Goal: Task Accomplishment & Management: Complete application form

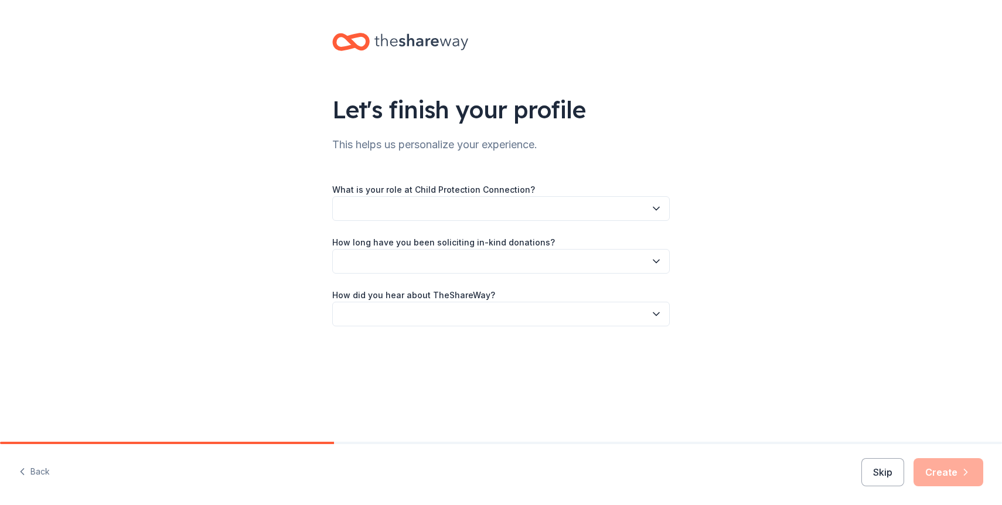
click at [467, 203] on button "button" at bounding box center [501, 208] width 338 height 25
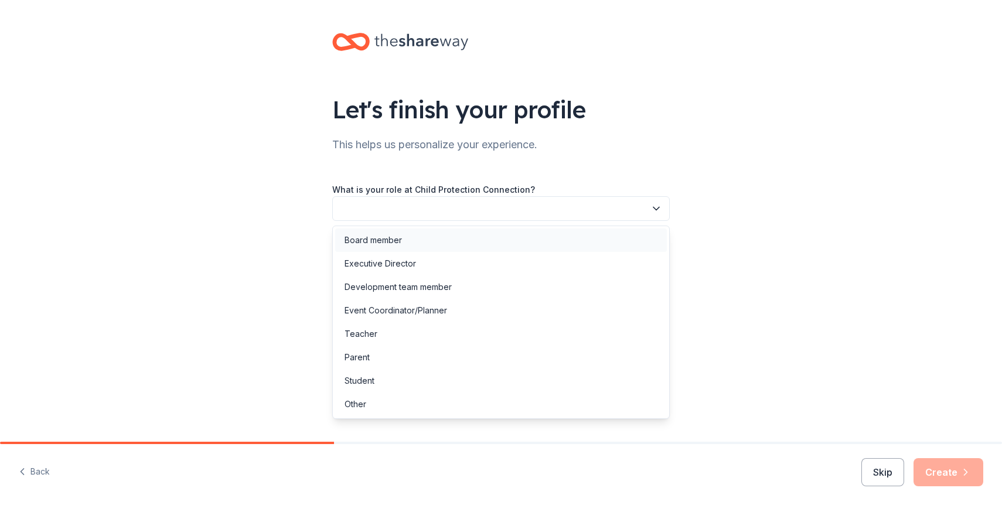
click at [463, 233] on div "Board member" at bounding box center [501, 240] width 332 height 23
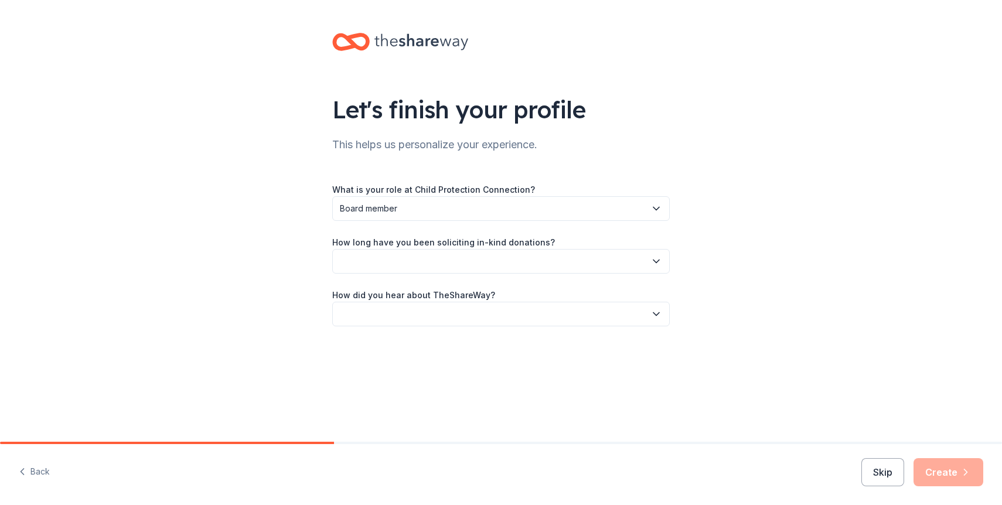
click at [462, 273] on button "button" at bounding box center [501, 261] width 338 height 25
click at [460, 316] on div "1 to 2 years" at bounding box center [501, 316] width 332 height 23
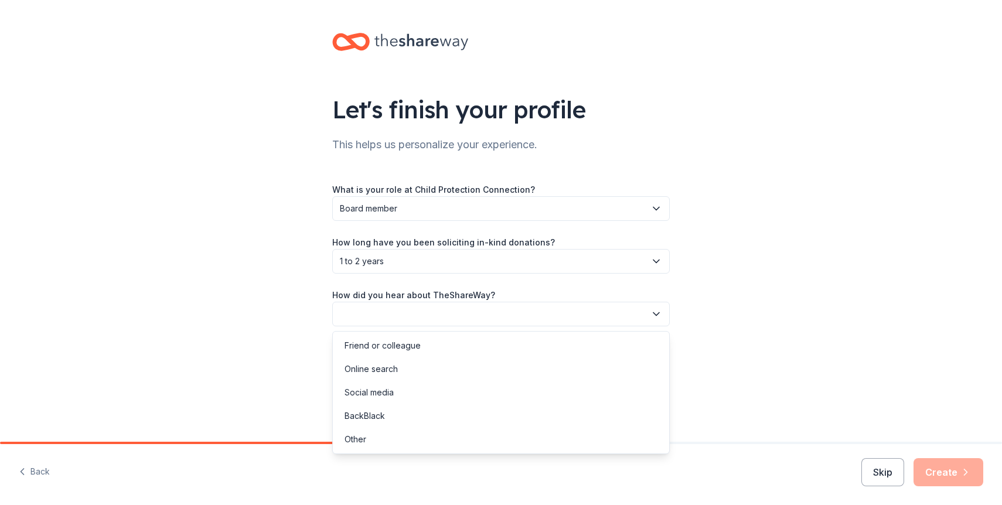
click at [455, 316] on button "button" at bounding box center [501, 314] width 338 height 25
click at [457, 368] on div "Online search" at bounding box center [501, 369] width 332 height 23
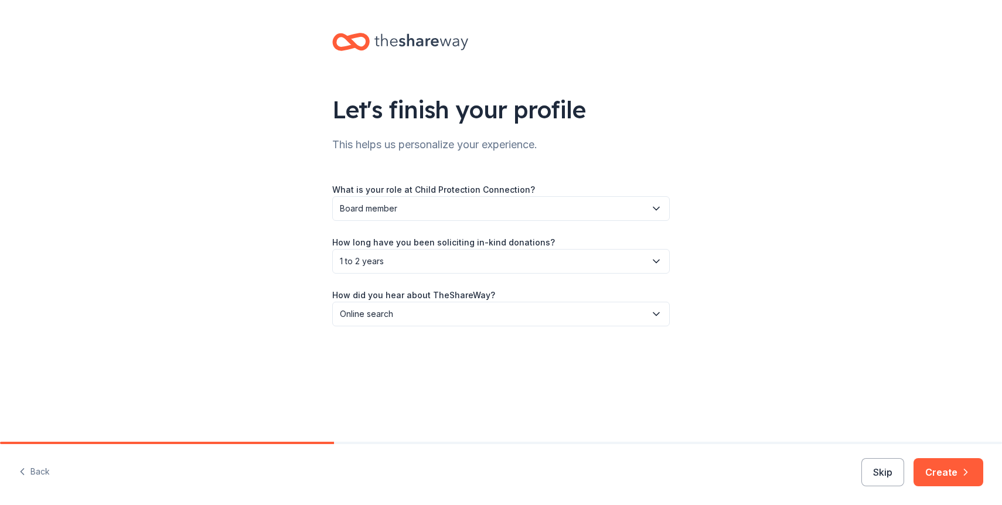
click at [961, 454] on div "Back Skip Create" at bounding box center [501, 474] width 1002 height 61
click at [960, 475] on icon "button" at bounding box center [966, 473] width 12 height 12
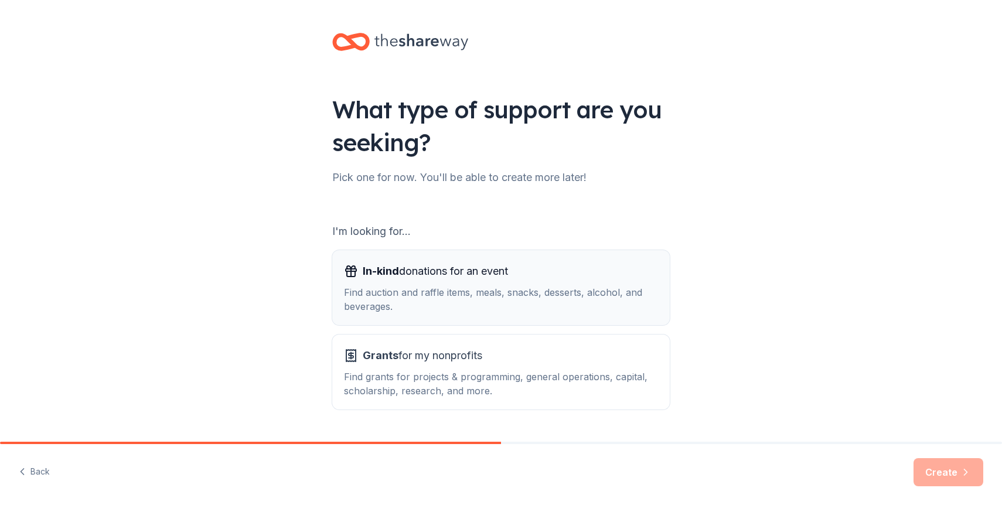
click at [450, 277] on span "In-kind donations for an event" at bounding box center [435, 271] width 145 height 19
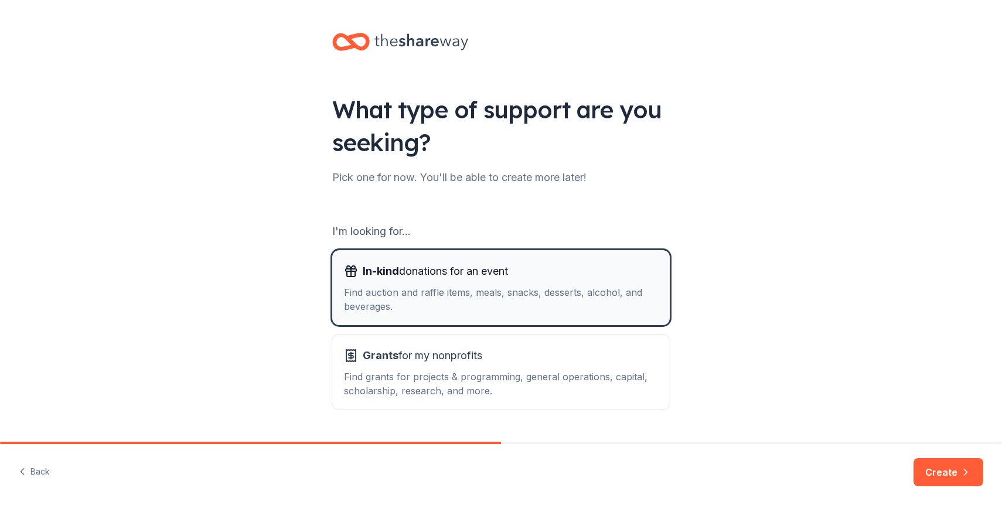
scroll to position [31, 0]
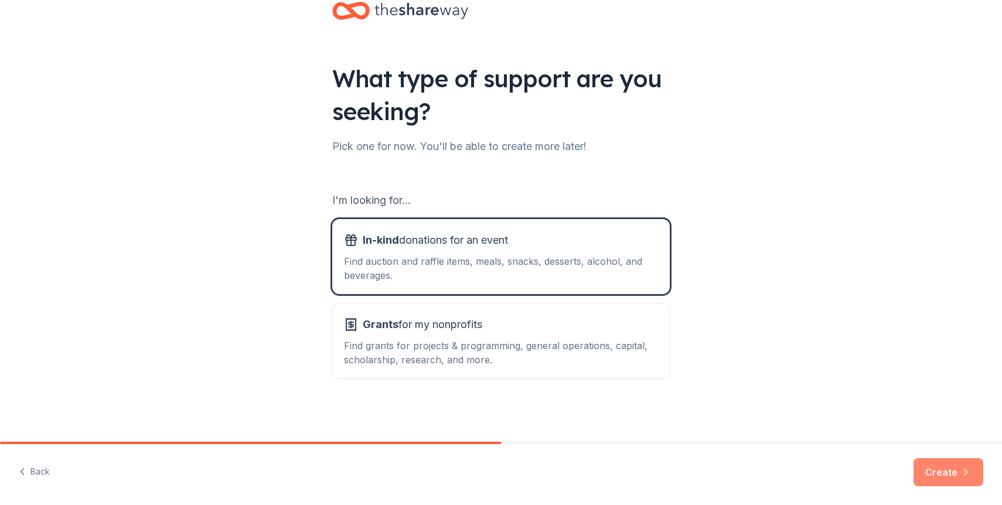
click at [947, 472] on button "Create" at bounding box center [949, 472] width 70 height 28
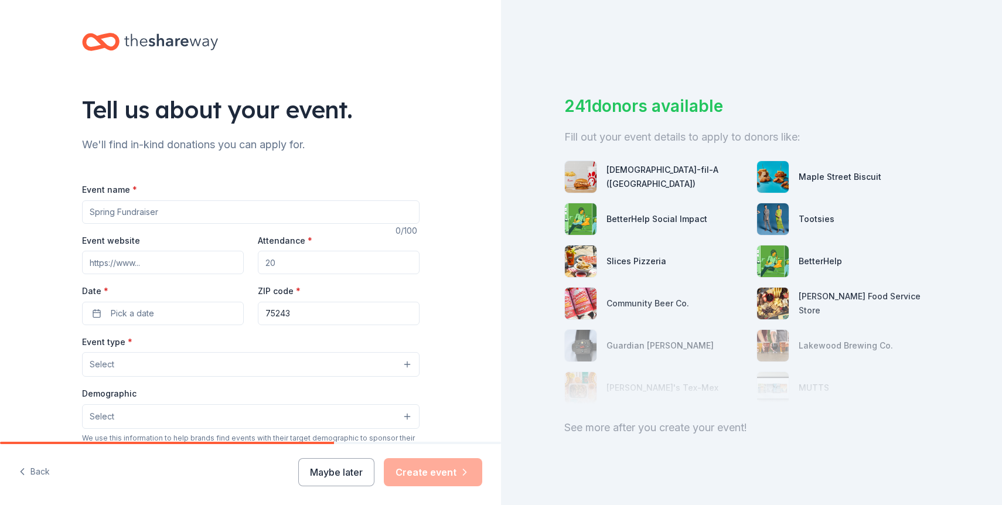
click at [345, 208] on input "Event name *" at bounding box center [251, 211] width 338 height 23
type input "Champions for Children"
paste input "https://my.onecause.com/event/organizations/4957e242-8f2e-4ca8-8fca-a2850361b28…"
type input "https://my.onecause.com/event/organizations/4957e242-8f2e-4ca8-8fca-a2850361b28…"
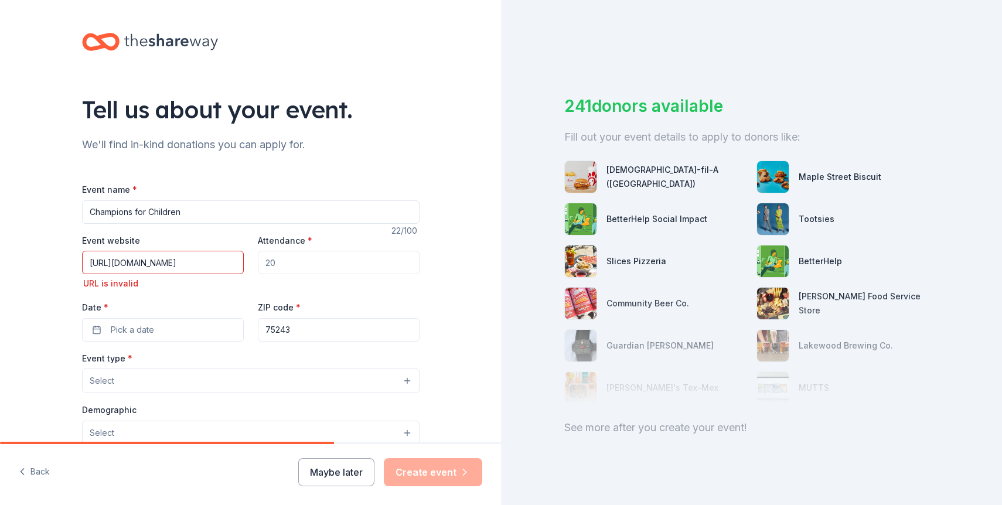
click at [300, 264] on input "Attendance *" at bounding box center [339, 262] width 162 height 23
type input "150"
click at [185, 256] on input "https://my.onecause.com/event/organizations/4957e242-8f2e-4ca8-8fca-a2850361b28…" at bounding box center [163, 262] width 162 height 23
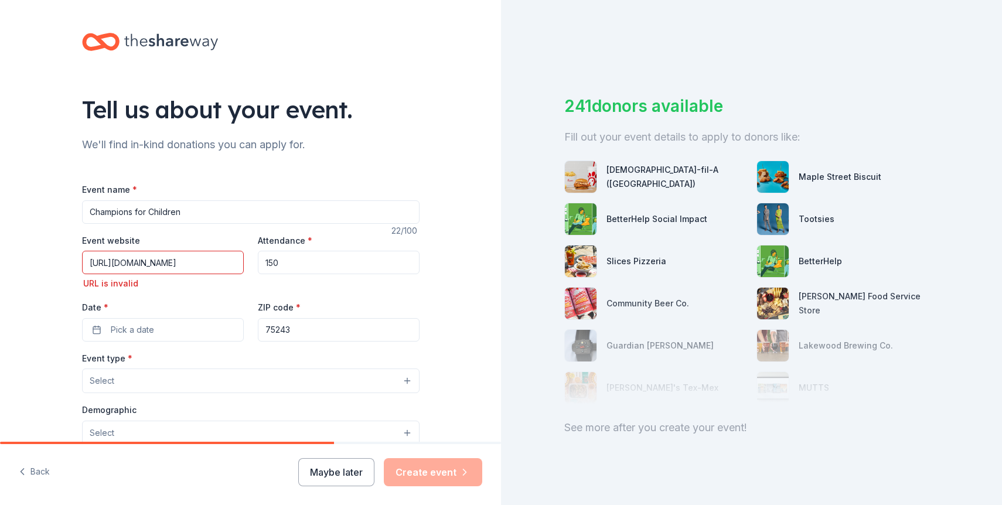
click at [185, 256] on input "https://my.onecause.com/event/organizations/4957e242-8f2e-4ca8-8fca-a2850361b28…" at bounding box center [163, 262] width 162 height 23
paste input "https://my.onecause.com/event/organizations/4957e242-8f2e-4ca8-8fca-a2850361b28…"
type input "https://my.onecause.com/event/organizations/4957e242-8f2e-4ca8-8fca-a2850361b28…"
click at [184, 254] on input "https://my.onecause.com/event/organizations/4957e242-8f2e-4ca8-8fca-a2850361b28…" at bounding box center [163, 262] width 162 height 23
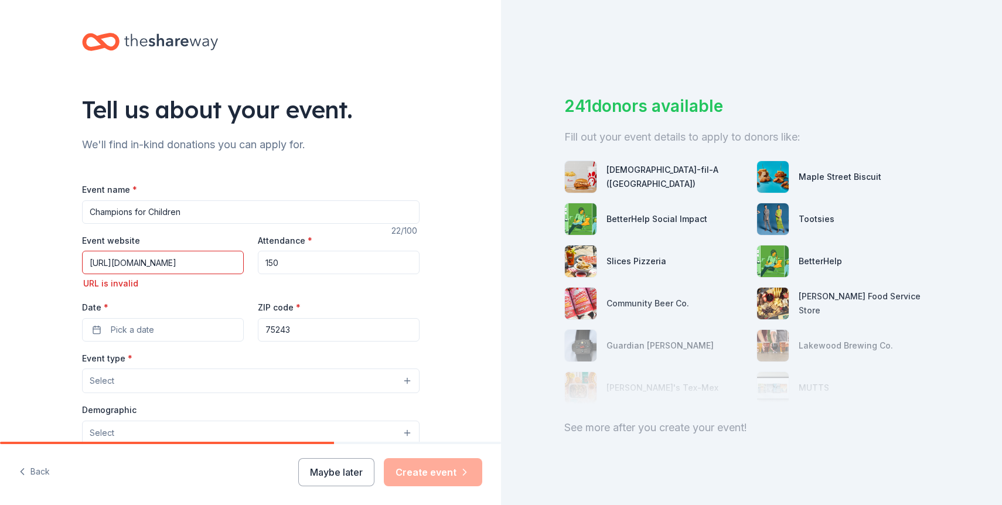
click at [184, 254] on input "https://my.onecause.com/event/organizations/4957e242-8f2e-4ca8-8fca-a2850361b28…" at bounding box center [163, 262] width 162 height 23
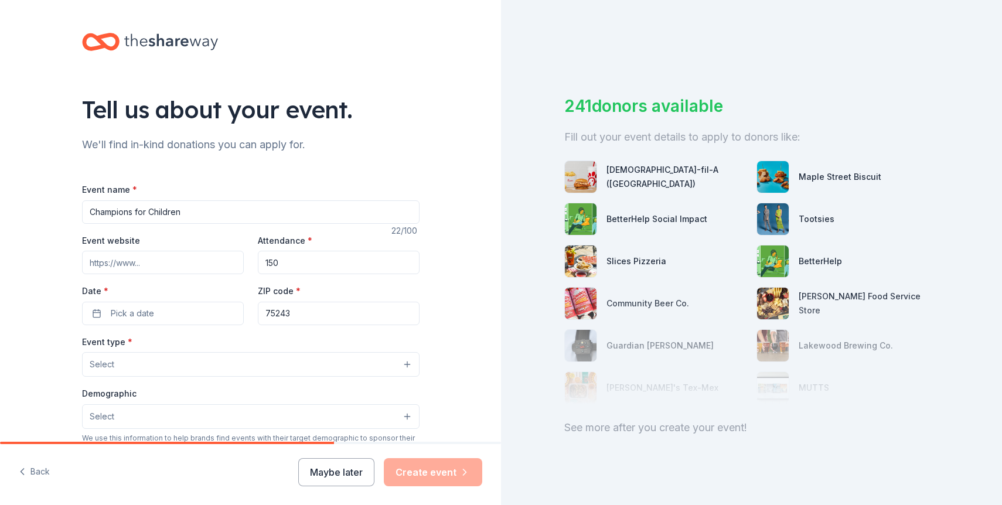
paste input "https://my.onecause.com/event/organizations/4957e242-8f2e-4ca8-8fca-a2850361b28…"
type input "https://my.onecause.com/event/organizations/4957e242-8f2e-4ca8-8fca-a2850361b28…"
click at [434, 178] on div "Tell us about your event. We'll find in-kind donations you can apply for. Event…" at bounding box center [250, 390] width 375 height 780
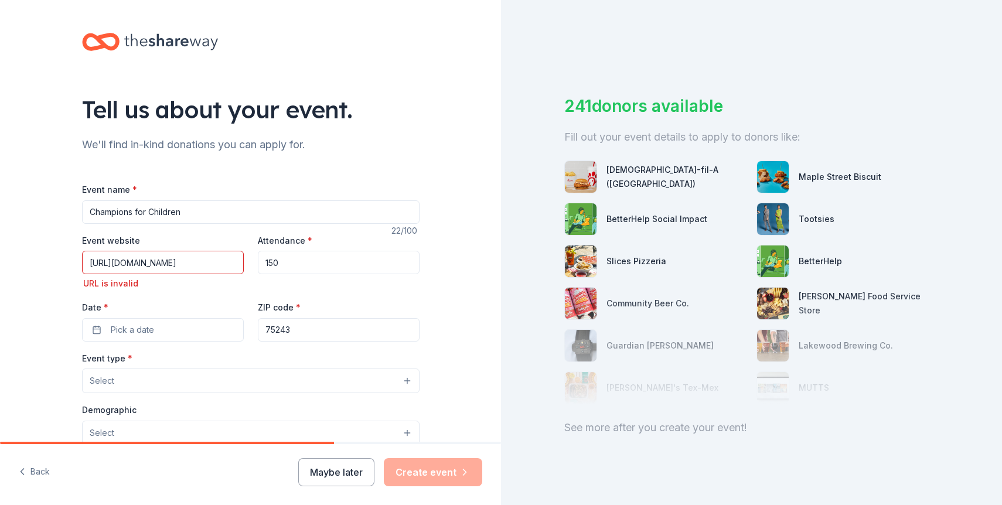
click at [168, 260] on input "https://my.onecause.com/event/organizations/4957e242-8f2e-4ca8-8fca-a2850361b28…" at bounding box center [163, 262] width 162 height 23
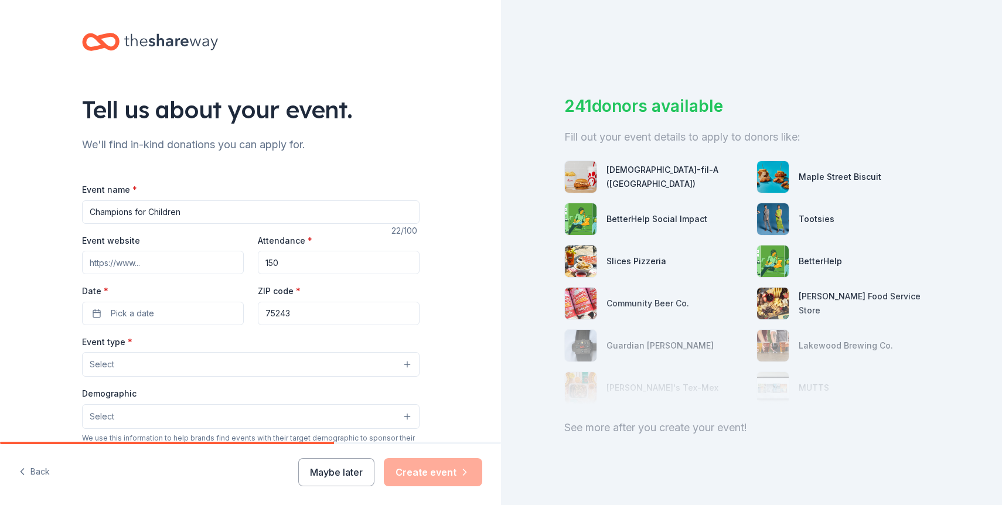
paste input "https://www.texaslawyersforchildren.org/"
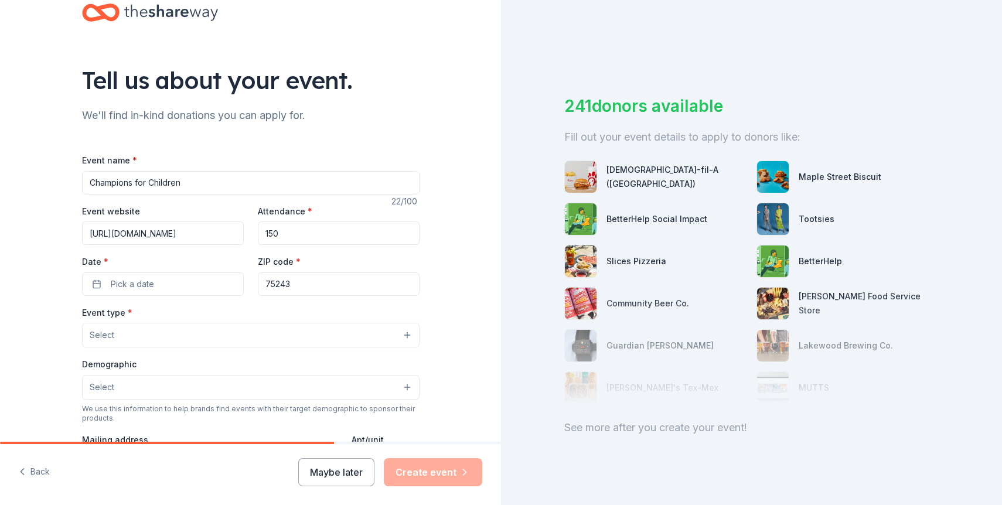
scroll to position [72, 0]
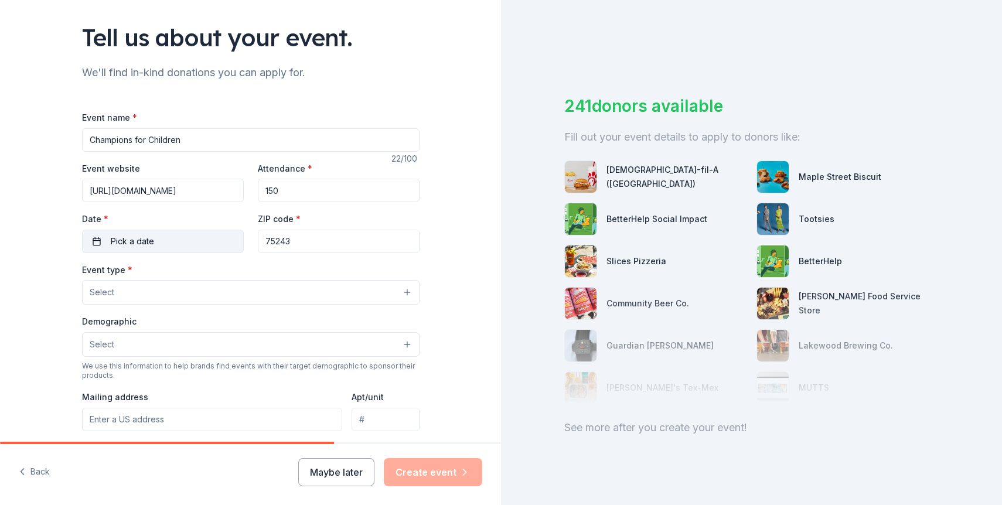
type input "https://www.texaslawyersforchildren.org/"
click at [212, 243] on button "Pick a date" at bounding box center [163, 241] width 162 height 23
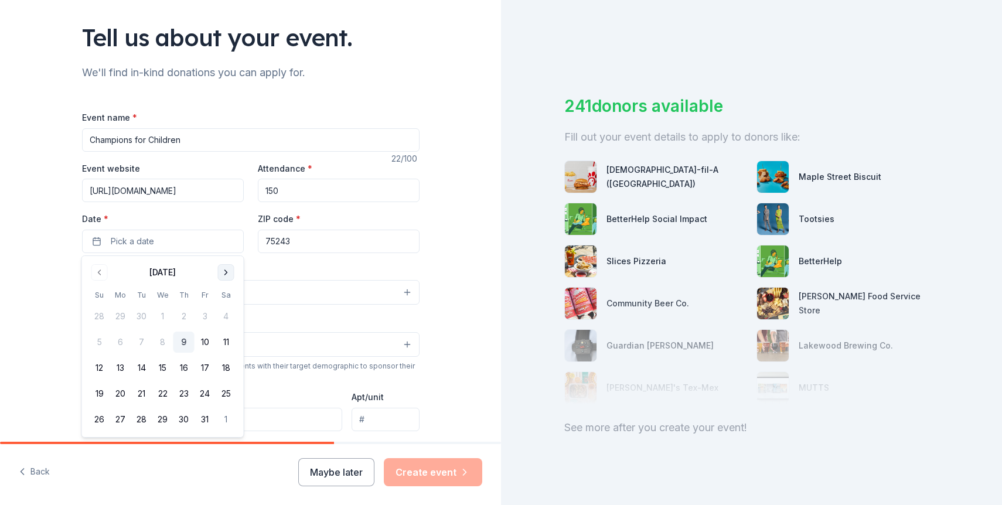
click at [233, 270] on button "Go to next month" at bounding box center [226, 272] width 16 height 16
click at [205, 314] on button "5" at bounding box center [205, 316] width 21 height 21
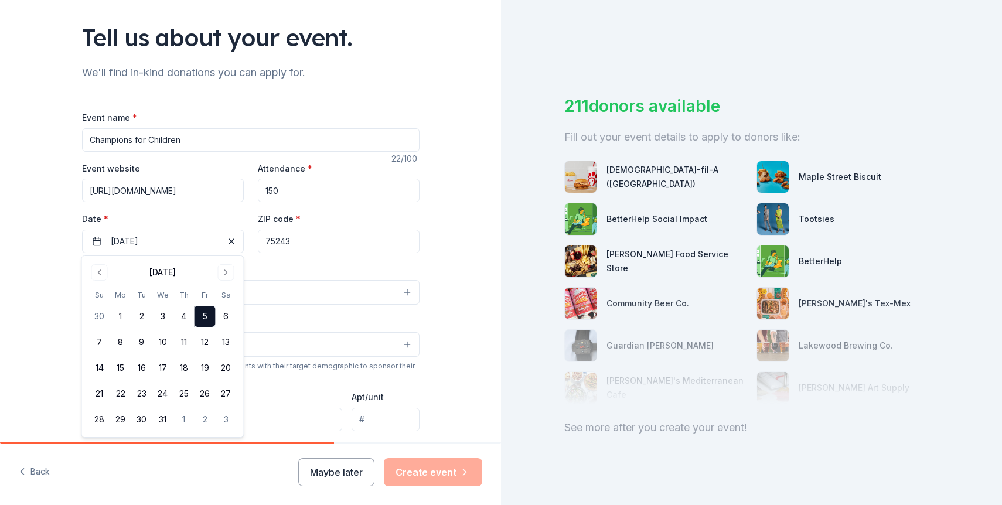
click at [298, 276] on div "Event type * Select" at bounding box center [251, 284] width 338 height 43
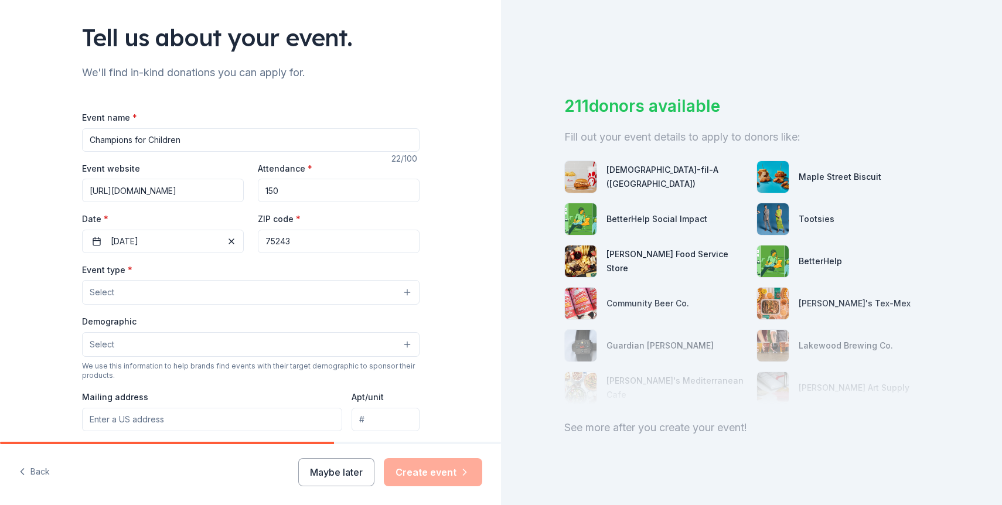
click at [267, 298] on button "Select" at bounding box center [251, 292] width 338 height 25
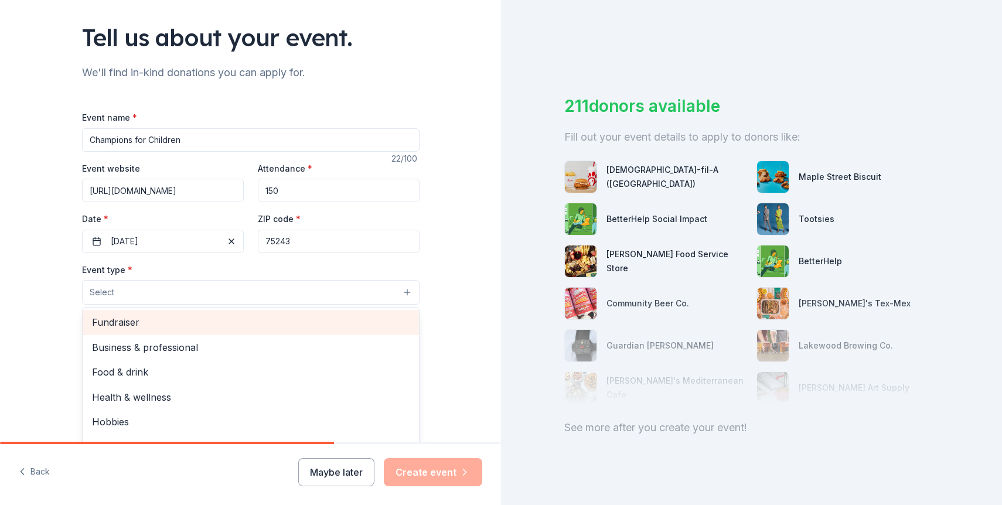
click at [261, 319] on span "Fundraiser" at bounding box center [251, 322] width 318 height 15
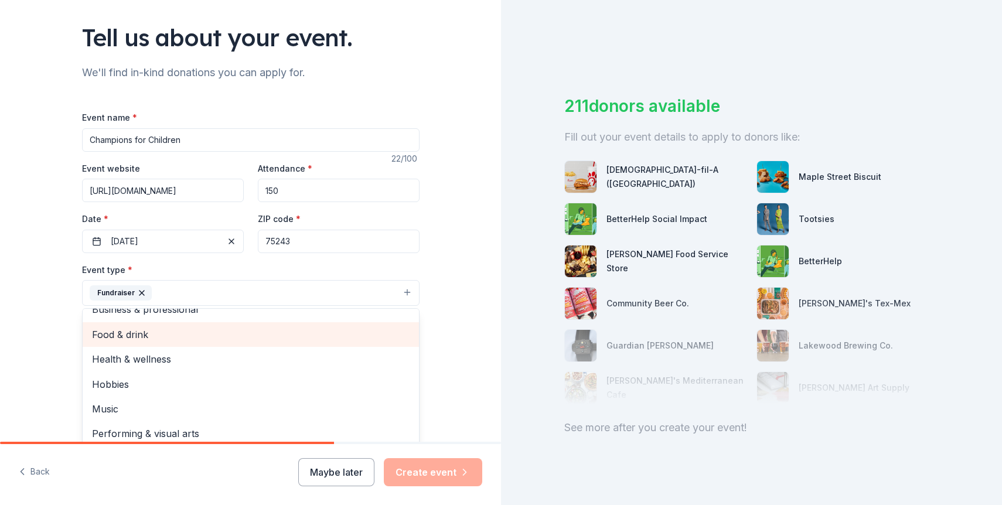
click at [339, 329] on span "Food & drink" at bounding box center [251, 334] width 318 height 15
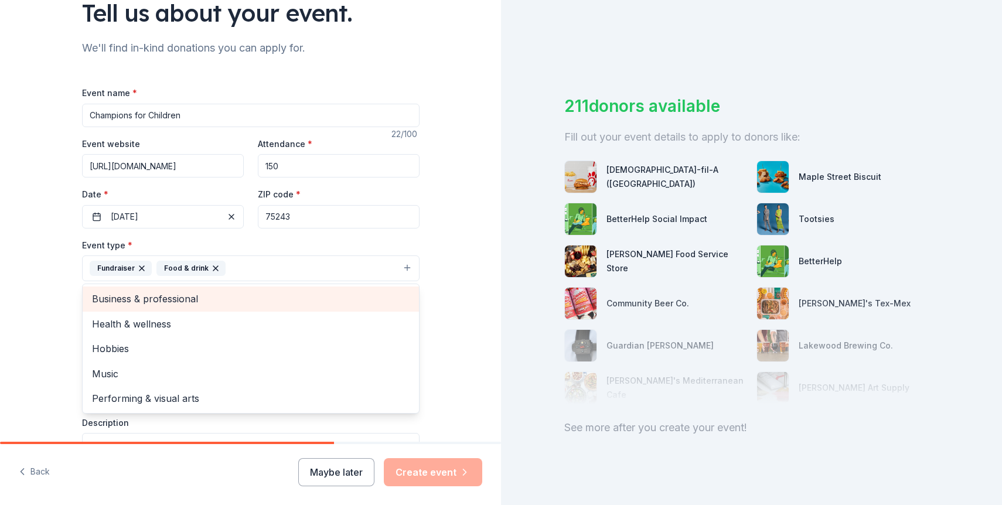
scroll to position [107, 0]
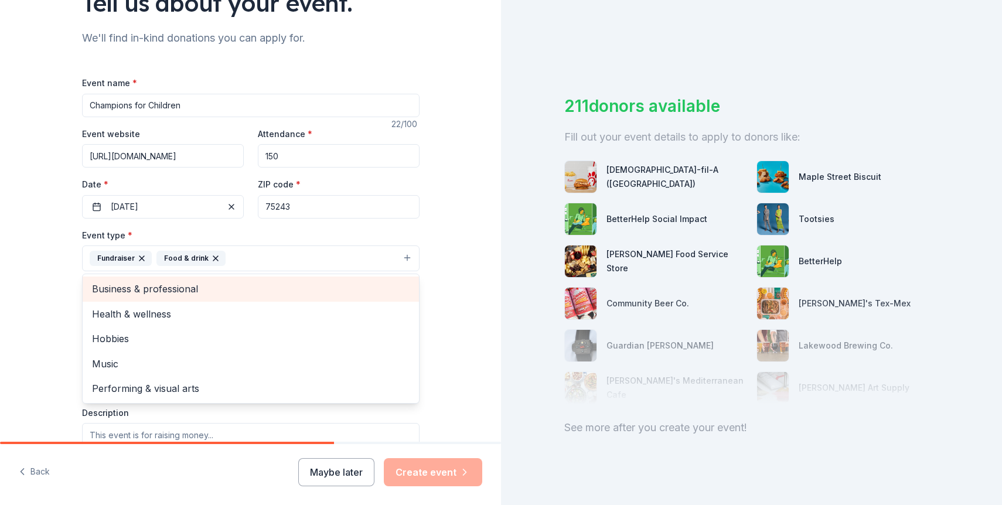
click at [327, 290] on span "Business & professional" at bounding box center [251, 288] width 318 height 15
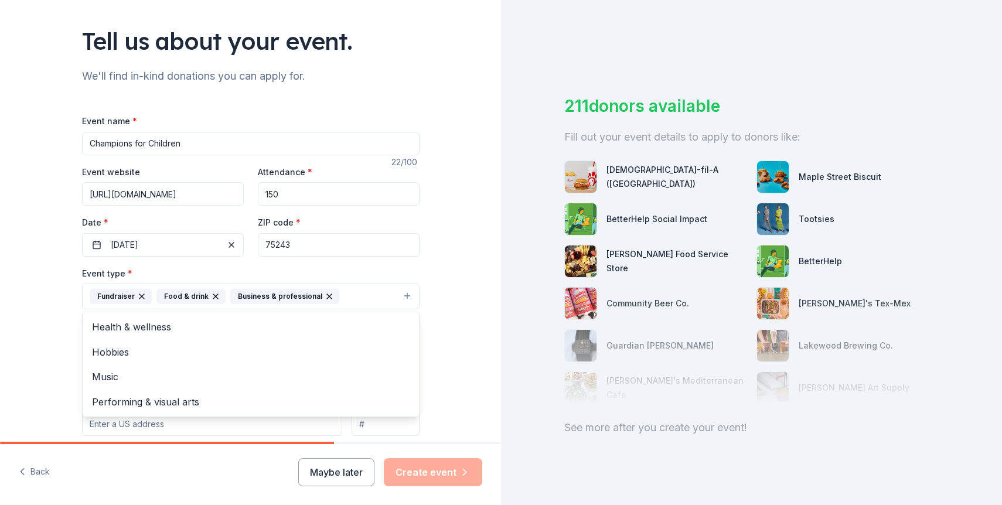
click at [473, 319] on div "Tell us about your event. We'll find in-kind donations you can apply for. Event…" at bounding box center [250, 321] width 501 height 781
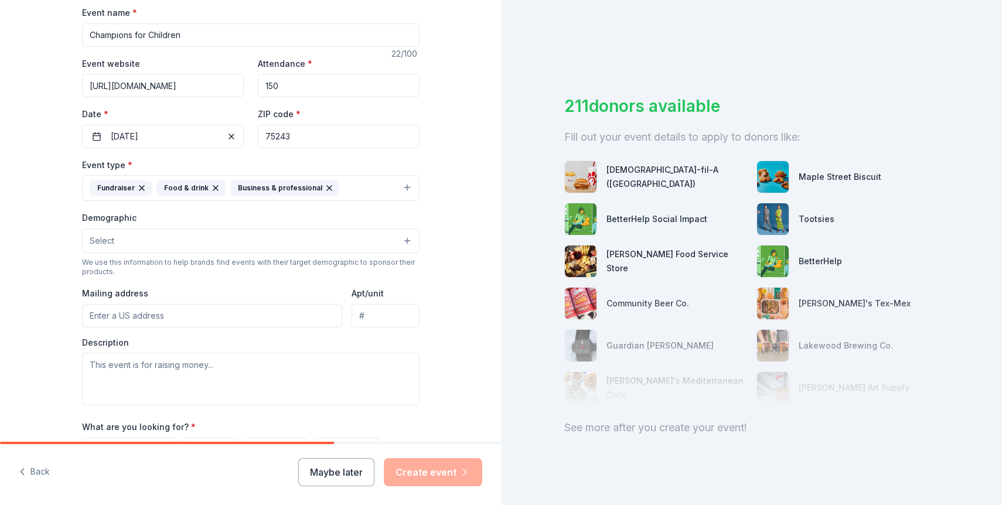
scroll to position [248, 0]
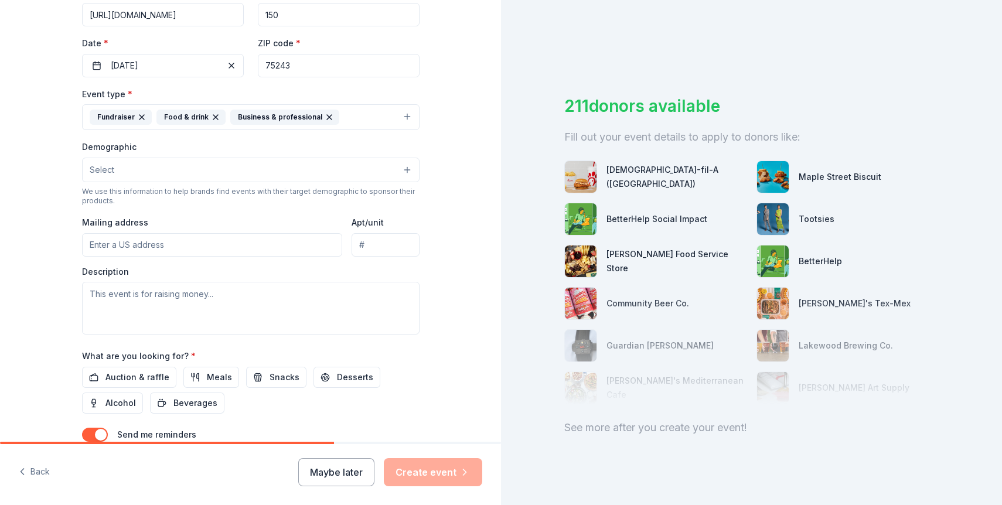
click at [250, 162] on button "Select" at bounding box center [251, 170] width 338 height 25
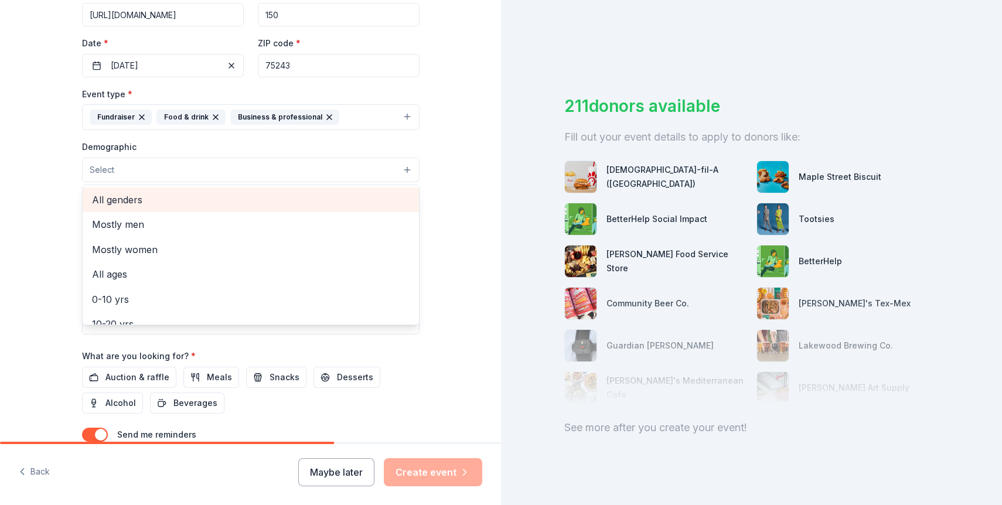
click at [249, 200] on span "All genders" at bounding box center [251, 199] width 318 height 15
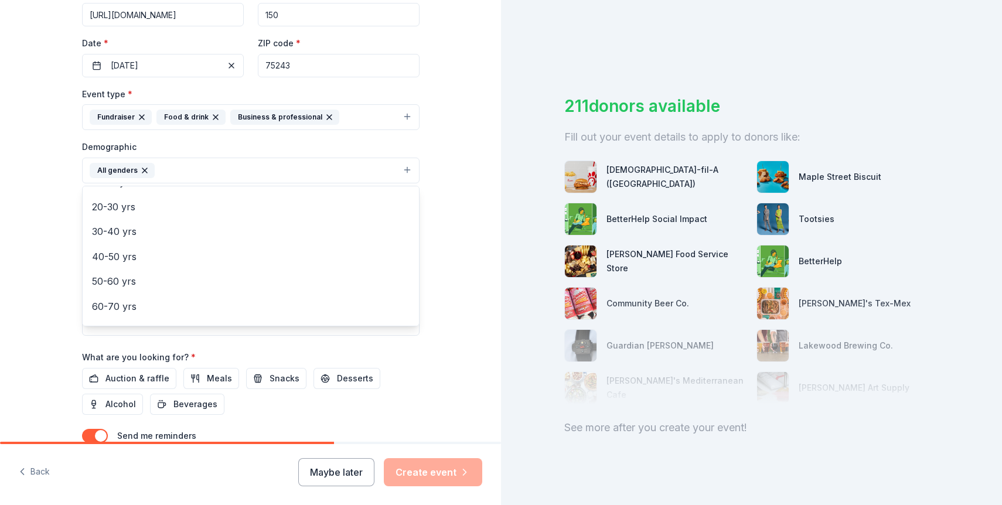
scroll to position [164, 0]
click at [464, 273] on div "Tell us about your event. We'll find in-kind donations you can apply for. Event…" at bounding box center [250, 143] width 501 height 783
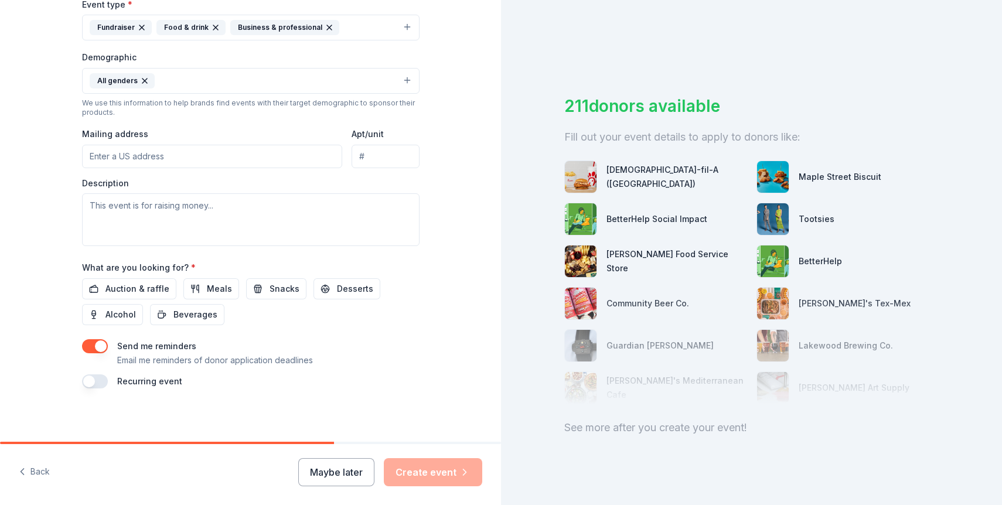
scroll to position [341, 0]
click at [155, 287] on span "Auction & raffle" at bounding box center [138, 286] width 64 height 14
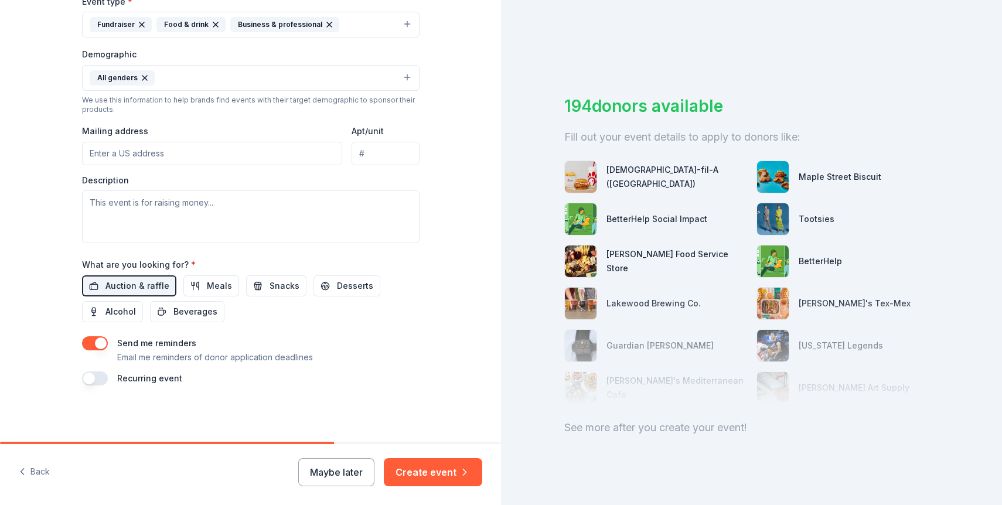
click at [352, 297] on div "Auction & raffle Meals Snacks Desserts Alcohol Beverages" at bounding box center [251, 299] width 338 height 47
click at [352, 290] on span "Desserts" at bounding box center [355, 286] width 36 height 14
click at [142, 308] on div "Auction & raffle Meals Snacks Desserts Alcohol Beverages" at bounding box center [251, 299] width 338 height 47
click at [130, 310] on span "Alcohol" at bounding box center [121, 312] width 30 height 14
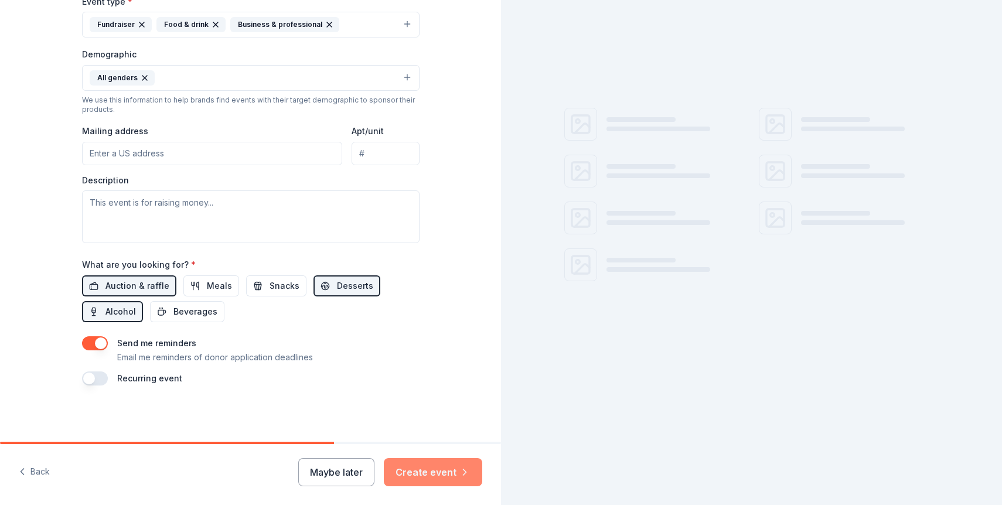
click at [412, 475] on button "Create event" at bounding box center [433, 472] width 98 height 28
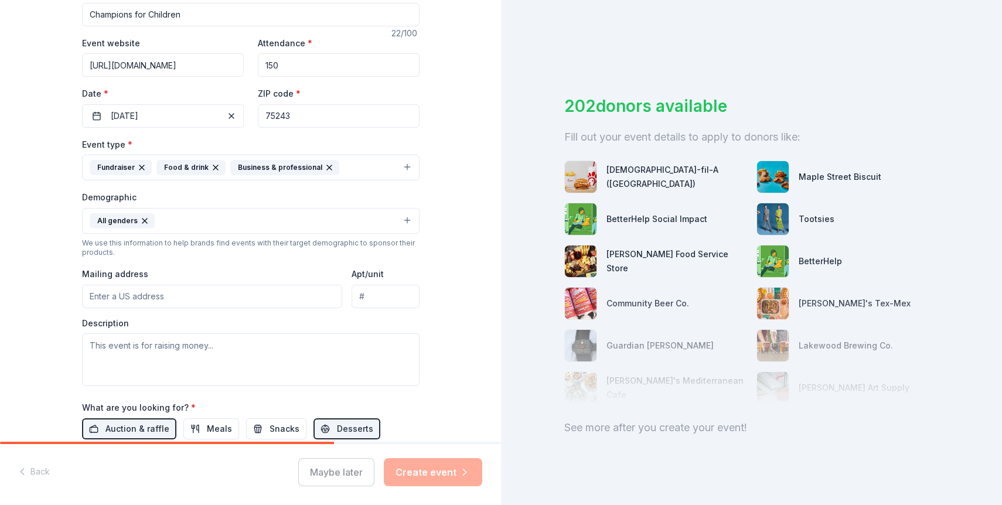
scroll to position [0, 0]
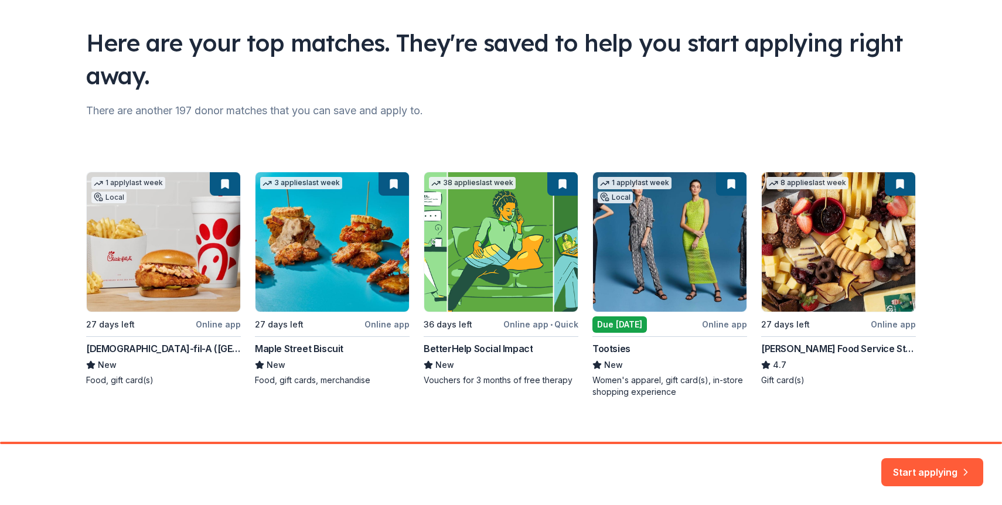
scroll to position [79, 0]
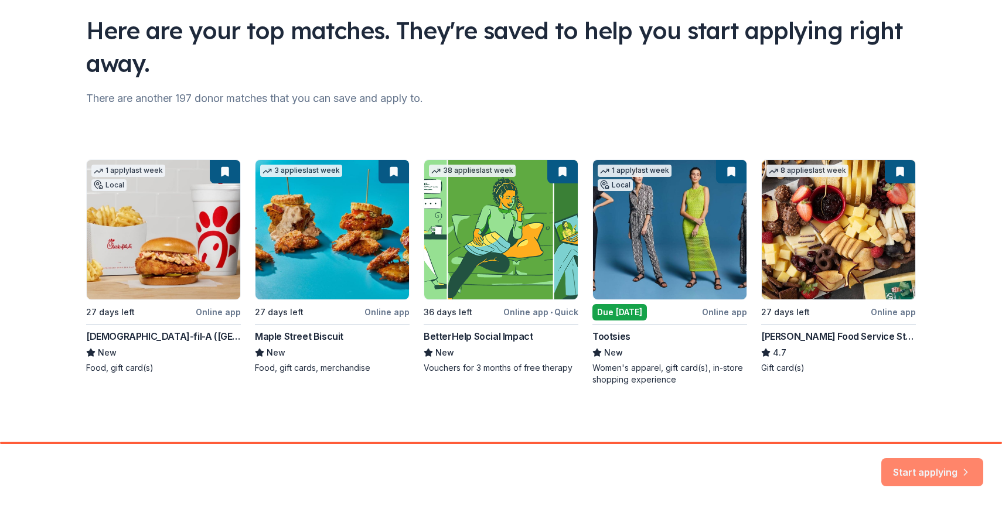
click at [933, 458] on button "Start applying" at bounding box center [933, 465] width 102 height 28
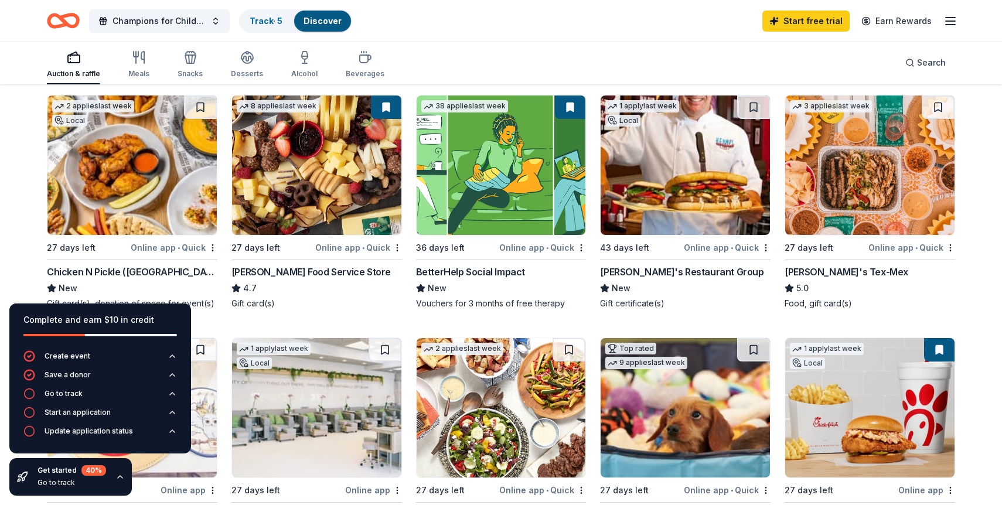
scroll to position [121, 0]
click at [667, 275] on div "Kenny's Restaurant Group" at bounding box center [682, 271] width 164 height 14
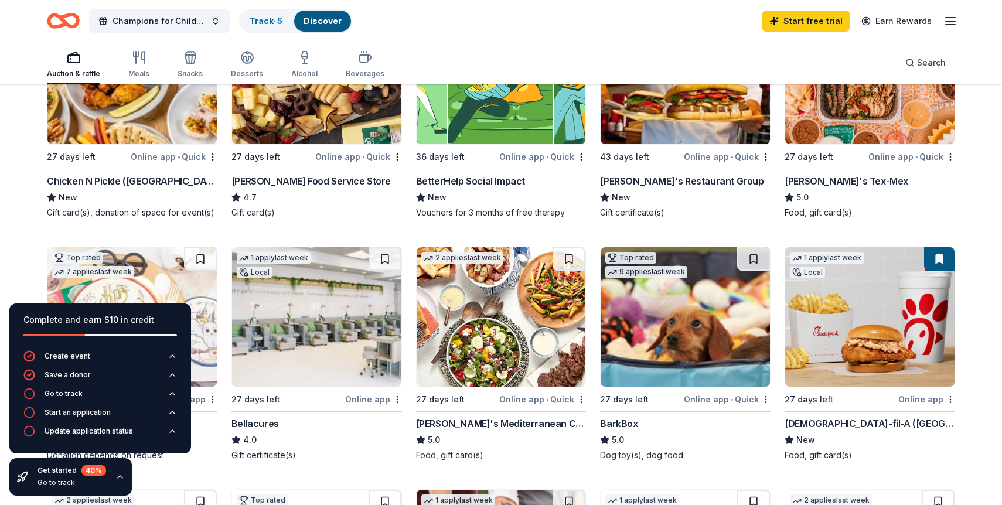
scroll to position [213, 0]
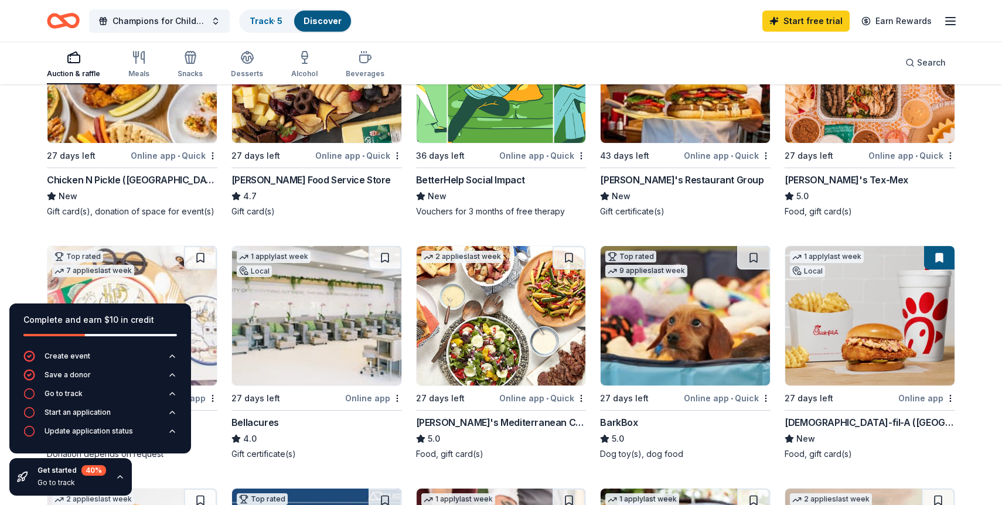
click at [328, 363] on img at bounding box center [316, 316] width 169 height 140
click at [161, 106] on img at bounding box center [131, 74] width 169 height 140
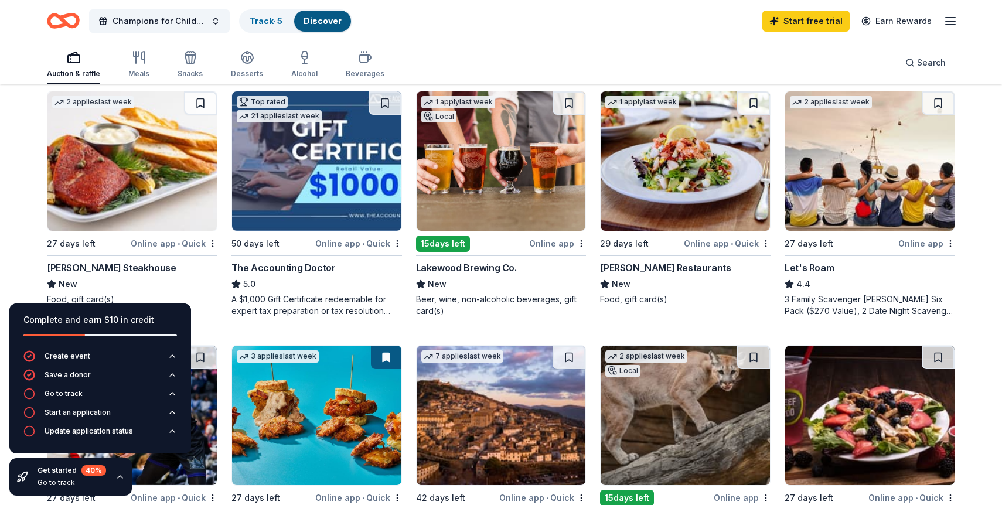
scroll to position [611, 0]
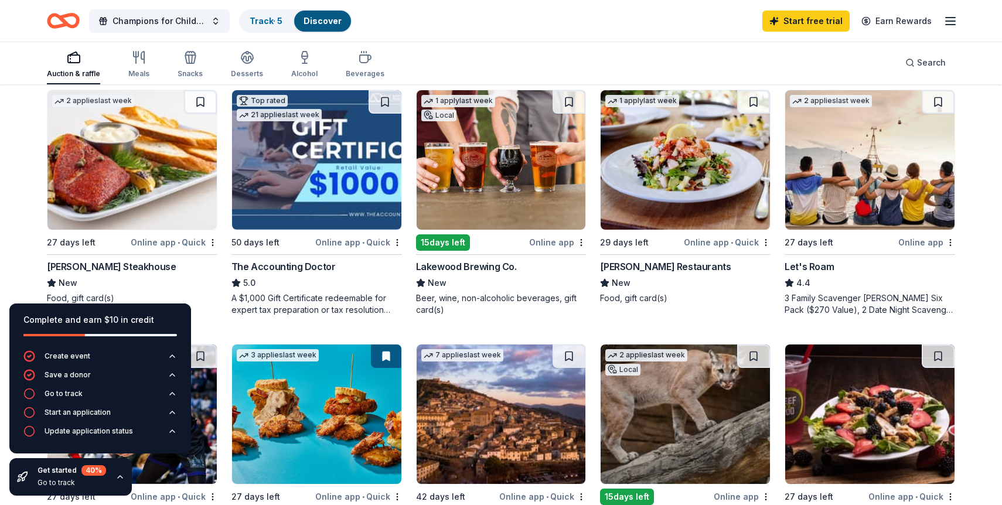
click at [145, 161] on img at bounding box center [131, 160] width 169 height 140
click at [171, 24] on span "Champions for Children" at bounding box center [160, 21] width 94 height 14
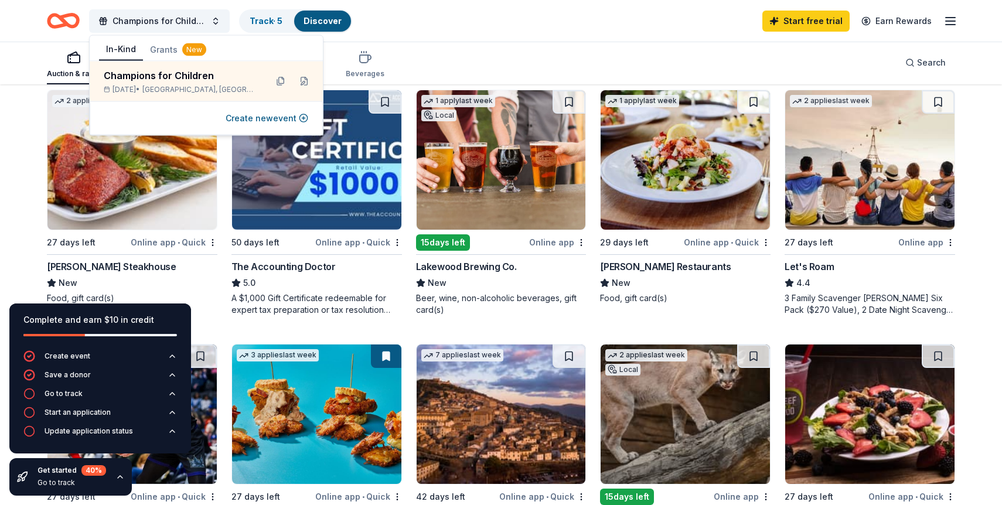
click at [427, 13] on div "Champions for Children Track · 5 Discover Start free trial Earn Rewards" at bounding box center [501, 21] width 909 height 28
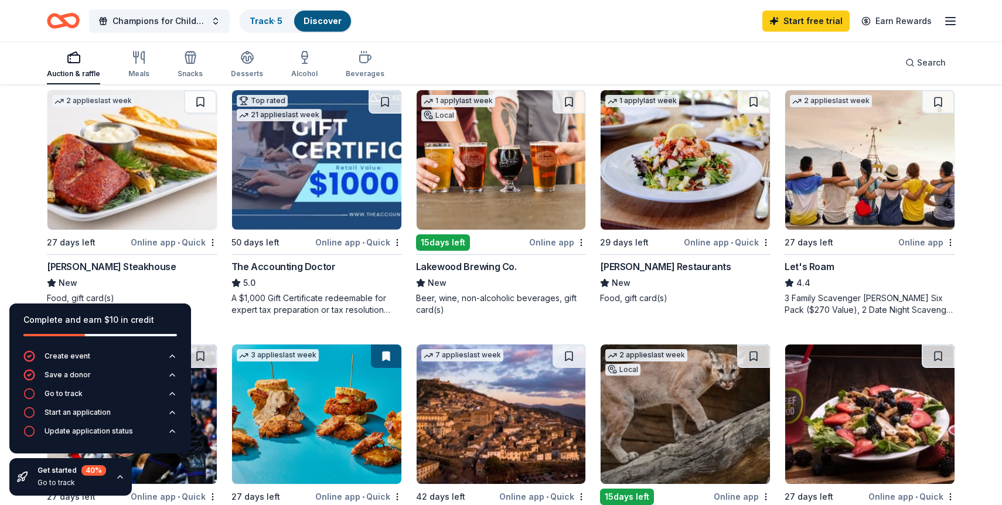
click at [119, 475] on icon "button" at bounding box center [119, 476] width 9 height 9
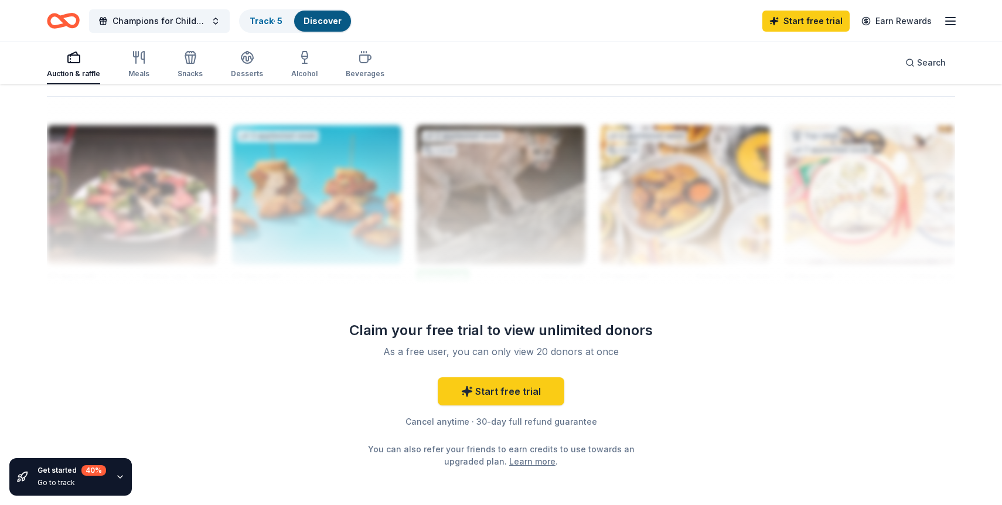
scroll to position [1175, 0]
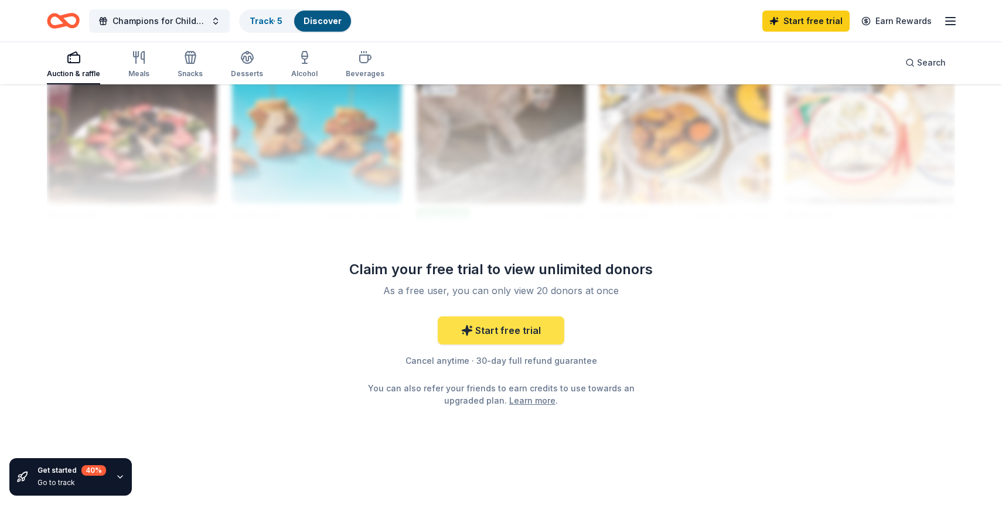
click at [495, 332] on link "Start free trial" at bounding box center [501, 331] width 127 height 28
click at [506, 322] on link "Start free trial" at bounding box center [501, 331] width 127 height 28
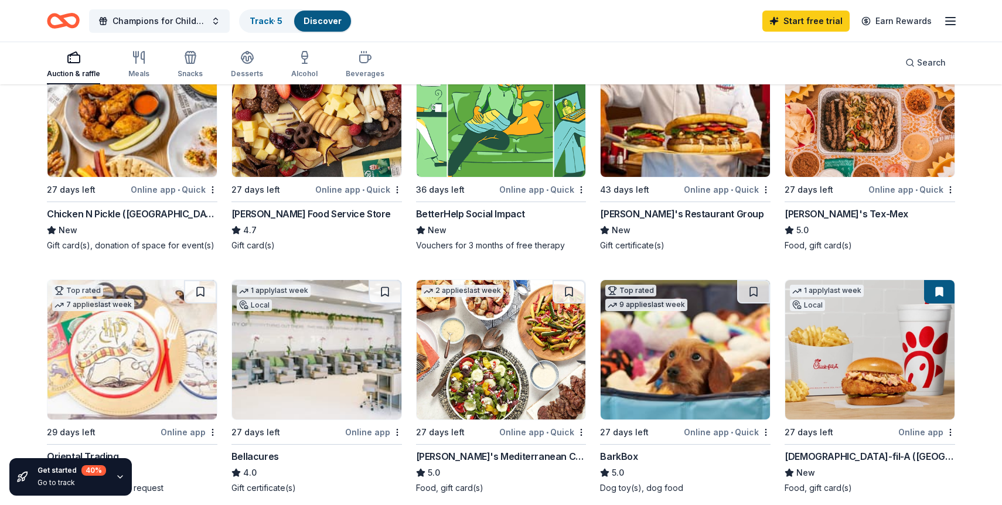
scroll to position [96, 0]
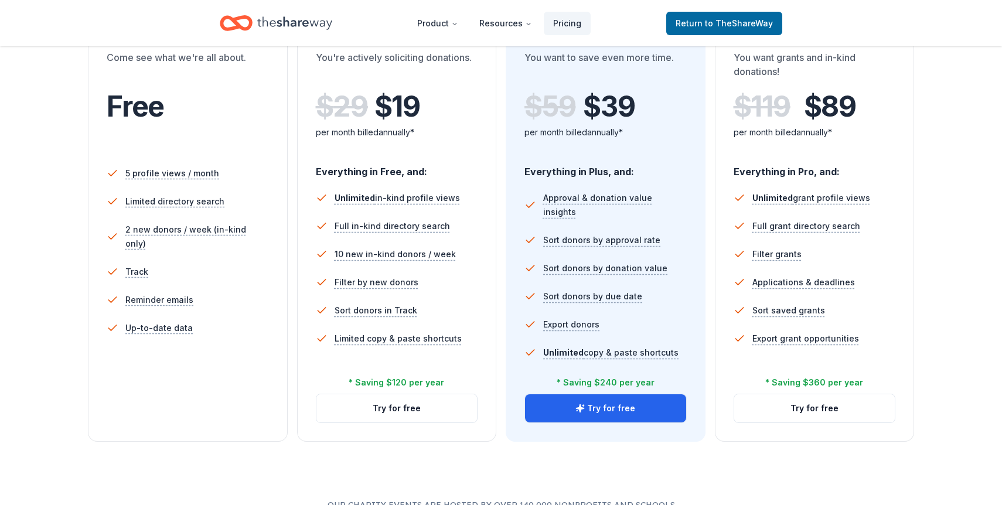
scroll to position [293, 0]
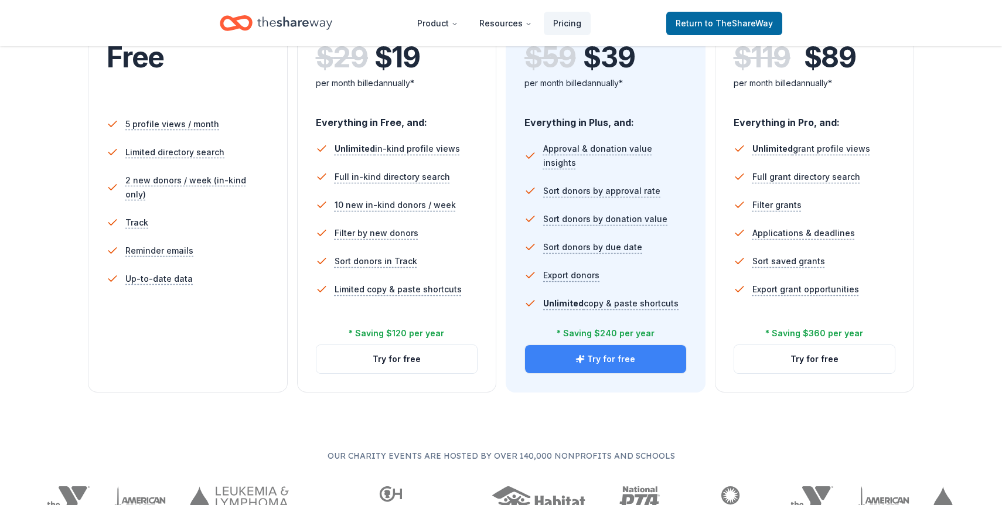
click at [564, 356] on button "Try for free" at bounding box center [605, 359] width 161 height 28
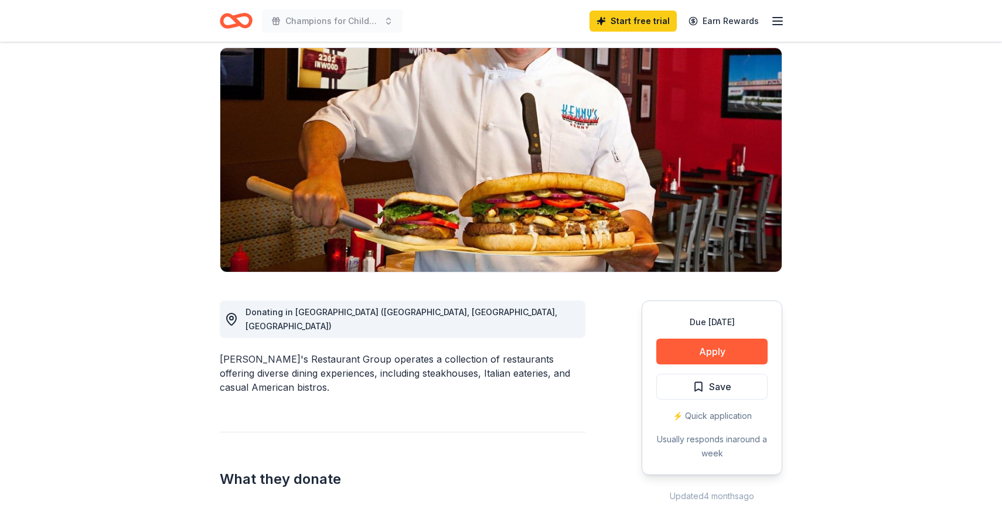
scroll to position [122, 0]
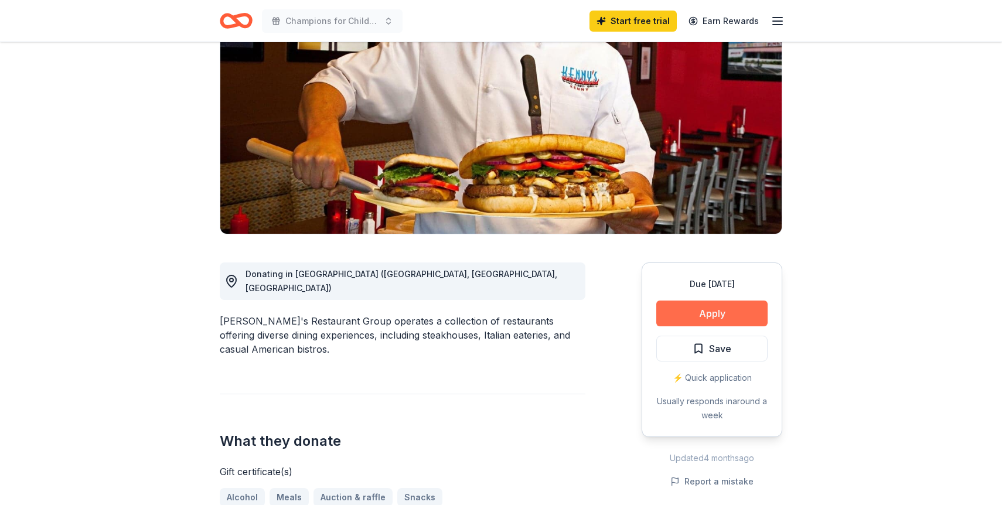
click at [709, 319] on button "Apply" at bounding box center [712, 314] width 111 height 26
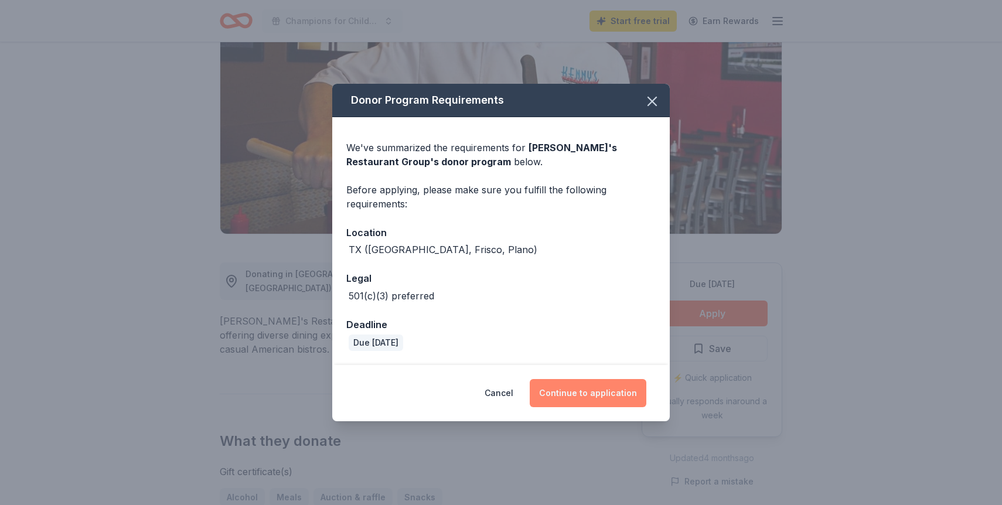
click at [588, 404] on button "Continue to application" at bounding box center [588, 393] width 117 height 28
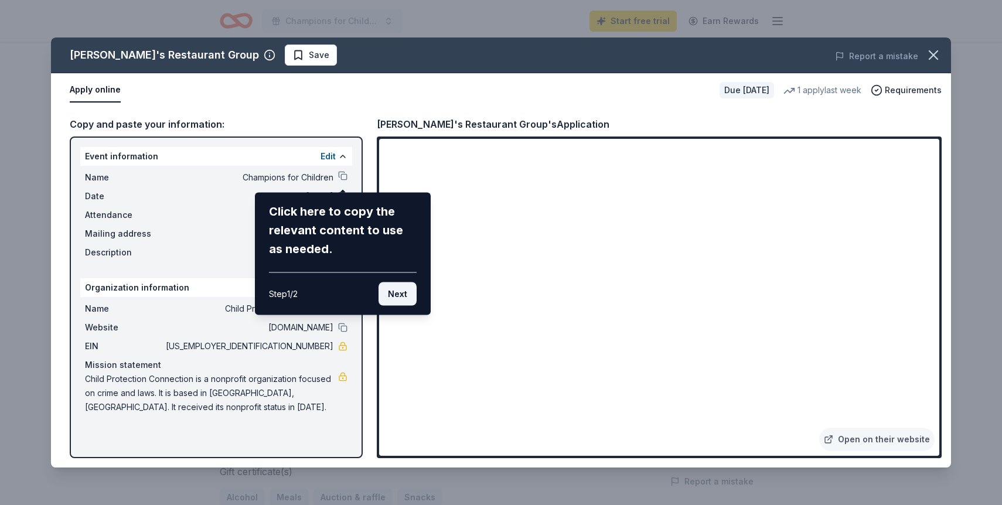
click at [397, 290] on button "Next" at bounding box center [398, 294] width 38 height 23
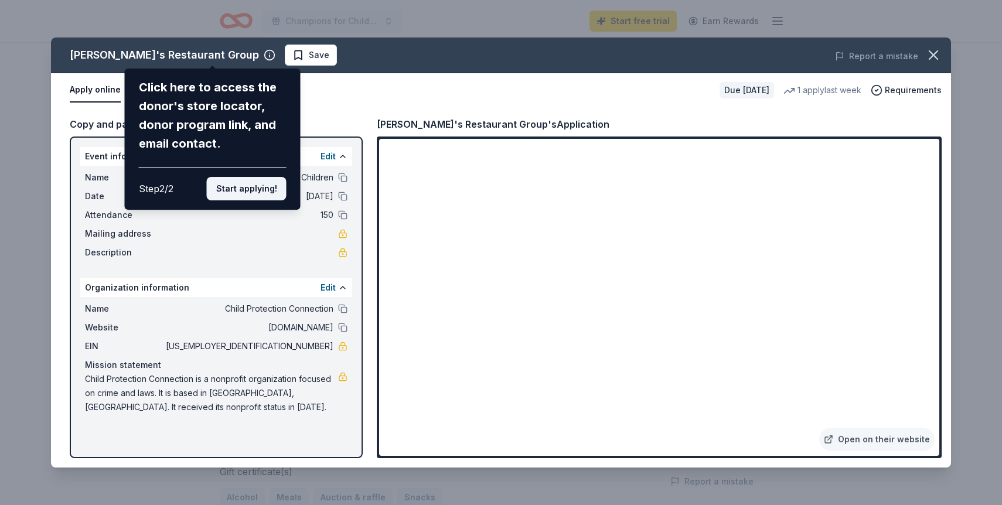
click at [255, 190] on button "Start applying!" at bounding box center [247, 188] width 80 height 23
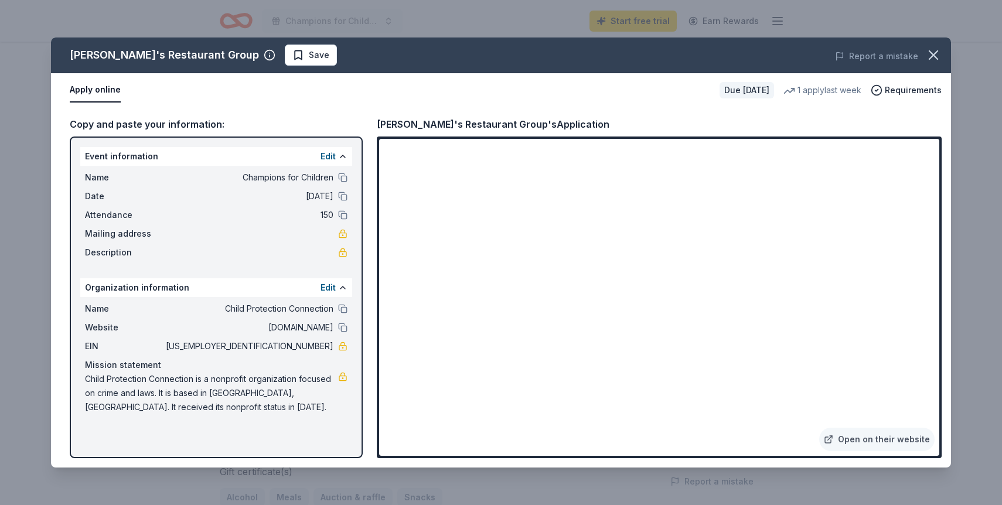
click at [274, 234] on div "Kenny's Restaurant Group Save Report a mistake Apply online Due in 43 days 1 ap…" at bounding box center [501, 253] width 900 height 430
click at [341, 194] on button at bounding box center [342, 196] width 9 height 9
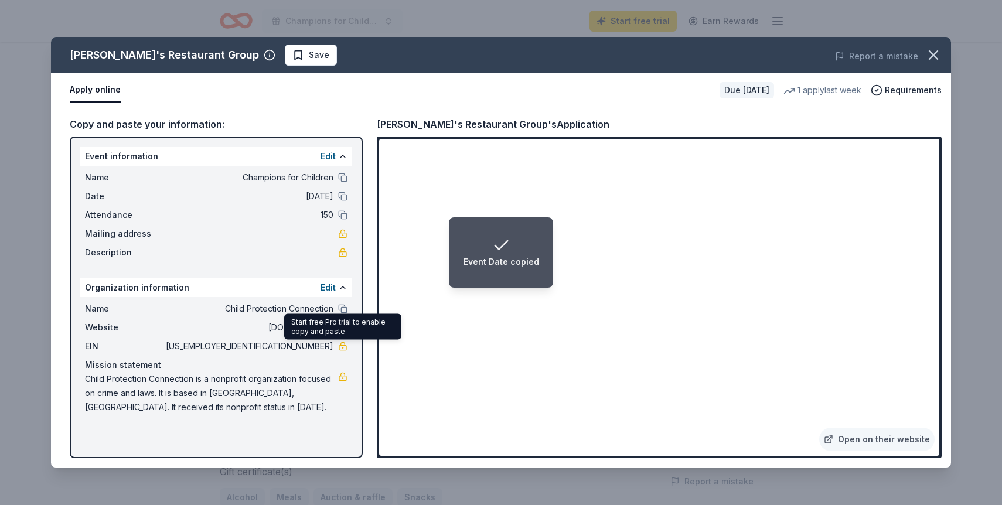
click at [342, 349] on link at bounding box center [342, 346] width 9 height 9
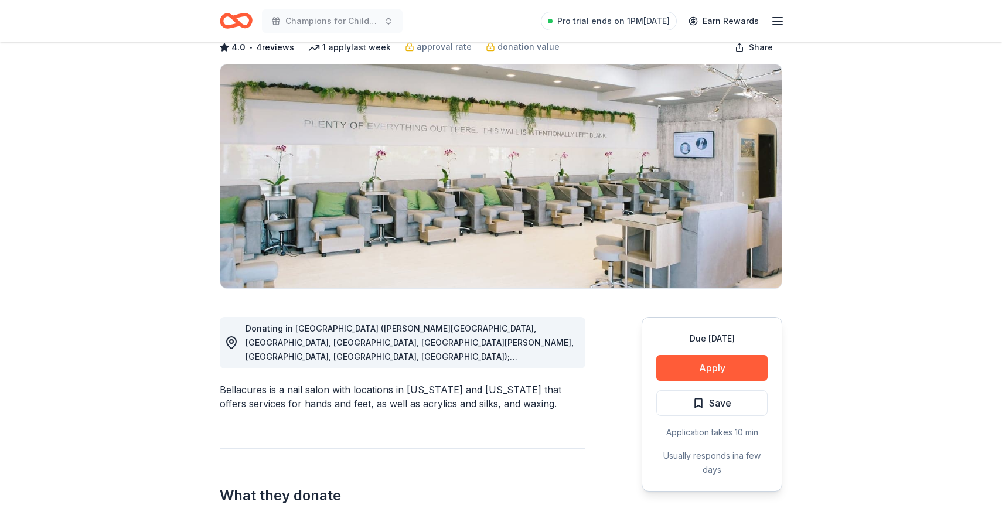
scroll to position [137, 0]
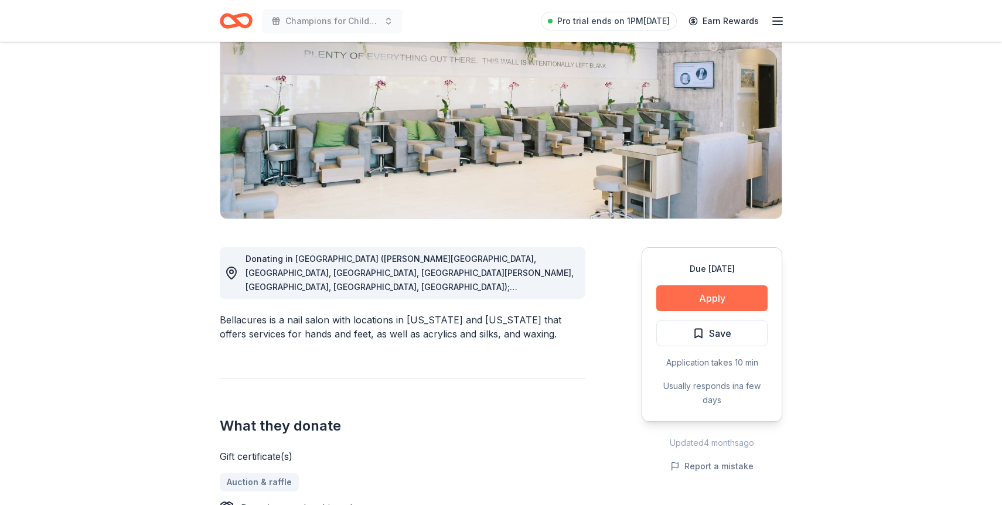
click at [686, 300] on button "Apply" at bounding box center [712, 298] width 111 height 26
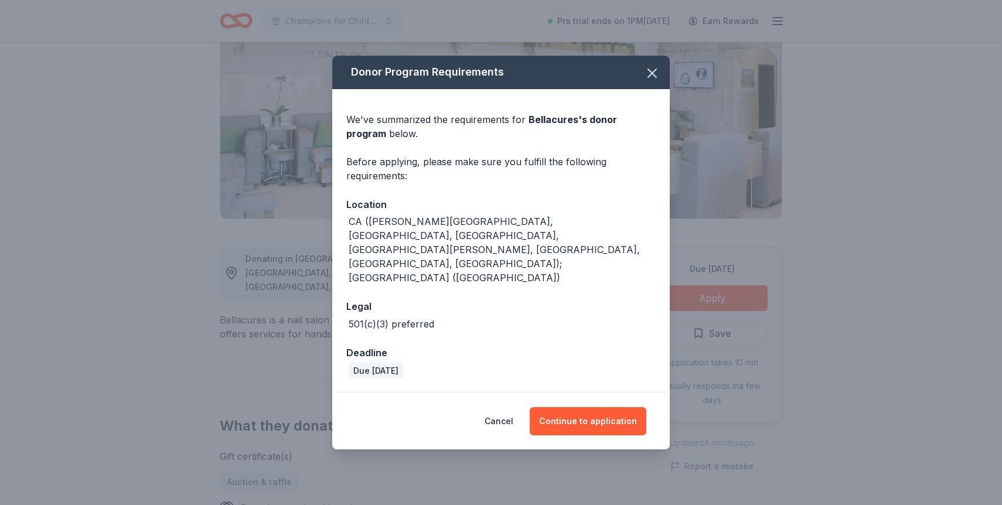
click at [620, 422] on div "Cancel Continue to application" at bounding box center [501, 421] width 338 height 56
click at [610, 407] on button "Continue to application" at bounding box center [588, 421] width 117 height 28
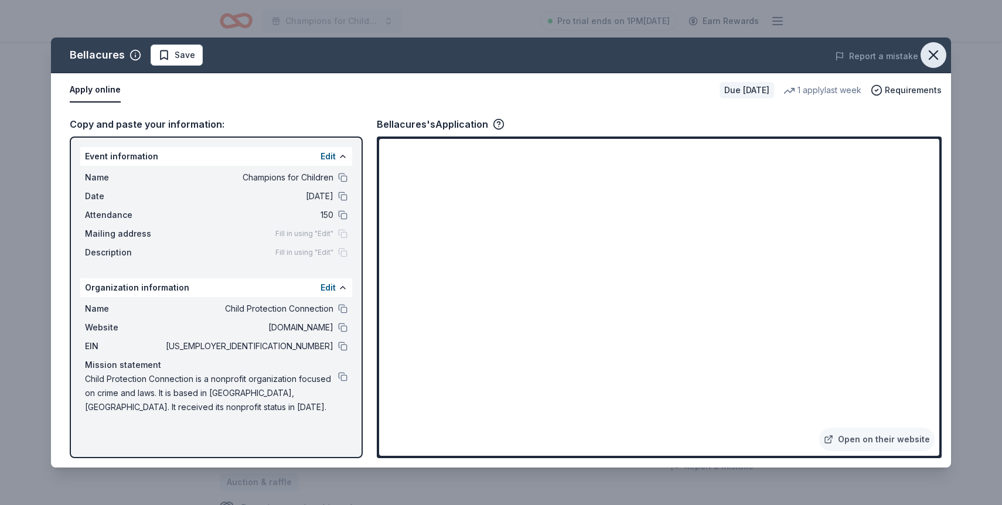
click at [940, 63] on button "button" at bounding box center [934, 55] width 26 height 26
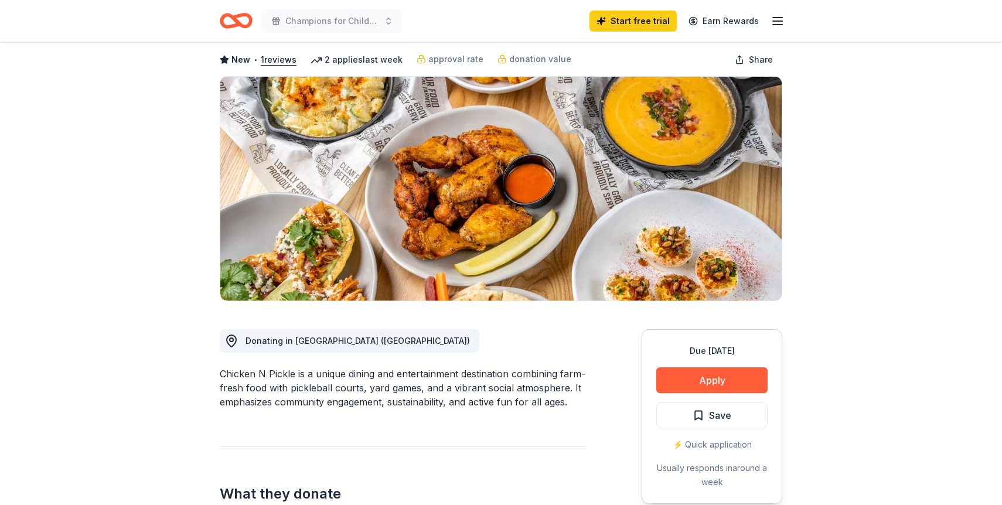
scroll to position [104, 0]
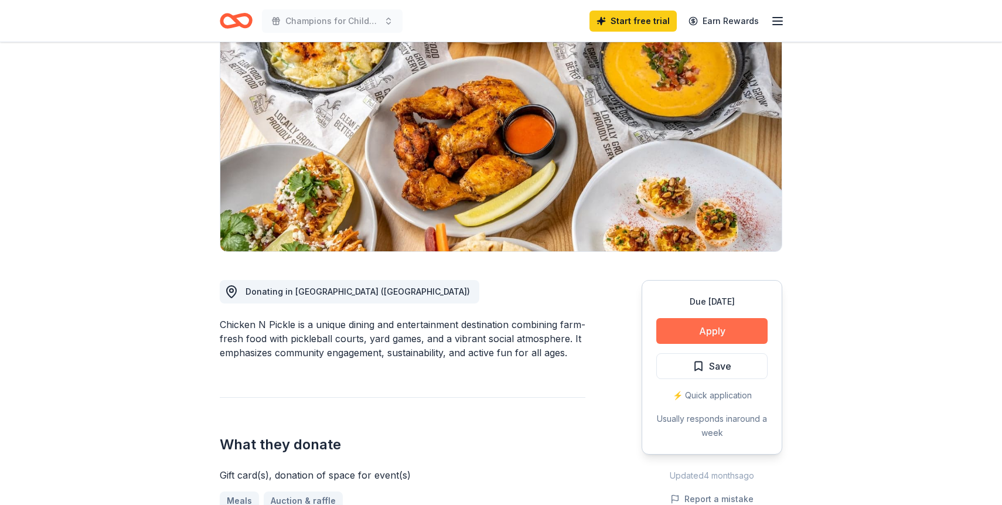
click at [704, 323] on button "Apply" at bounding box center [712, 331] width 111 height 26
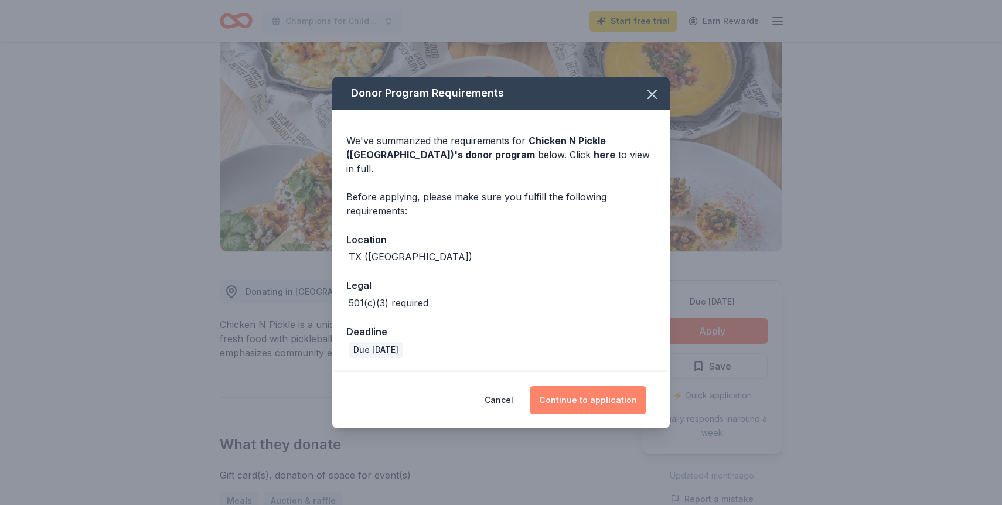
click at [604, 394] on button "Continue to application" at bounding box center [588, 400] width 117 height 28
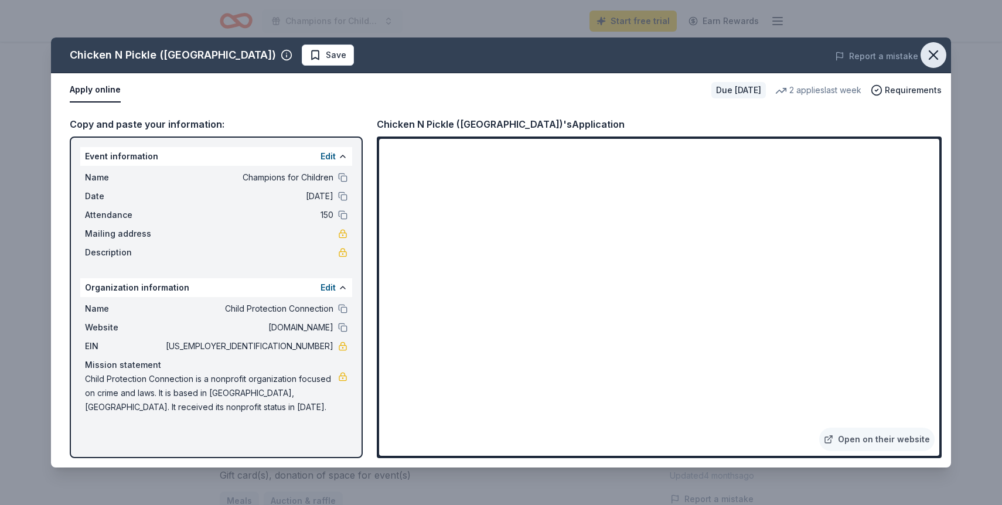
click at [927, 60] on icon "button" at bounding box center [934, 55] width 16 height 16
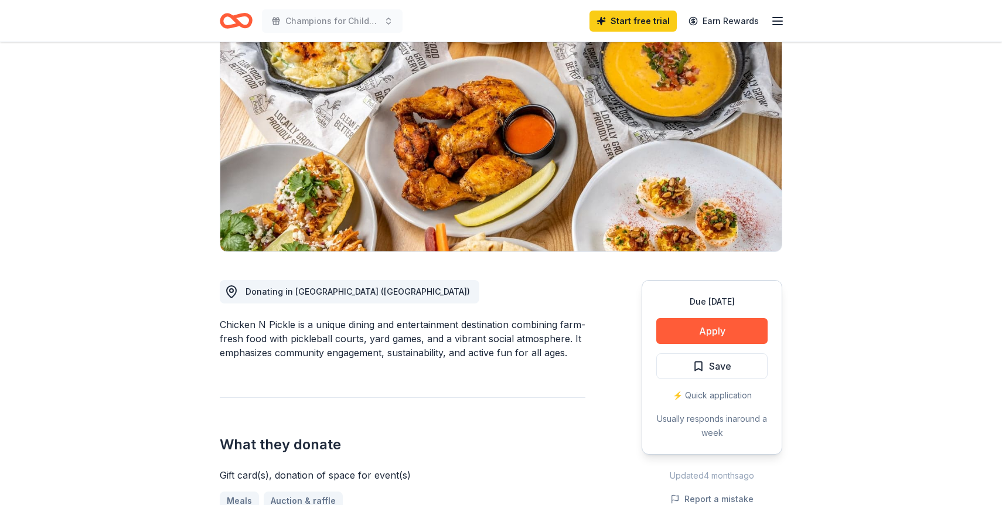
scroll to position [0, 0]
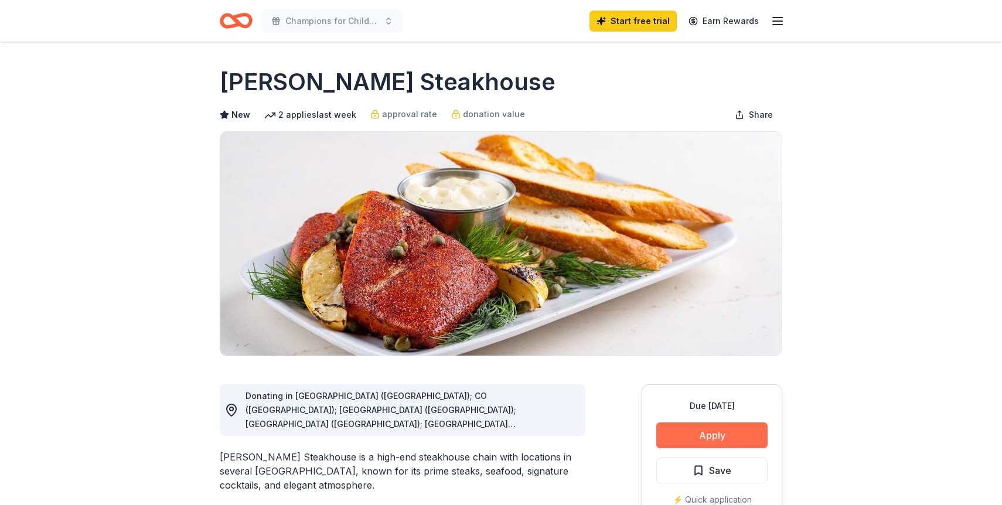
click at [708, 434] on button "Apply" at bounding box center [712, 436] width 111 height 26
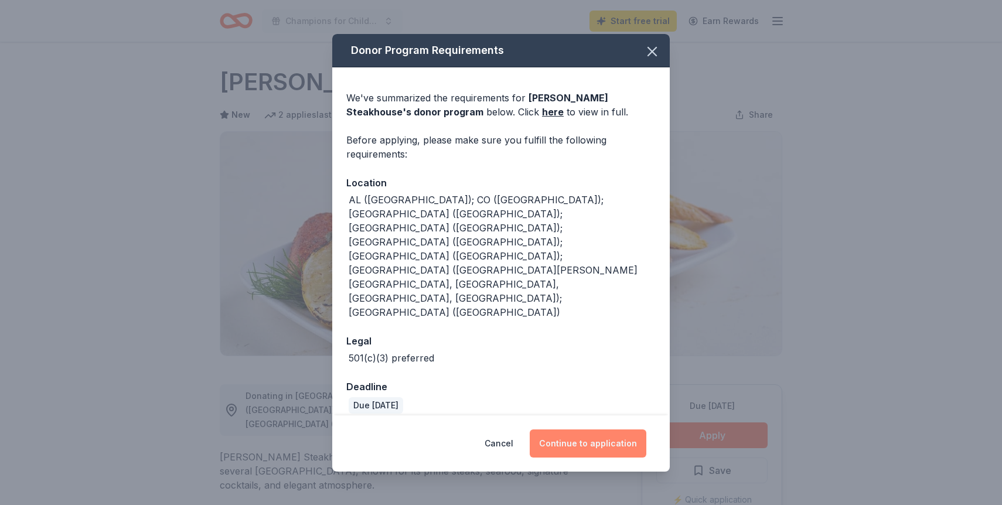
click at [588, 430] on button "Continue to application" at bounding box center [588, 444] width 117 height 28
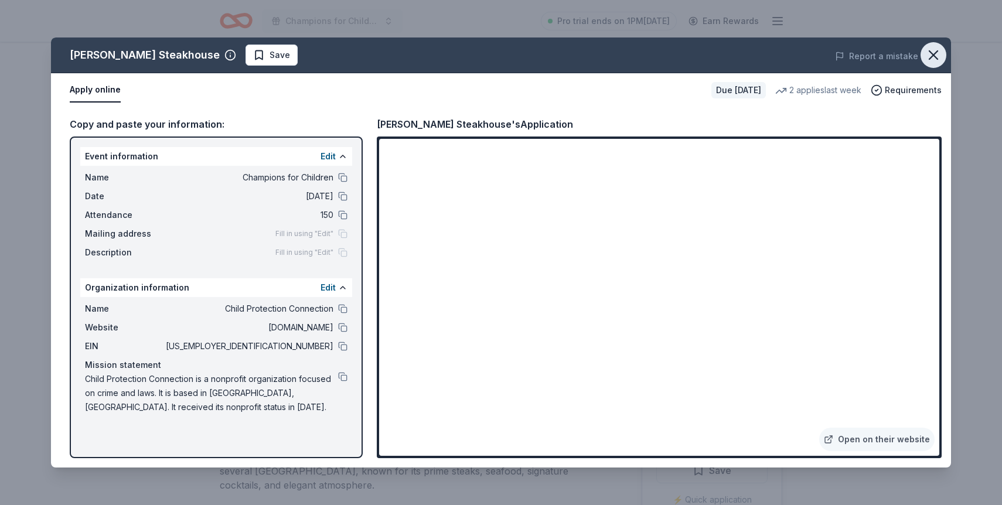
click at [933, 58] on icon "button" at bounding box center [934, 55] width 16 height 16
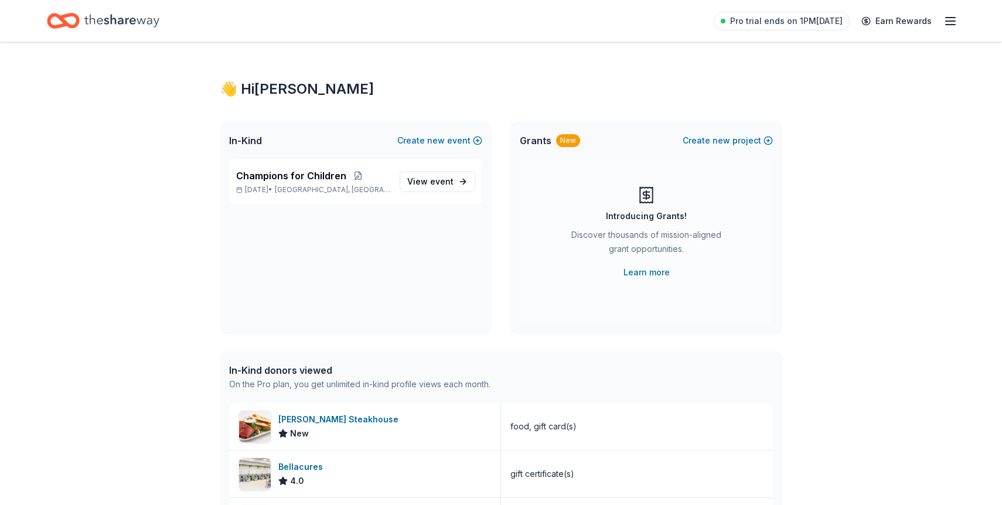
click at [117, 35] on div "Pro trial ends on 1PM[DATE] Earn Rewards" at bounding box center [501, 21] width 1002 height 42
click at [111, 24] on icon "Home" at bounding box center [121, 21] width 75 height 24
click at [72, 20] on icon "Home" at bounding box center [63, 21] width 33 height 28
click at [400, 176] on div "Champions for Children Dec 05, 2025 • Dallas, TX View event" at bounding box center [355, 181] width 253 height 45
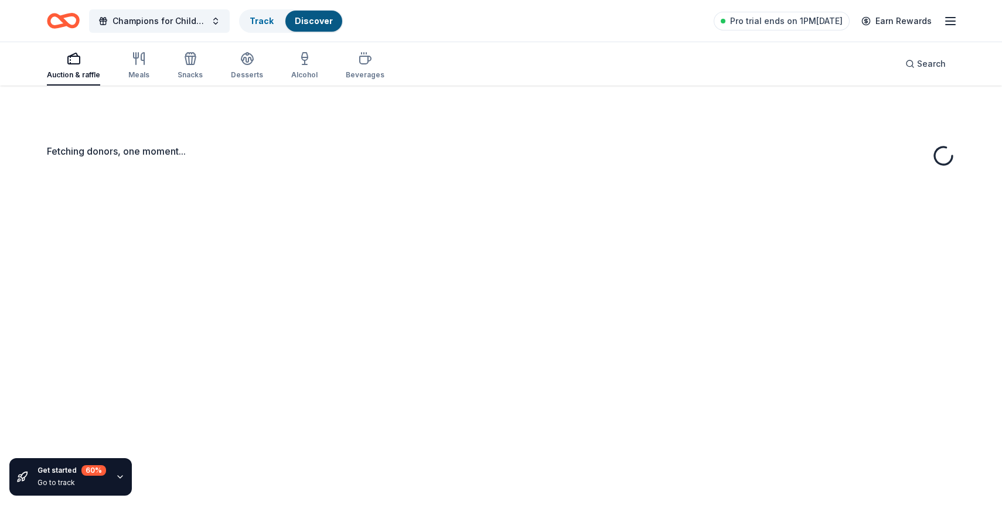
click at [434, 182] on div "Fetching donors, one moment..." at bounding box center [501, 338] width 1002 height 505
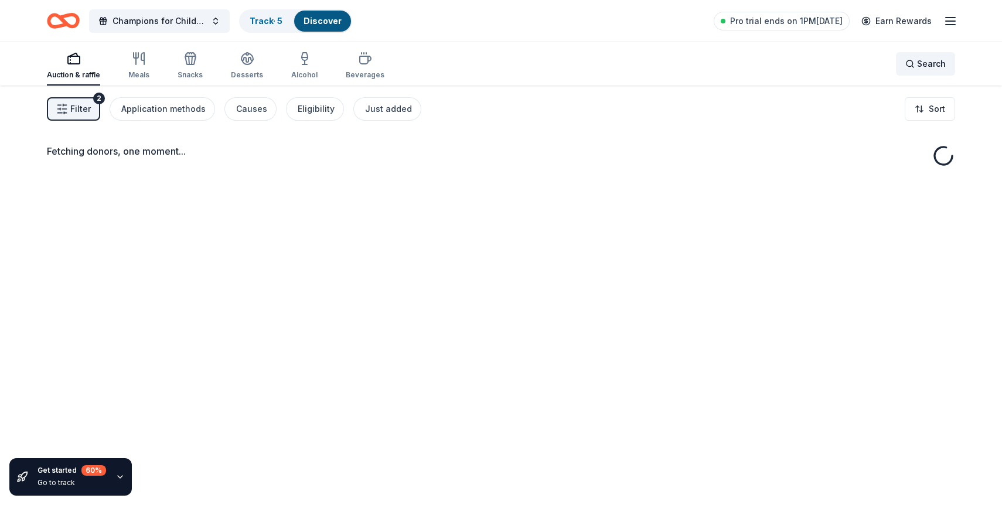
click at [916, 69] on div "Search" at bounding box center [926, 64] width 40 height 14
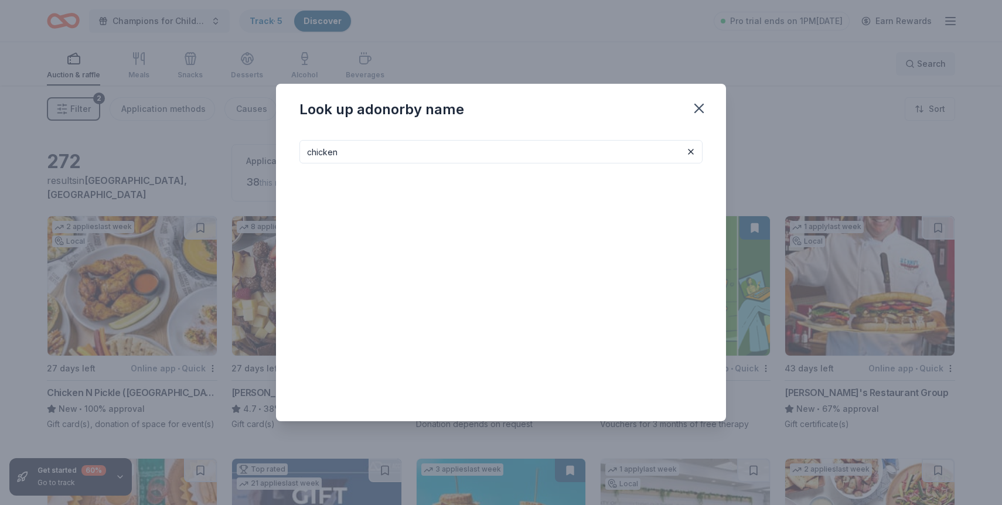
type input "chicken"
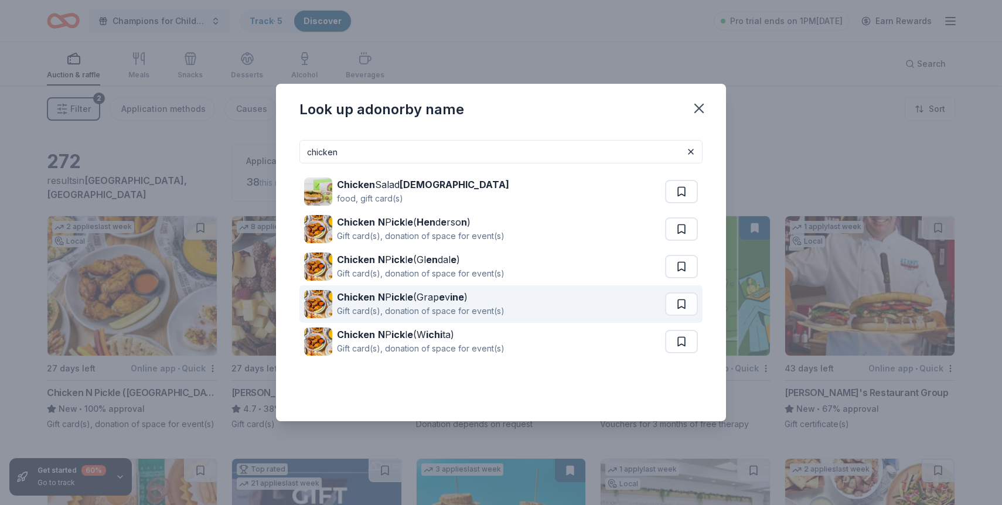
click at [539, 294] on div "Chicken N P ick l e (Grap e v ine ) Gift card(s), donation of space for event(s)" at bounding box center [484, 304] width 361 height 38
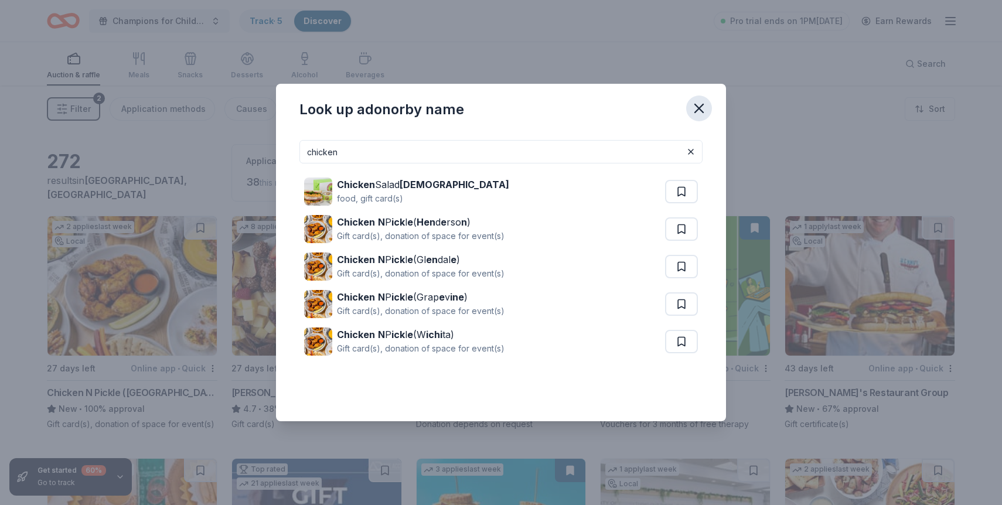
click at [700, 107] on icon "button" at bounding box center [699, 108] width 8 height 8
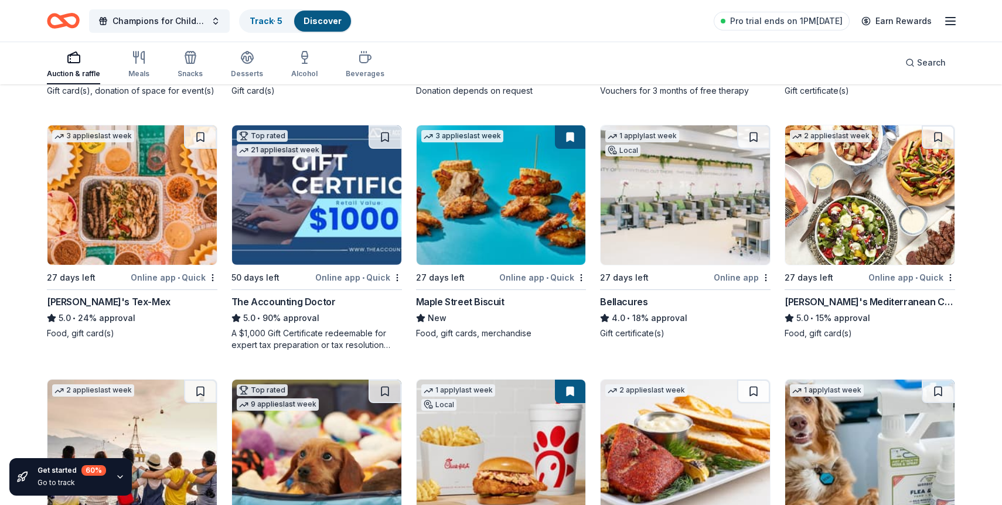
scroll to position [355, 0]
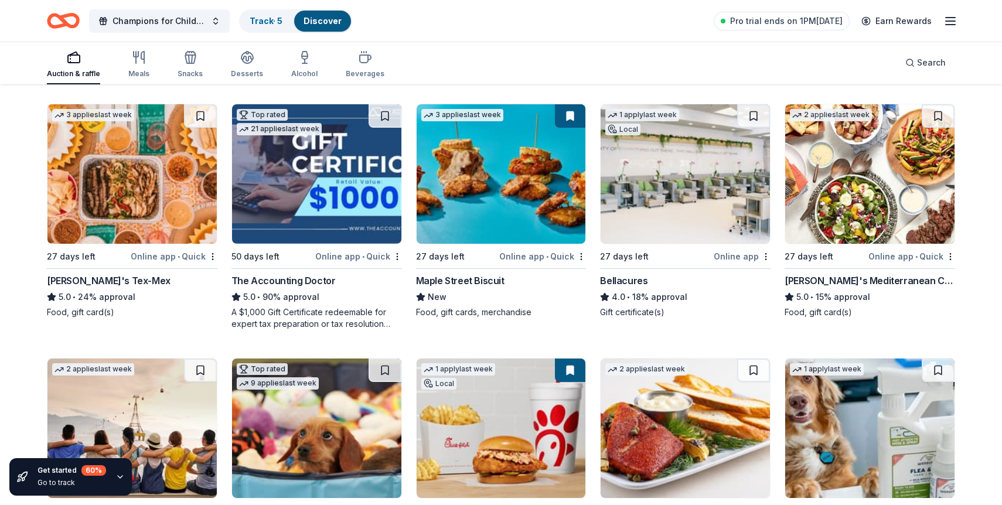
click at [113, 190] on img at bounding box center [131, 174] width 169 height 140
click at [338, 210] on img at bounding box center [316, 174] width 169 height 140
click at [286, 300] on div "5.0 • 90% approval" at bounding box center [317, 297] width 171 height 14
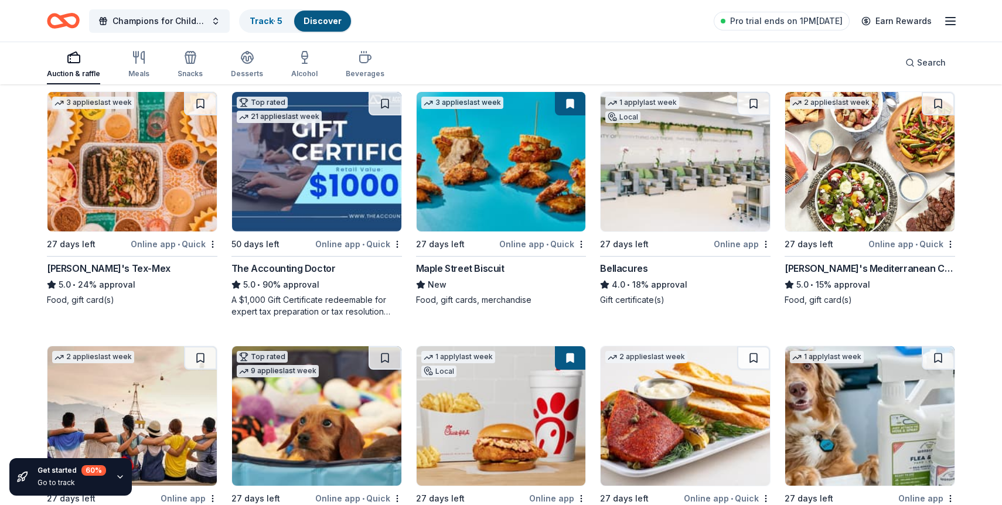
scroll to position [368, 0]
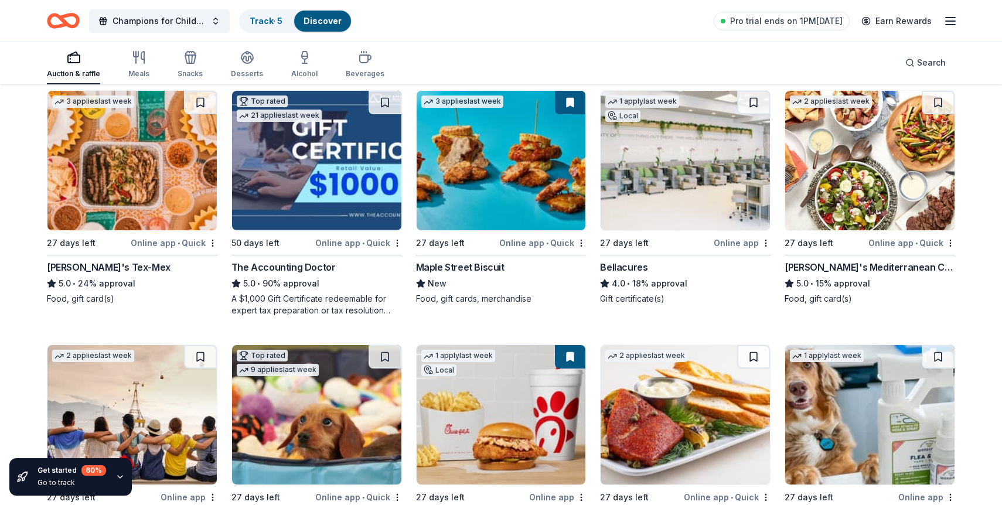
click at [505, 213] on img at bounding box center [501, 161] width 169 height 140
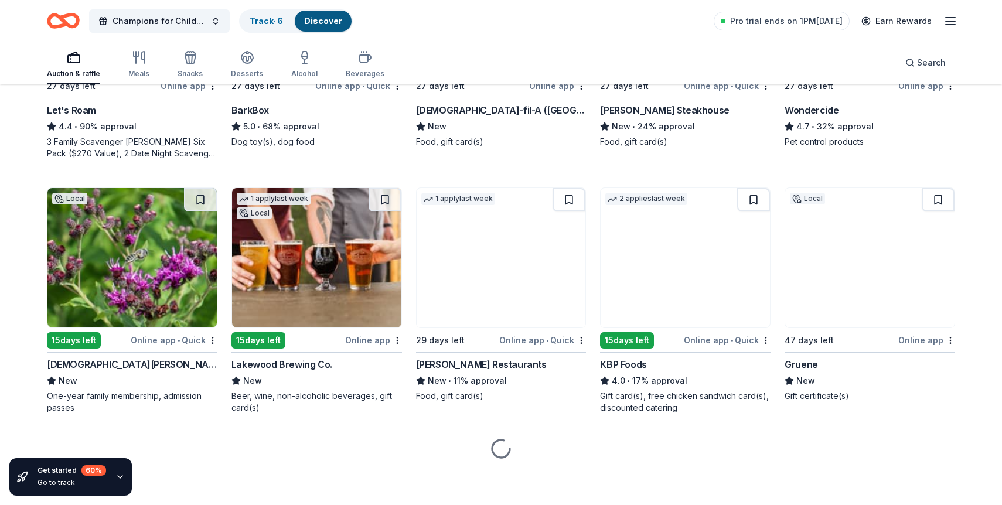
scroll to position [781, 0]
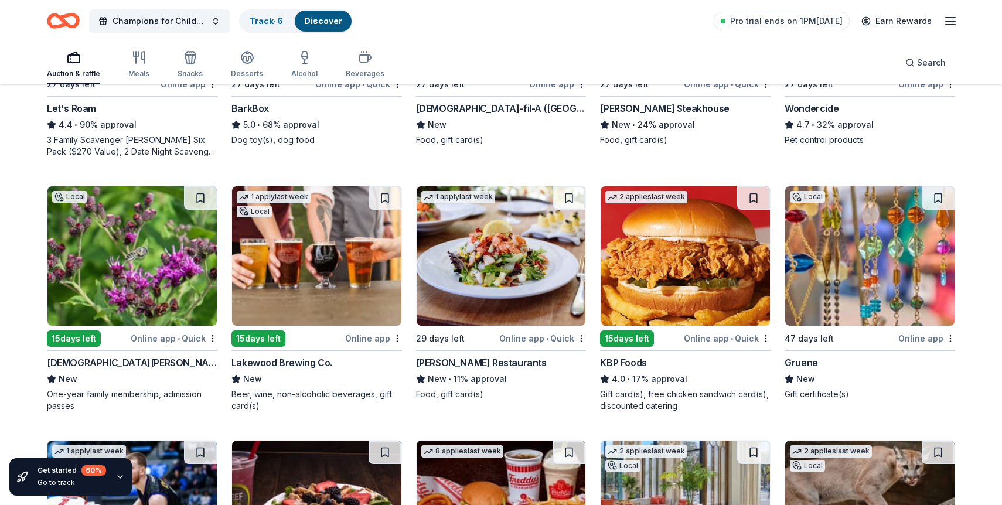
click at [174, 248] on img at bounding box center [131, 256] width 169 height 140
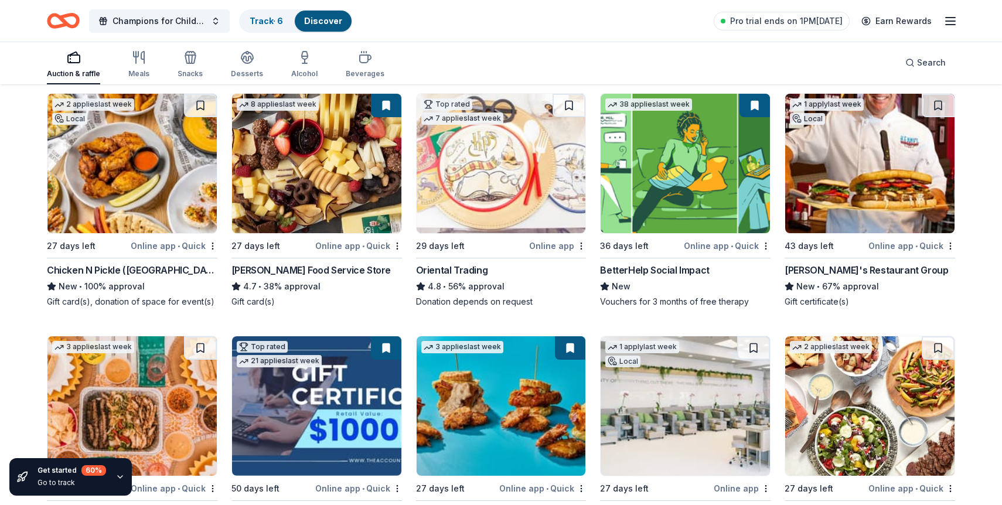
scroll to position [243, 0]
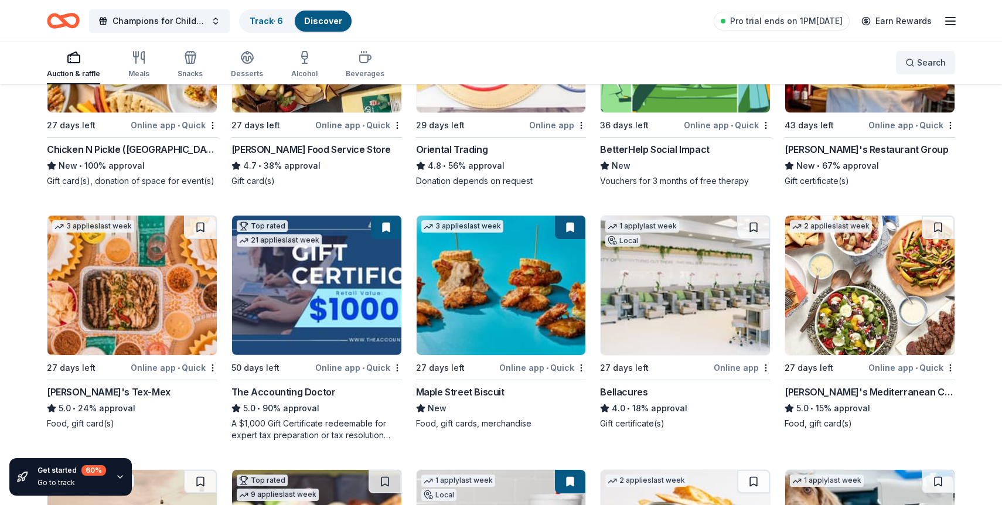
click at [920, 51] on button "Search" at bounding box center [925, 62] width 59 height 23
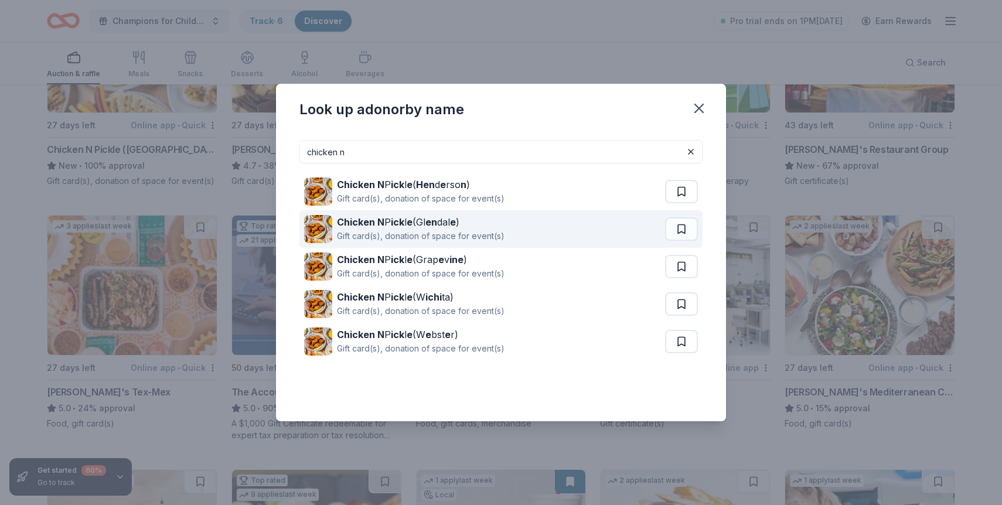
type input "chicken n"
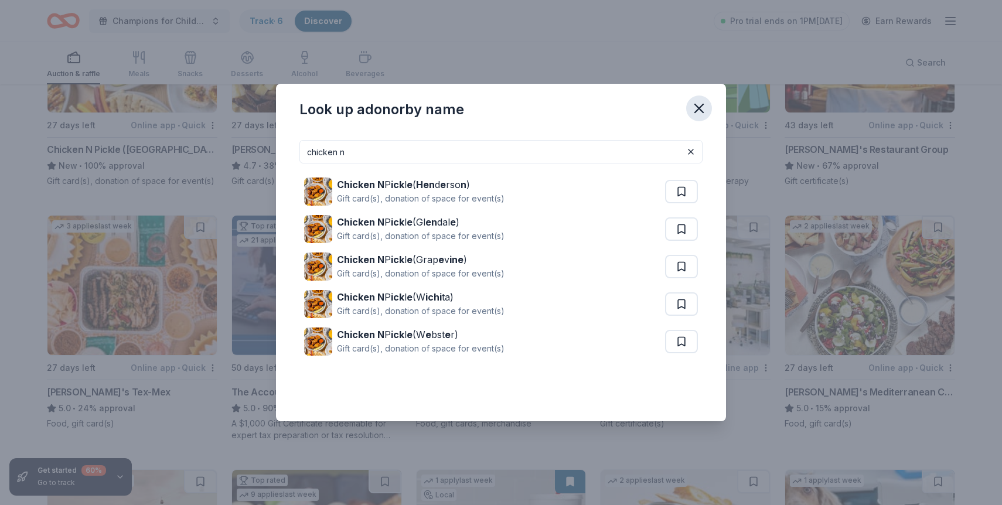
click at [699, 106] on icon "button" at bounding box center [699, 108] width 16 height 16
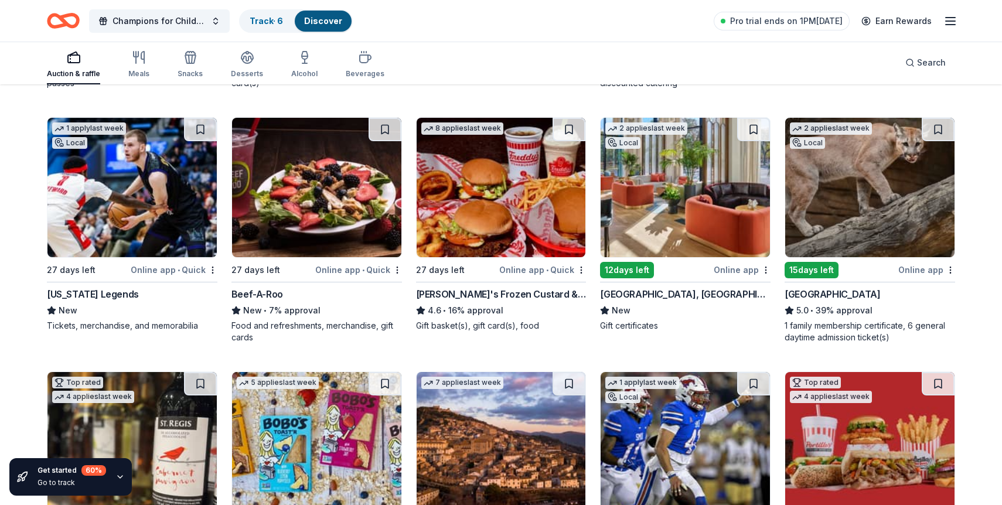
scroll to position [1102, 0]
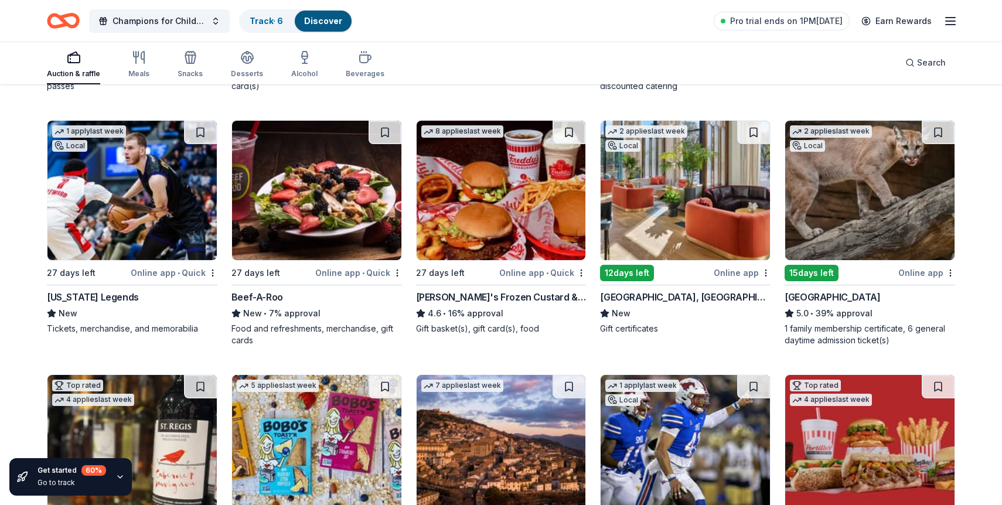
click at [657, 193] on img at bounding box center [685, 191] width 169 height 140
click at [151, 223] on img at bounding box center [131, 191] width 169 height 140
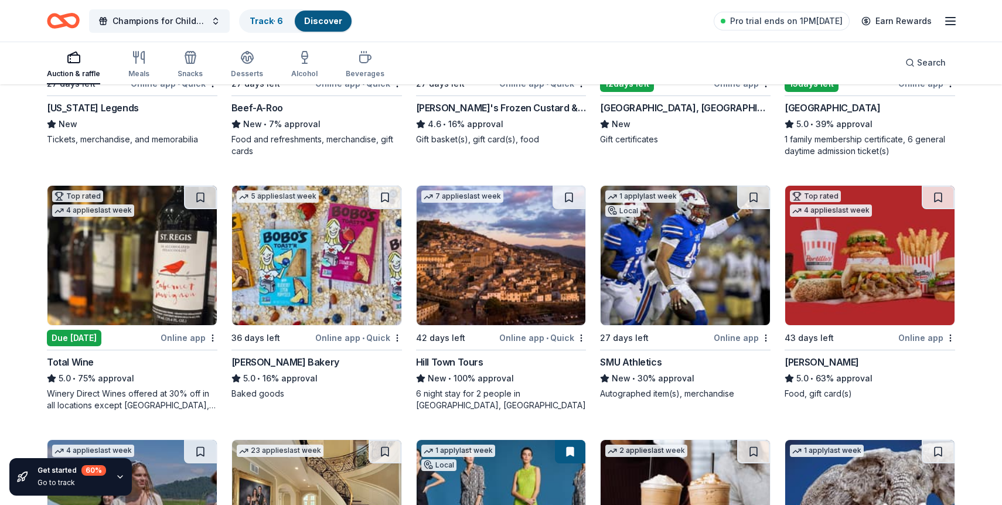
click at [713, 228] on img at bounding box center [685, 256] width 169 height 140
click at [355, 234] on img at bounding box center [316, 256] width 169 height 140
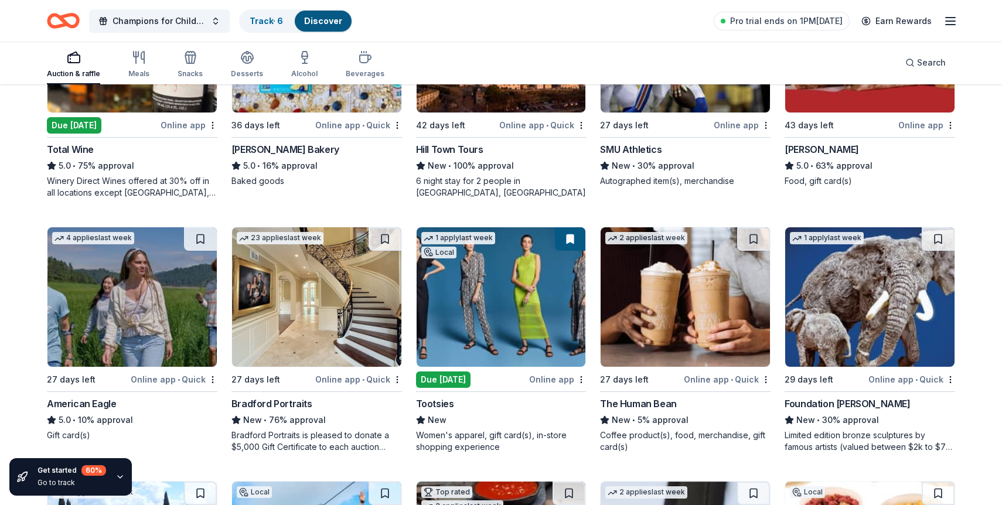
scroll to position [1504, 0]
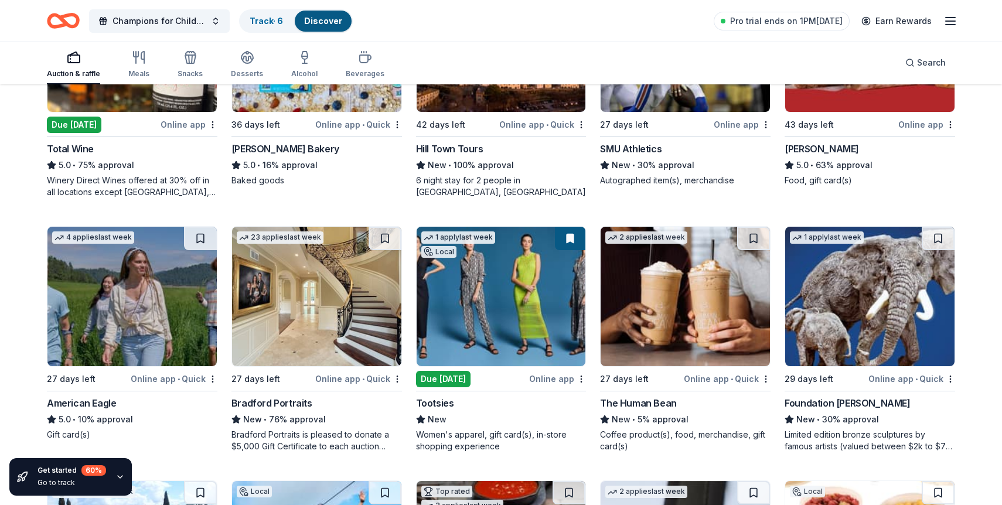
click at [363, 309] on img at bounding box center [316, 297] width 169 height 140
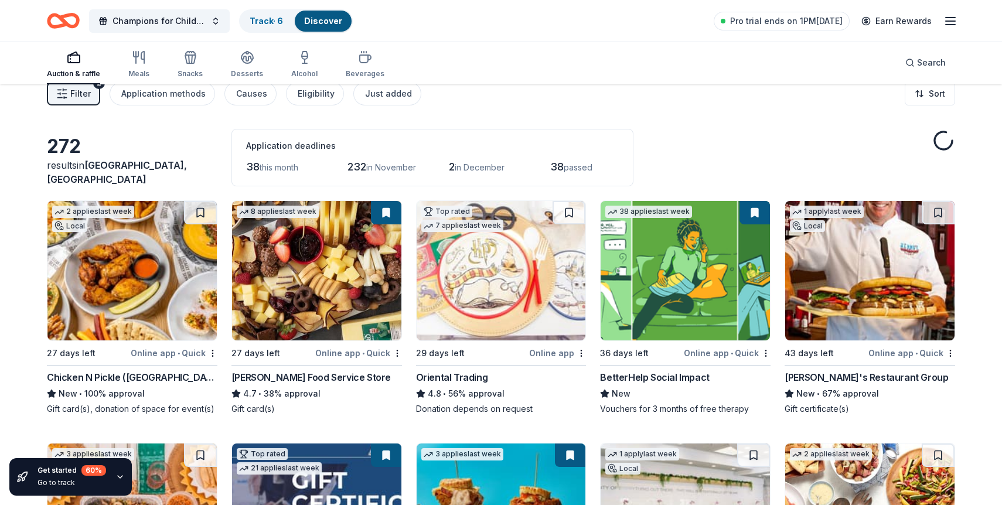
scroll to position [0, 0]
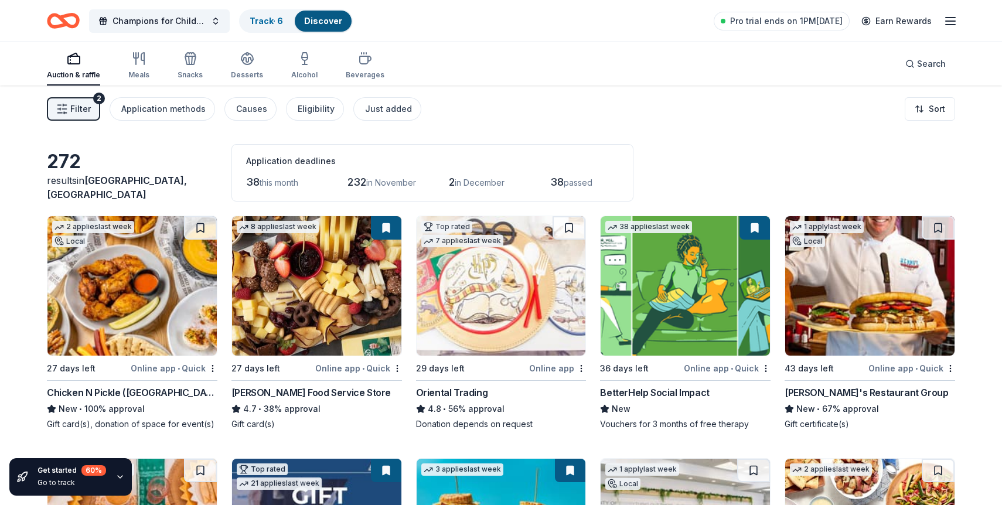
click at [253, 186] on span "38" at bounding box center [252, 182] width 13 height 12
click at [926, 104] on html "Champions for Children Track · 6 Discover Pro trial ends on 1PM, 10/16 Earn Rew…" at bounding box center [501, 252] width 1002 height 505
click at [925, 157] on div "Sort by due date" at bounding box center [900, 157] width 104 height 21
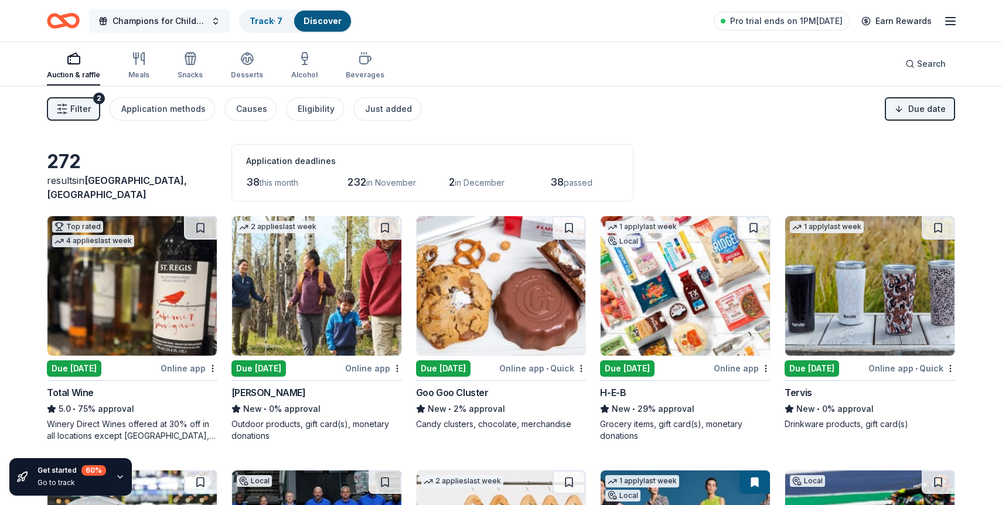
click at [166, 12] on button "Champions for Children" at bounding box center [159, 20] width 141 height 23
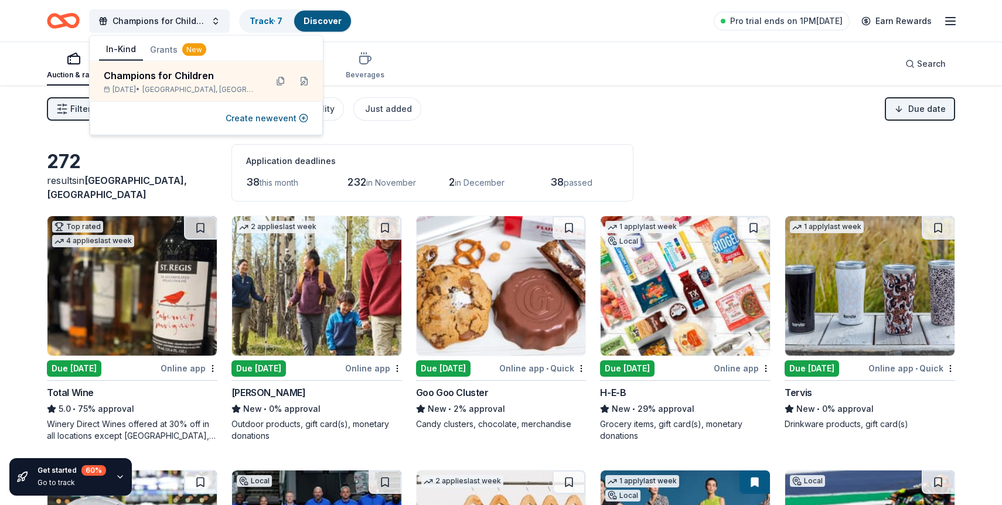
click at [471, 107] on div "Filter 2 Application methods Causes Eligibility Just added Due date" at bounding box center [501, 109] width 1002 height 47
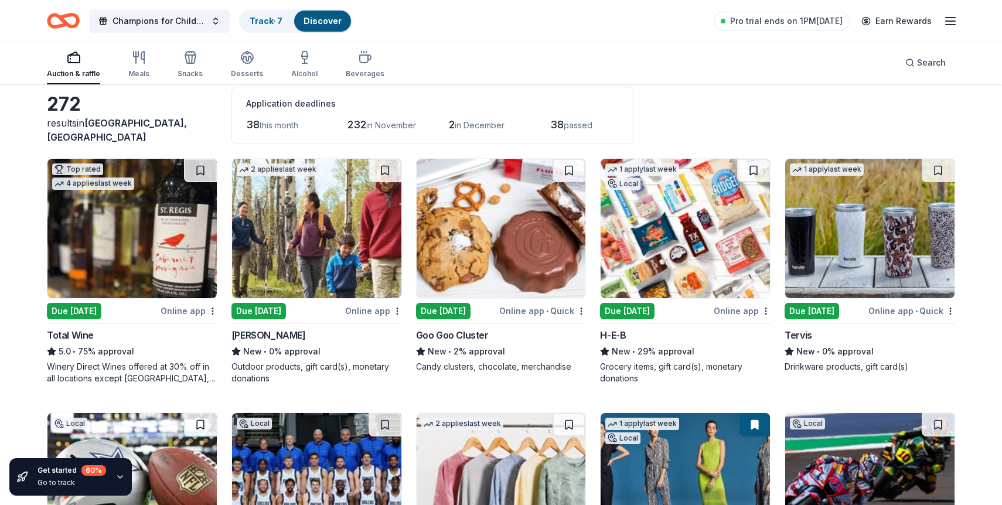
scroll to position [73, 0]
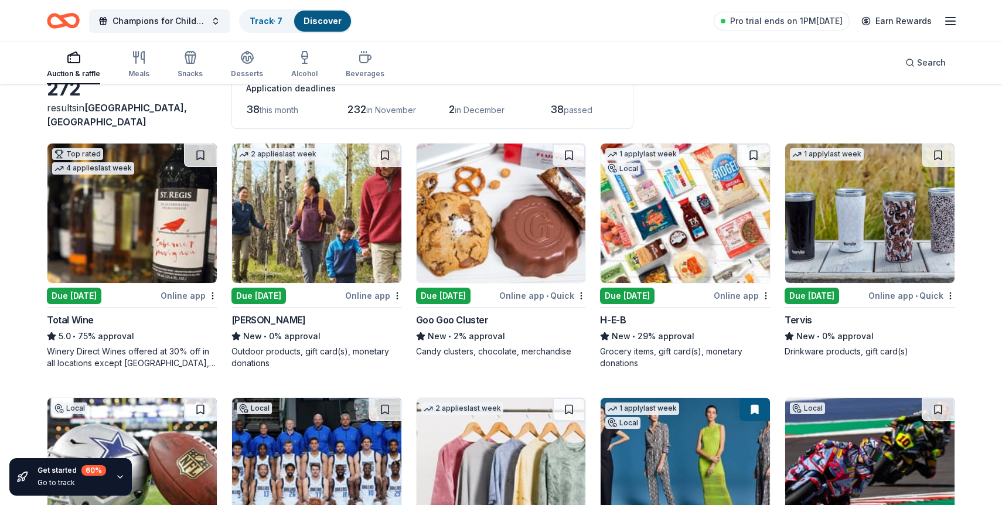
click at [283, 218] on img at bounding box center [316, 214] width 169 height 140
click at [508, 203] on img at bounding box center [501, 214] width 169 height 140
click at [667, 211] on img at bounding box center [685, 214] width 169 height 140
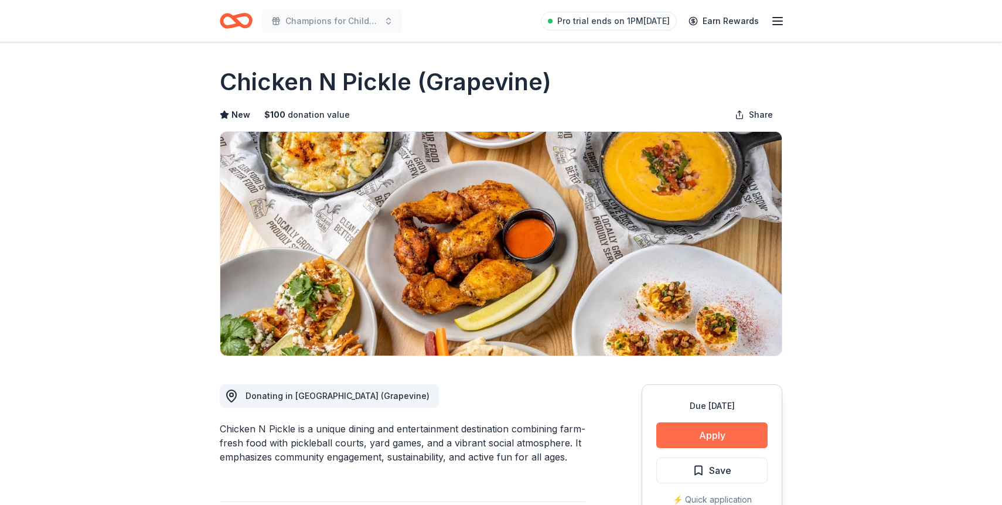
click at [686, 434] on button "Apply" at bounding box center [712, 436] width 111 height 26
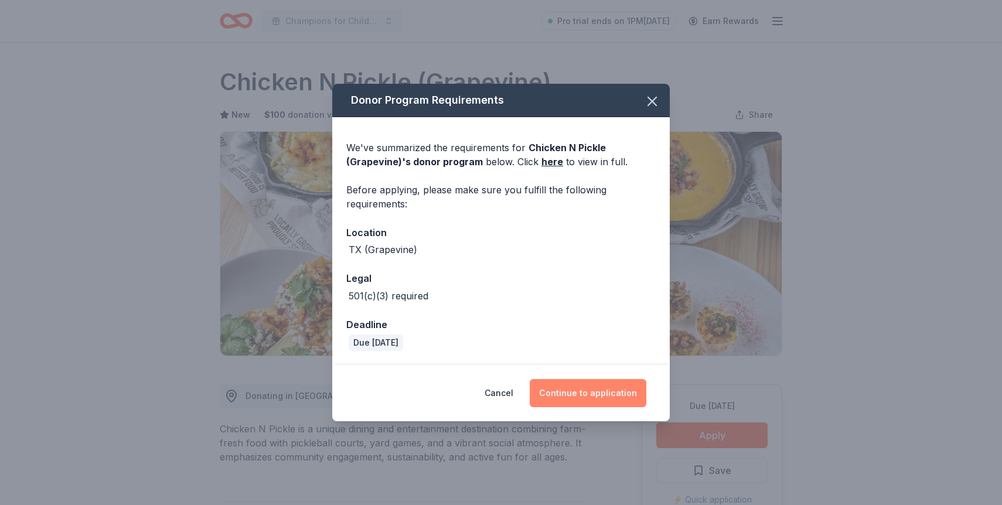
click at [565, 391] on button "Continue to application" at bounding box center [588, 393] width 117 height 28
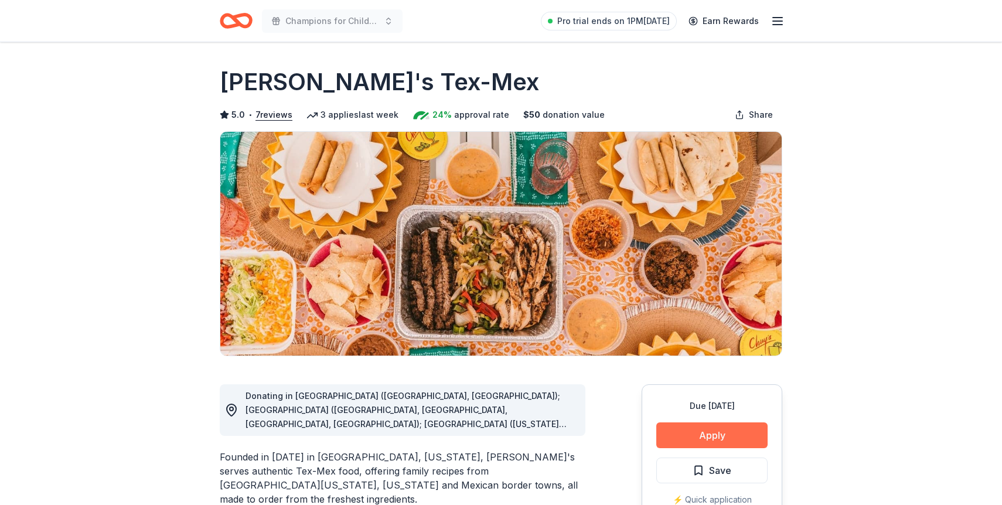
click at [679, 434] on button "Apply" at bounding box center [712, 436] width 111 height 26
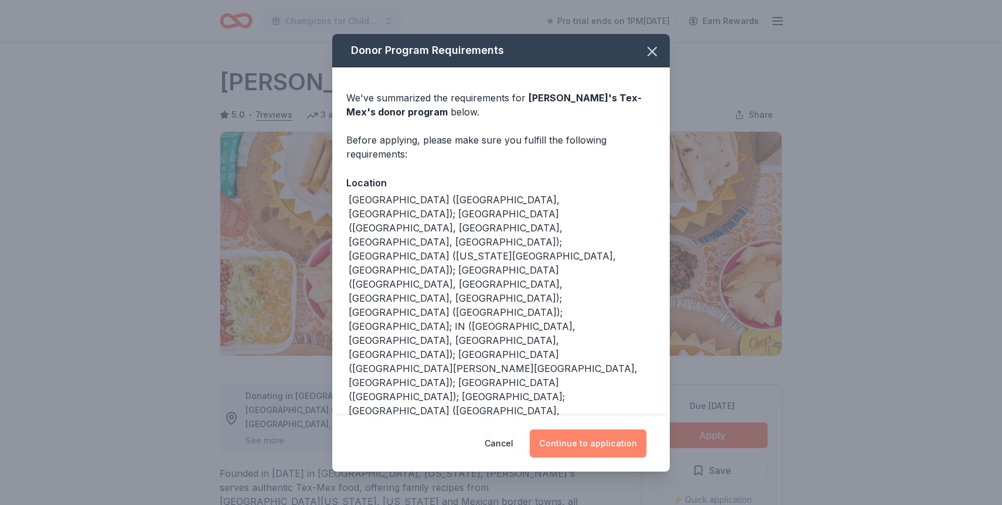
click at [580, 430] on button "Continue to application" at bounding box center [588, 444] width 117 height 28
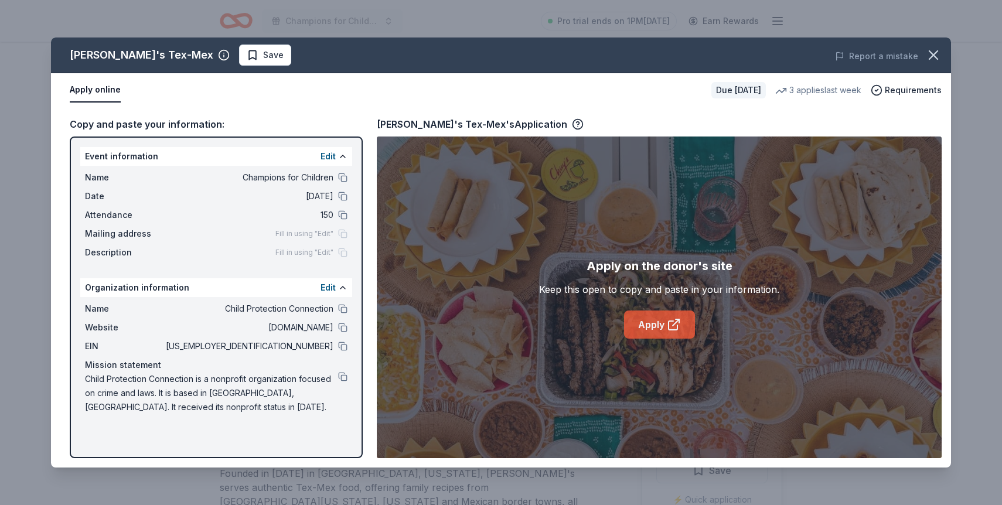
click at [669, 327] on icon at bounding box center [674, 325] width 14 height 14
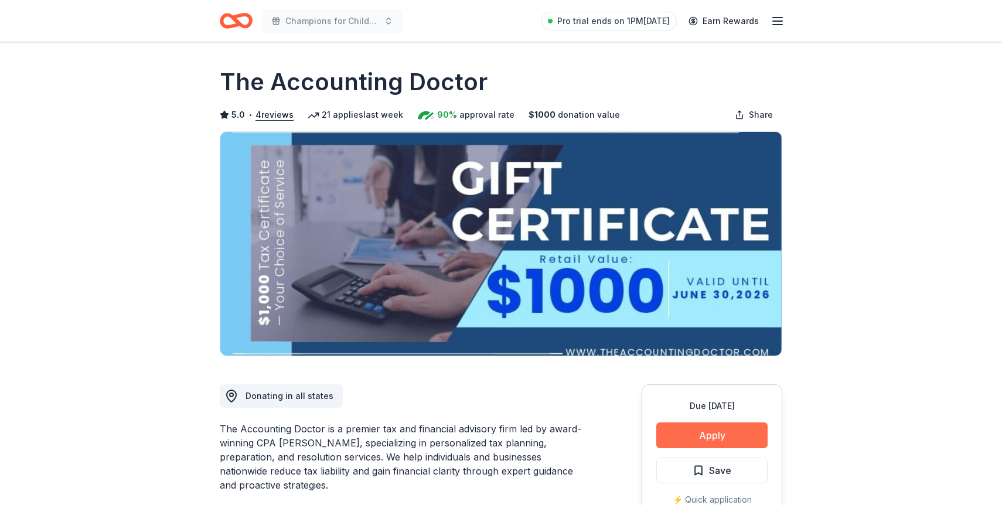
click at [712, 432] on button "Apply" at bounding box center [712, 436] width 111 height 26
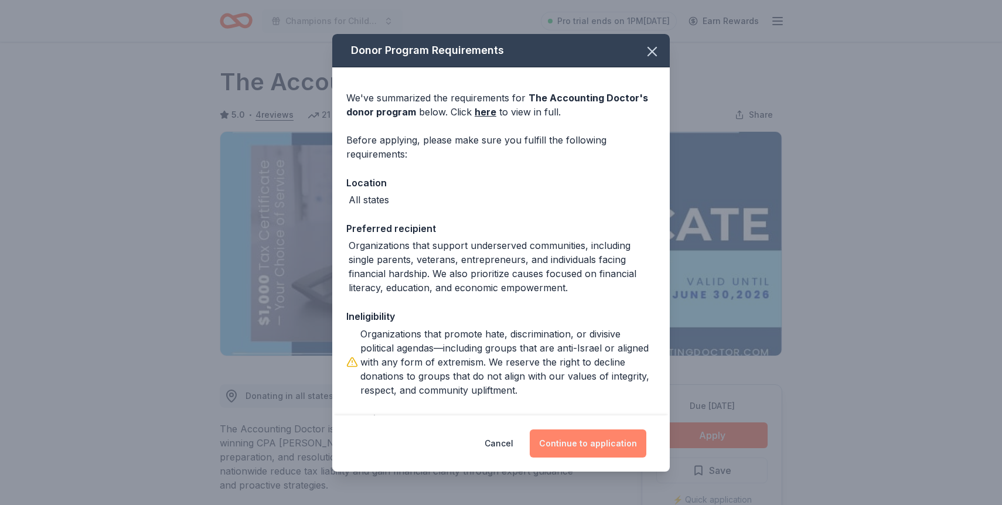
click at [604, 439] on button "Continue to application" at bounding box center [588, 444] width 117 height 28
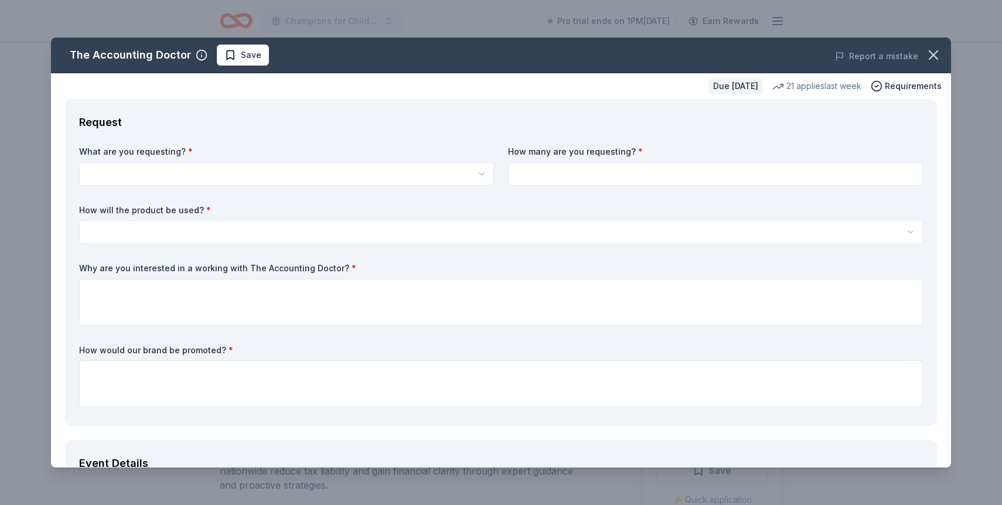
click at [368, 193] on div "What are you requesting? * A $1,000 Gift Certificate redeemable for expert tax …" at bounding box center [501, 279] width 844 height 266
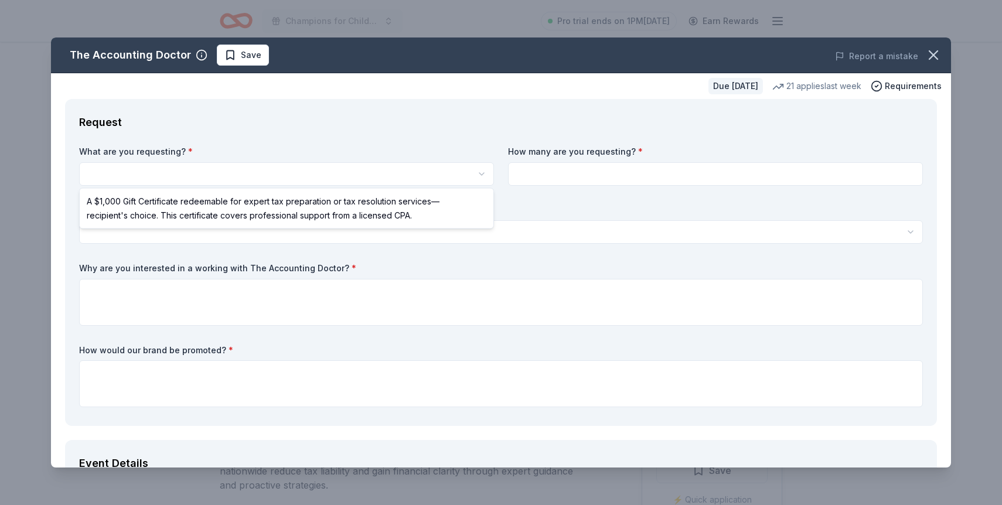
click at [353, 181] on html "Champions for Children Pro trial ends on 1PM[DATE] Earn Rewards Due [DATE] Shar…" at bounding box center [501, 252] width 1002 height 505
select select "A $1,000 Gift Certificate redeemable for expert tax preparation or tax resoluti…"
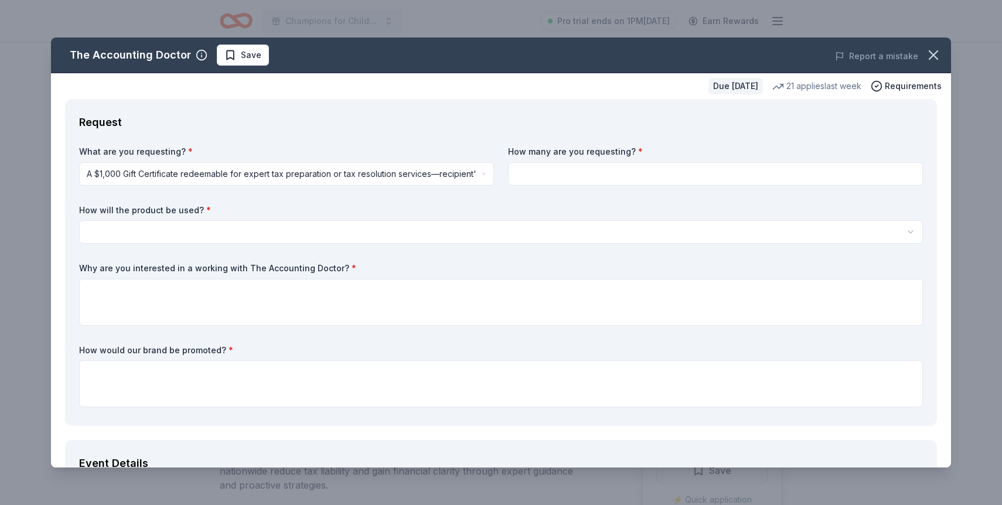
click at [608, 159] on div "How many are you requesting? *" at bounding box center [715, 166] width 415 height 40
click at [610, 171] on input at bounding box center [715, 173] width 415 height 23
type input "1"
click at [595, 222] on html "Champions for Children Pro trial ends on 1PM[DATE] Earn Rewards Due [DATE] Shar…" at bounding box center [501, 252] width 1002 height 505
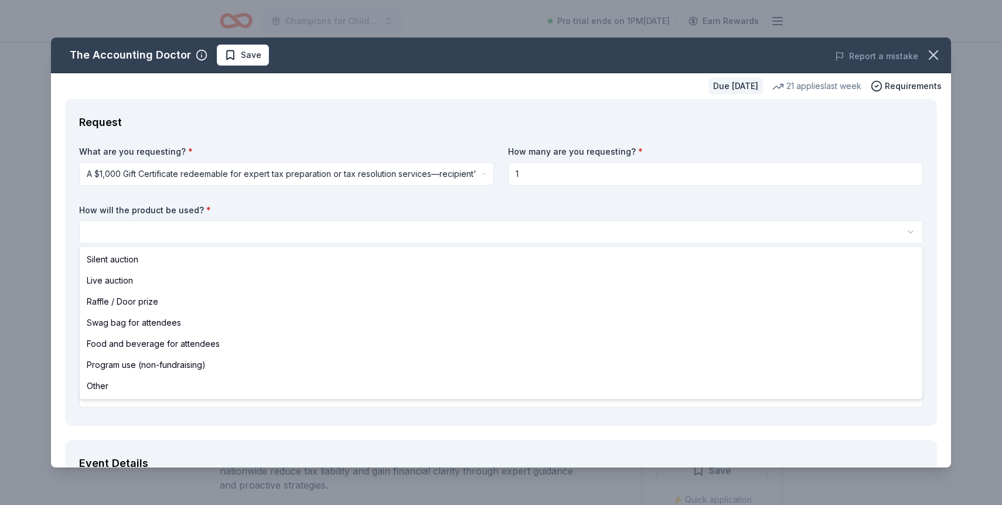
select select "silentAuction"
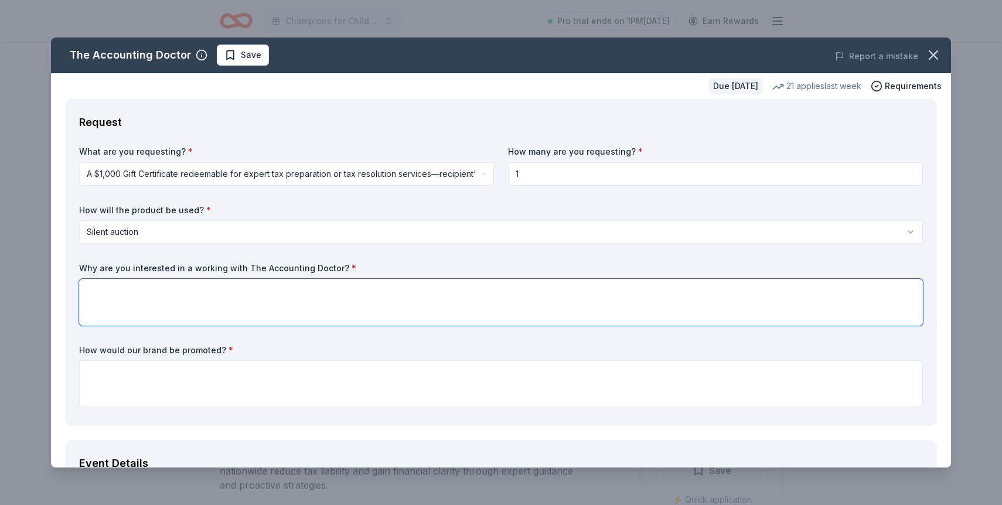
click at [516, 289] on textarea at bounding box center [501, 302] width 844 height 47
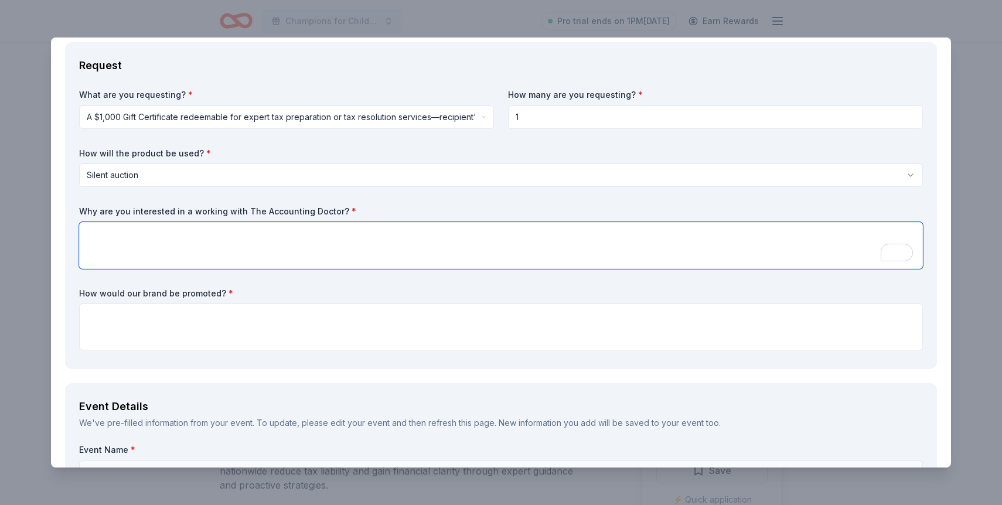
scroll to position [57, 0]
type textarea "O"
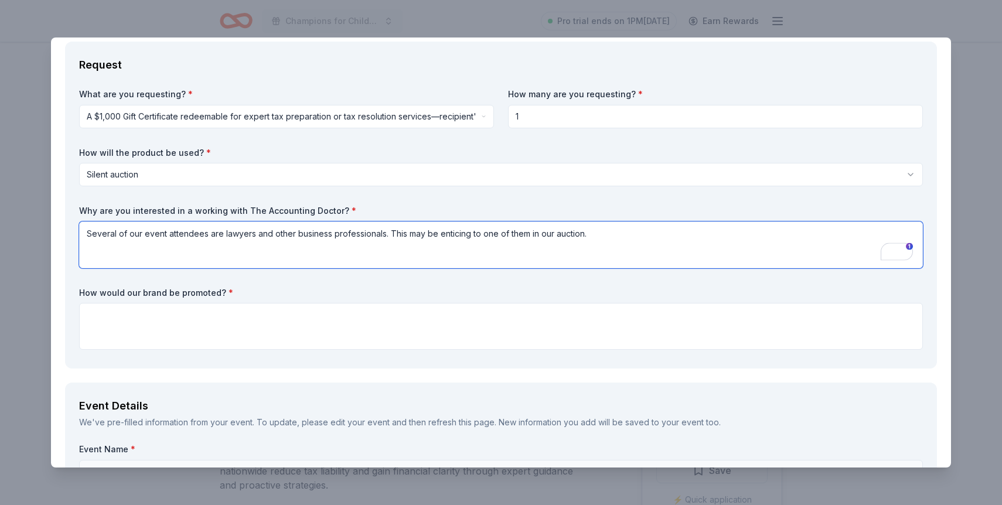
type textarea "Several of our event attendees are lawyers and other business professionals. Th…"
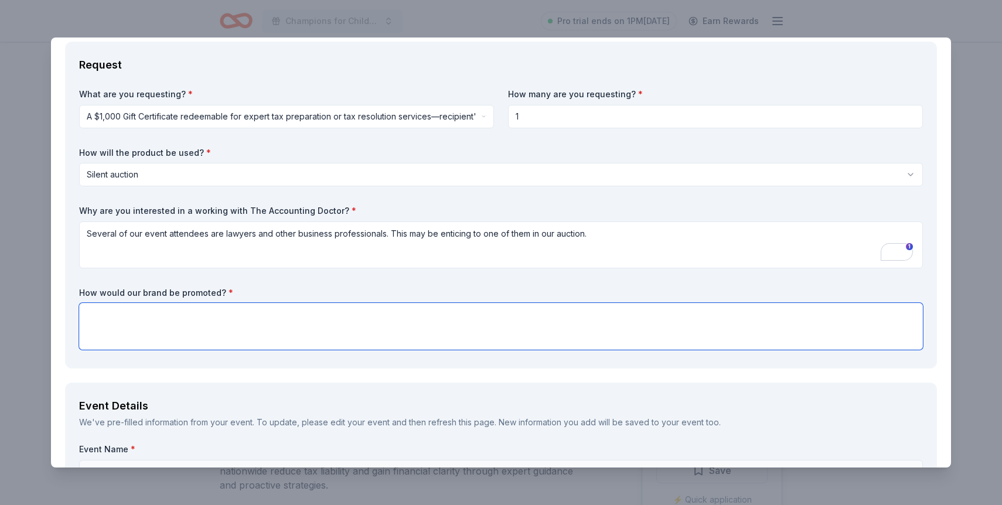
click at [444, 308] on textarea at bounding box center [501, 326] width 844 height 47
paste textarea "Recognition on our social media platforms and website"
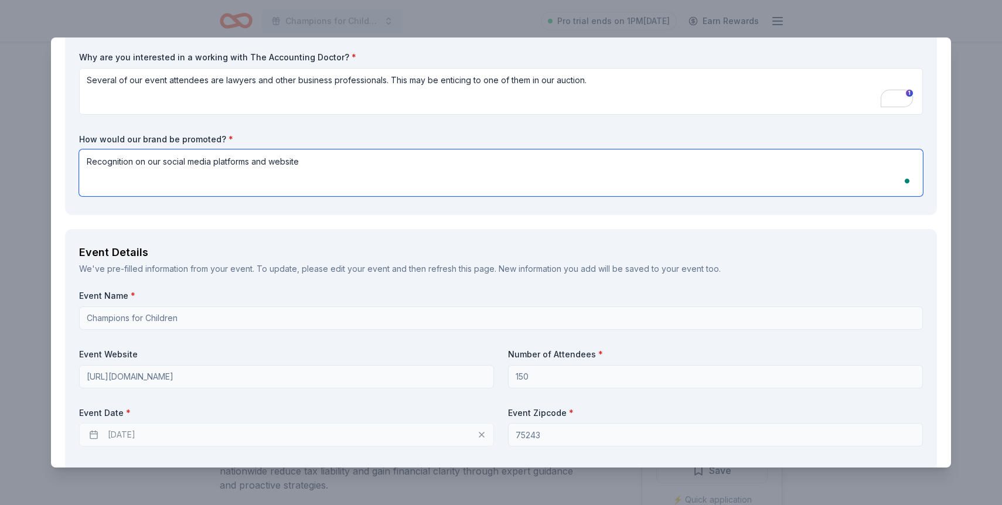
scroll to position [271, 0]
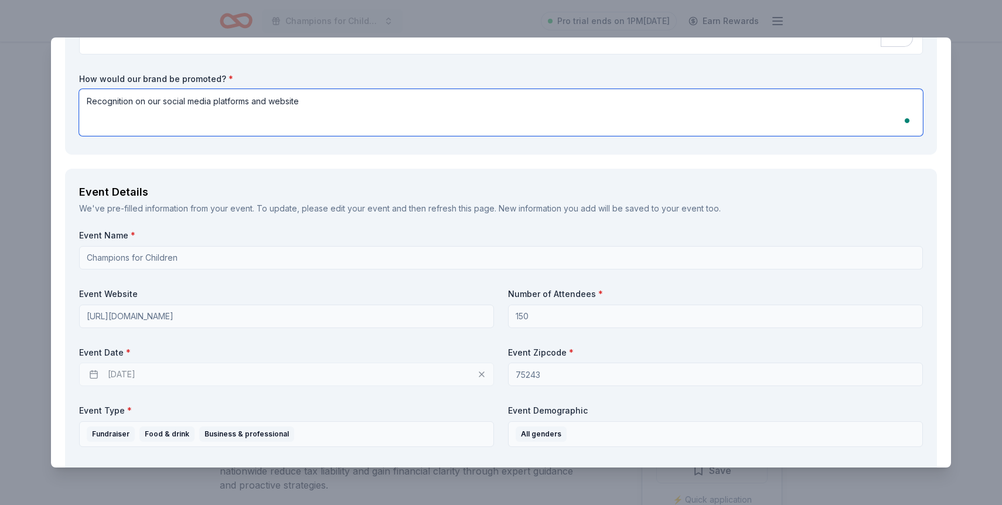
type textarea "Recognition on our social media platforms and website"
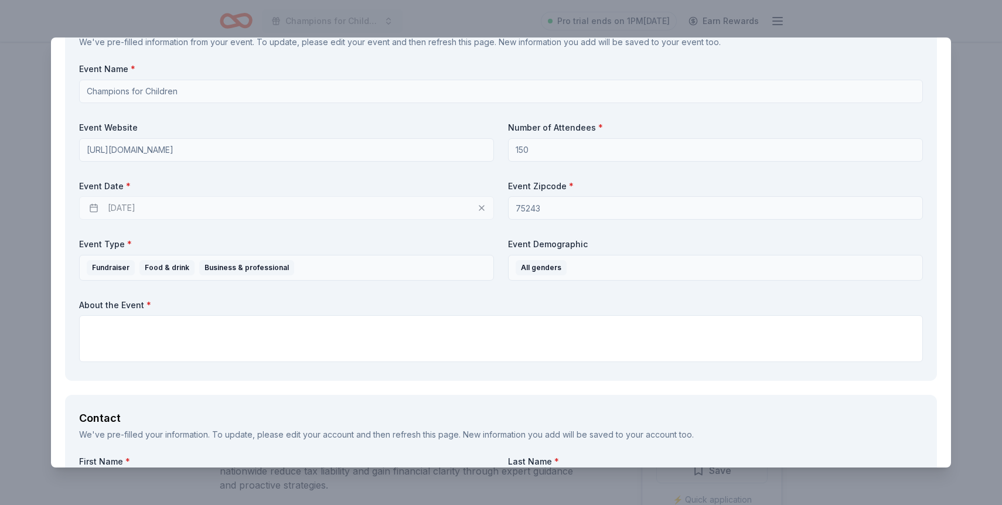
scroll to position [471, 0]
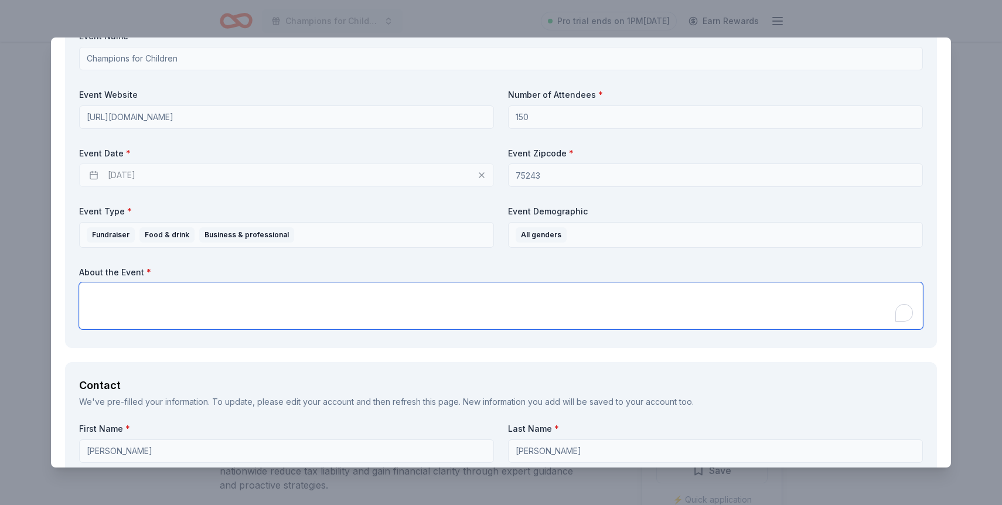
click at [240, 303] on textarea "To enrich screen reader interactions, please activate Accessibility in Grammarl…" at bounding box center [501, 306] width 844 height 47
paste textarea "[US_STATE] Lawyers for Children provides free legal representation to abused an…"
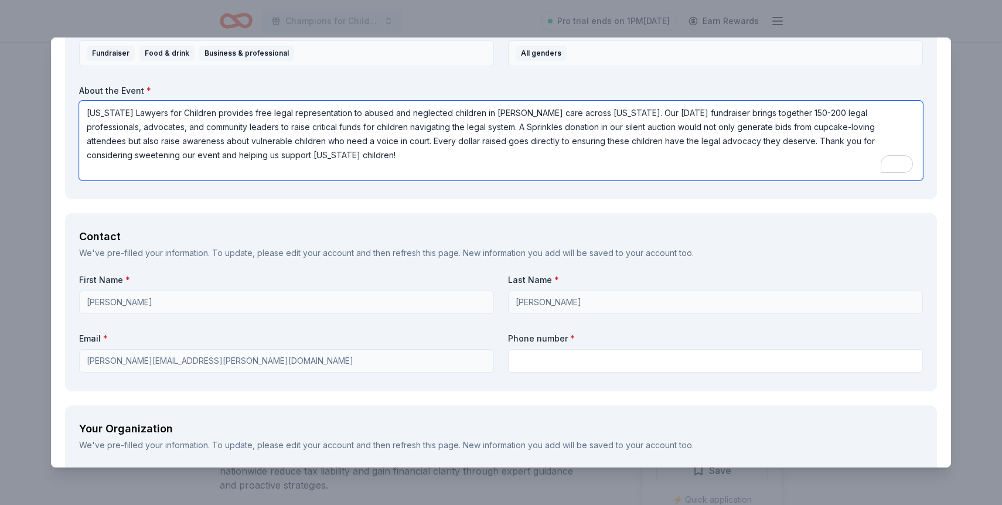
scroll to position [754, 0]
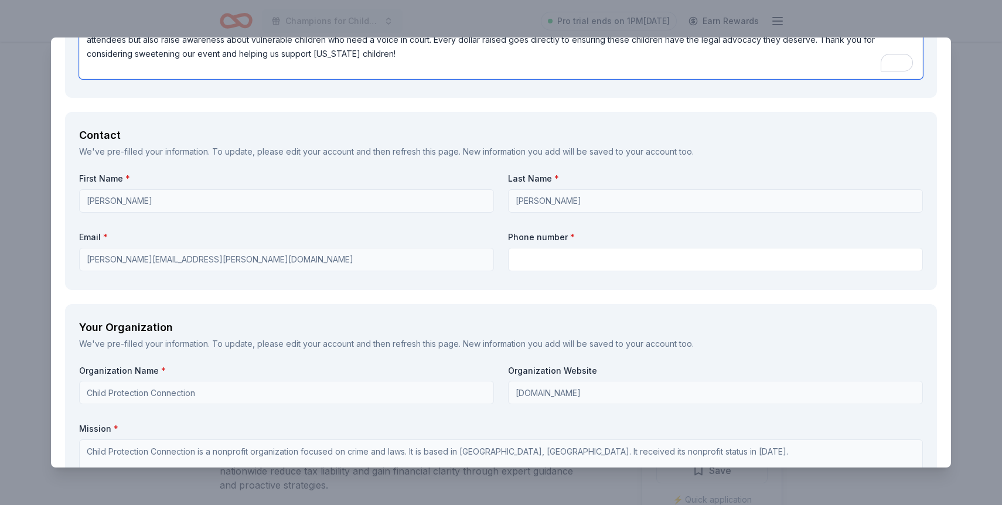
type textarea "[US_STATE] Lawyers for Children provides free legal representation to abused an…"
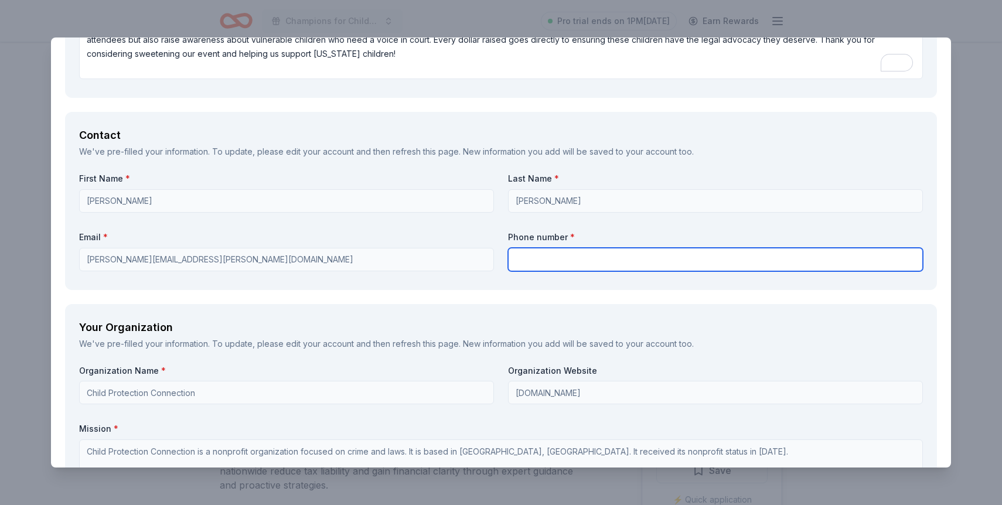
click at [545, 266] on input "text" at bounding box center [715, 259] width 415 height 23
type input "9729750114"
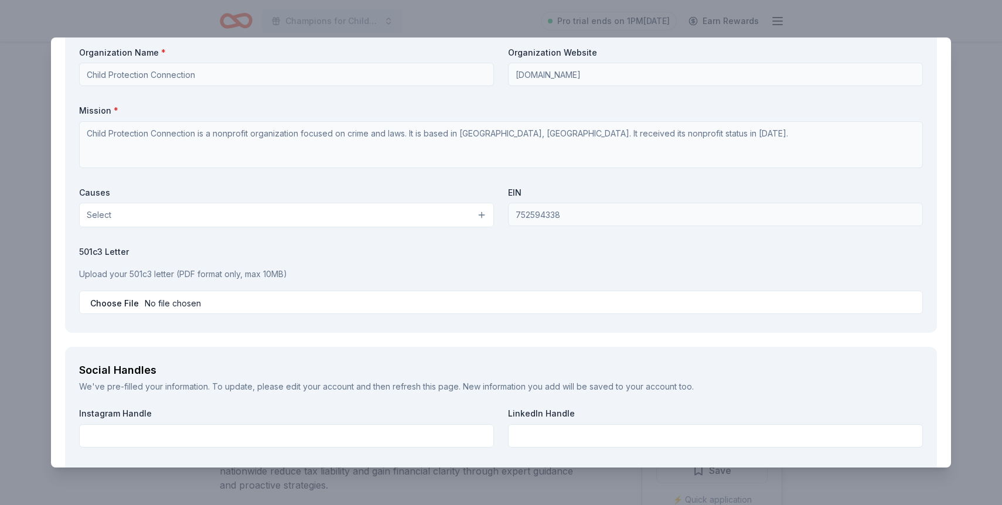
scroll to position [1092, 0]
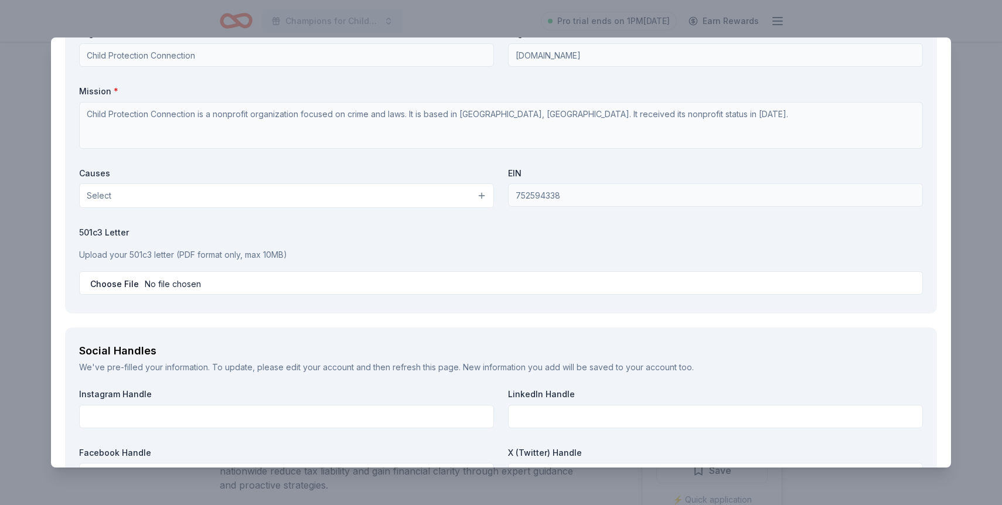
click at [421, 199] on button "Select" at bounding box center [286, 195] width 415 height 25
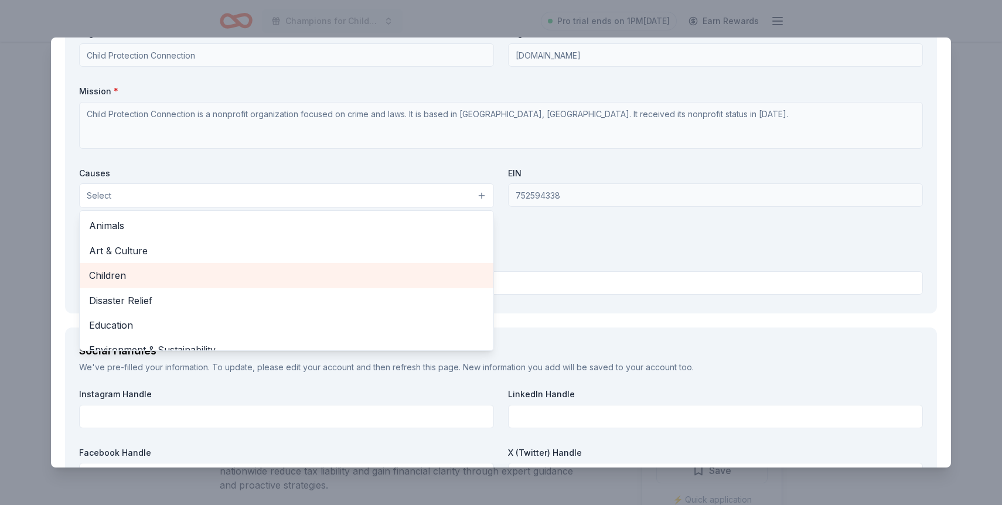
click at [392, 271] on span "Children" at bounding box center [286, 275] width 395 height 15
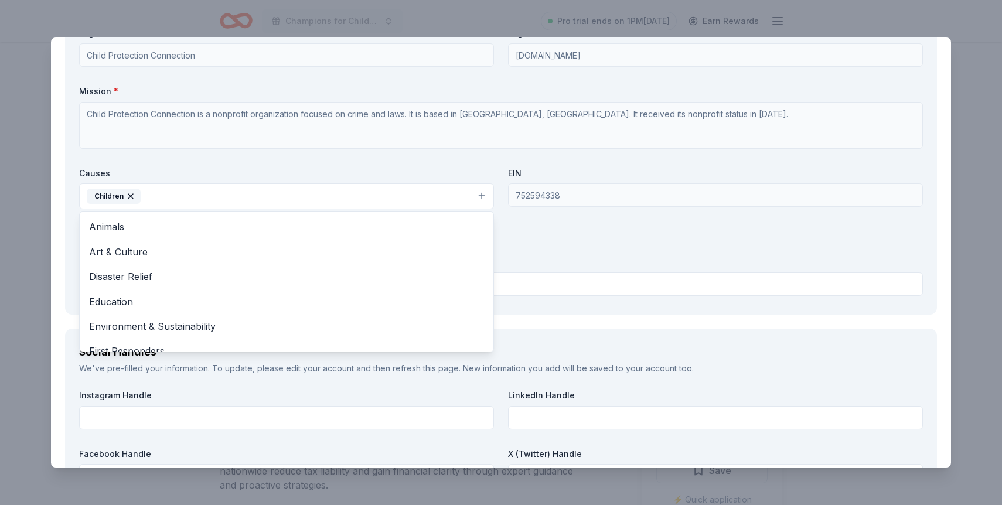
click at [552, 267] on div "Organization Name * Child Protection Connection Organization Website childprote…" at bounding box center [501, 164] width 844 height 273
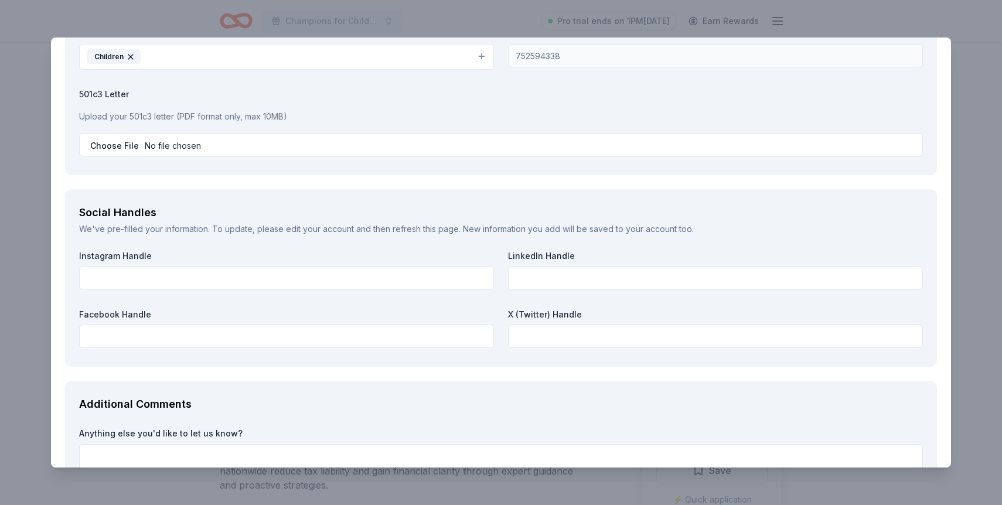
scroll to position [1334, 0]
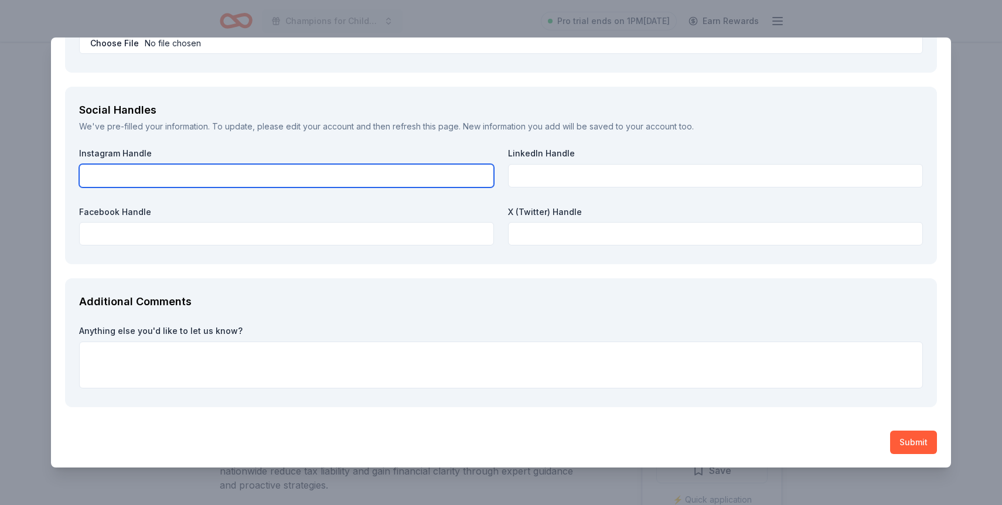
click at [313, 176] on input "text" at bounding box center [286, 175] width 415 height 23
paste input "https://www.instagram.com/tlc_4kids/"
type input "https://www.instagram.com/tlc_4kids/"
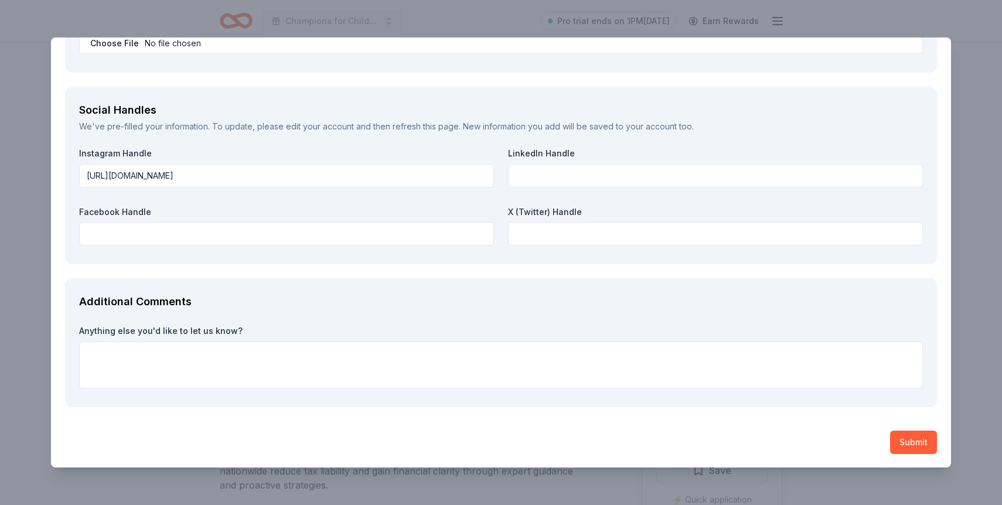
click at [345, 217] on div "Facebook Handle" at bounding box center [286, 226] width 415 height 40
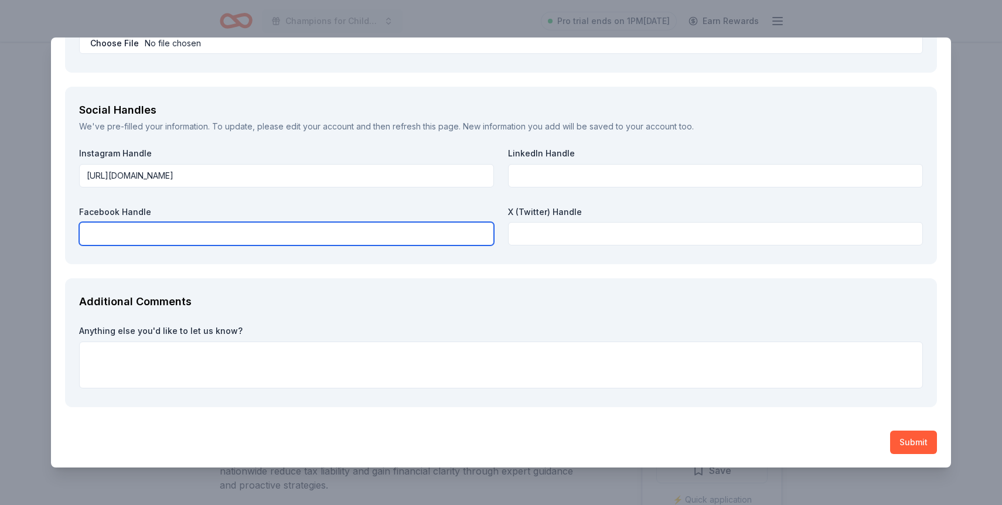
click at [347, 232] on input "text" at bounding box center [286, 233] width 415 height 23
paste input "https://www.facebook.com/texaslawyersforchildren/"
type input "https://www.facebook.com/texaslawyersforchildren/"
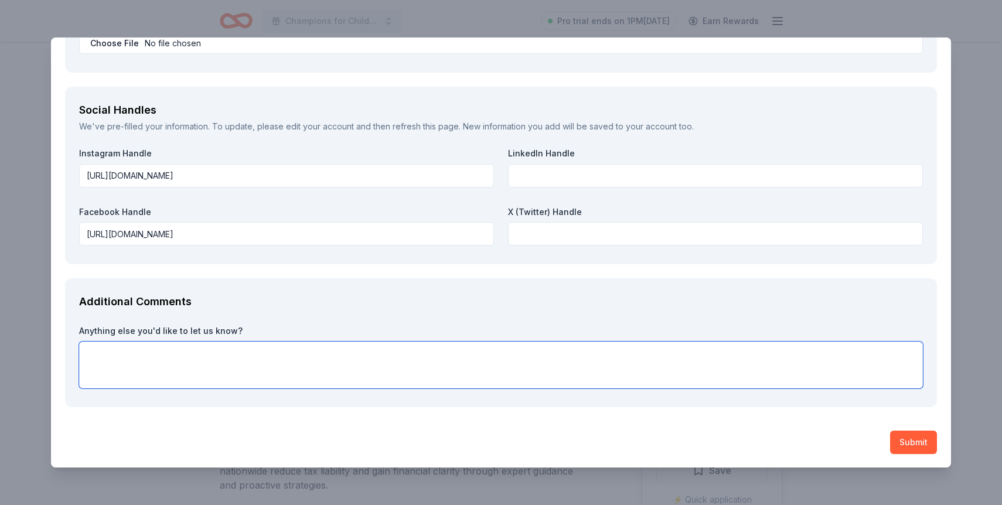
click at [535, 362] on textarea at bounding box center [501, 365] width 844 height 47
paste textarea "This donation will be featured in our silent auction at the December 5th Champi…"
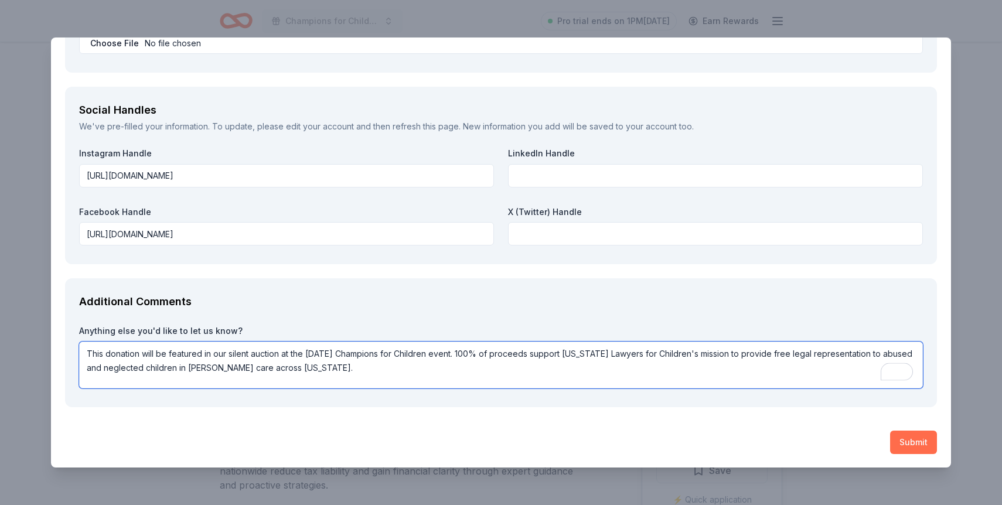
type textarea "This donation will be featured in our silent auction at the December 5th Champi…"
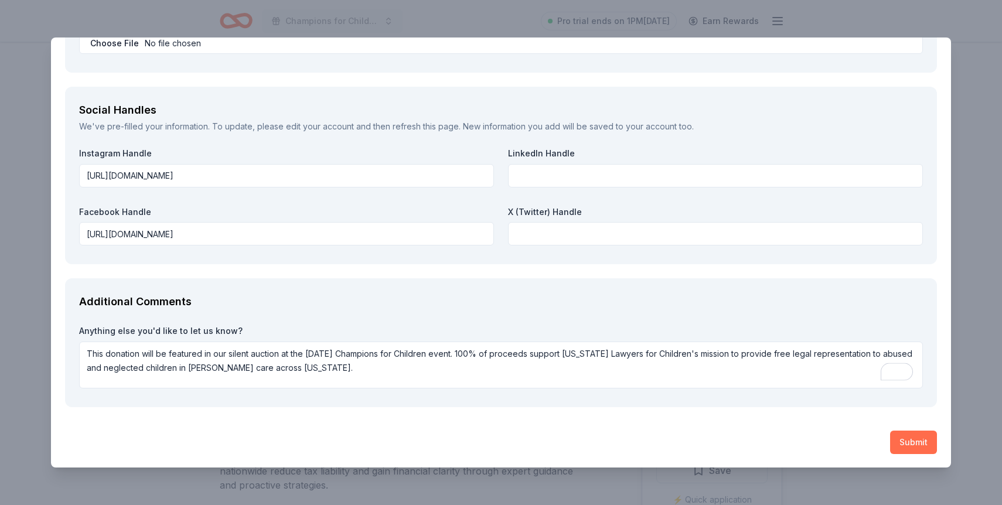
click at [901, 435] on button "Submit" at bounding box center [913, 442] width 47 height 23
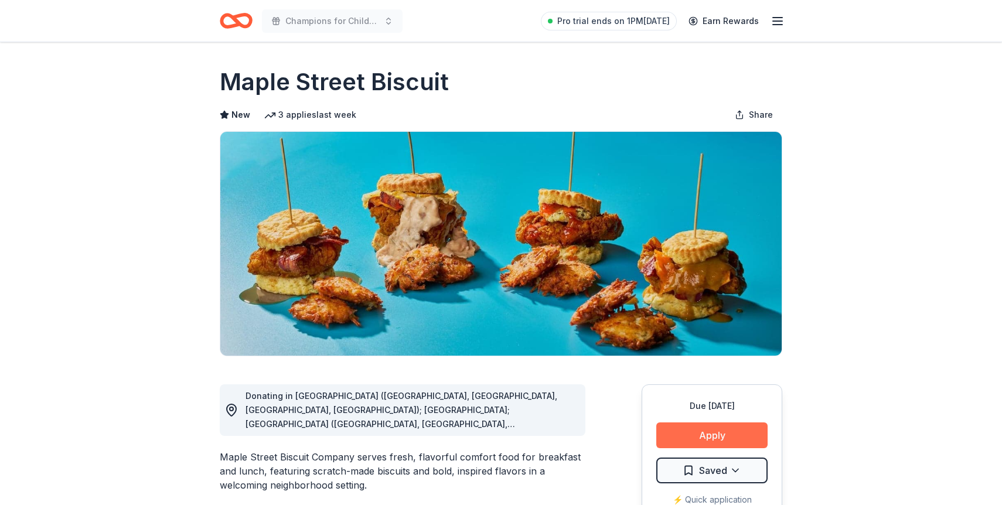
click at [705, 446] on button "Apply" at bounding box center [712, 436] width 111 height 26
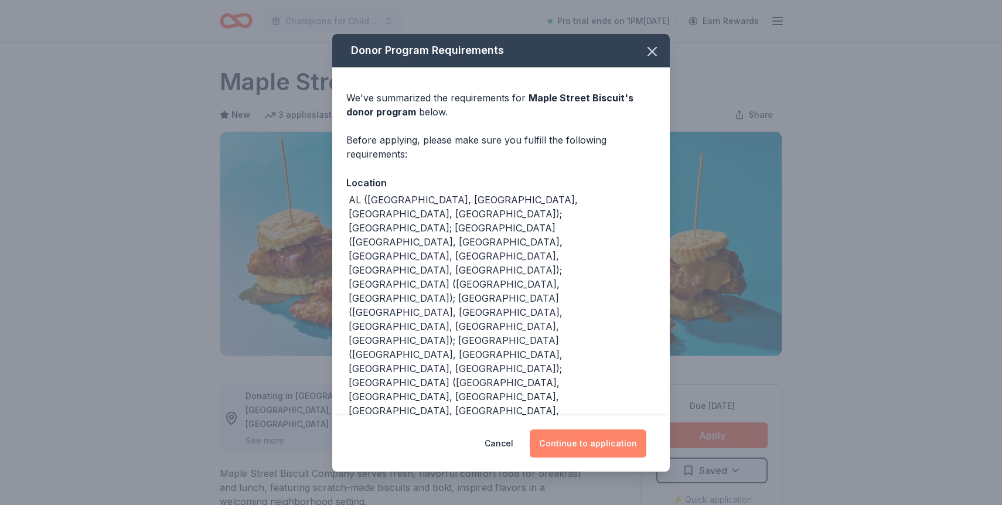
click at [570, 430] on button "Continue to application" at bounding box center [588, 444] width 117 height 28
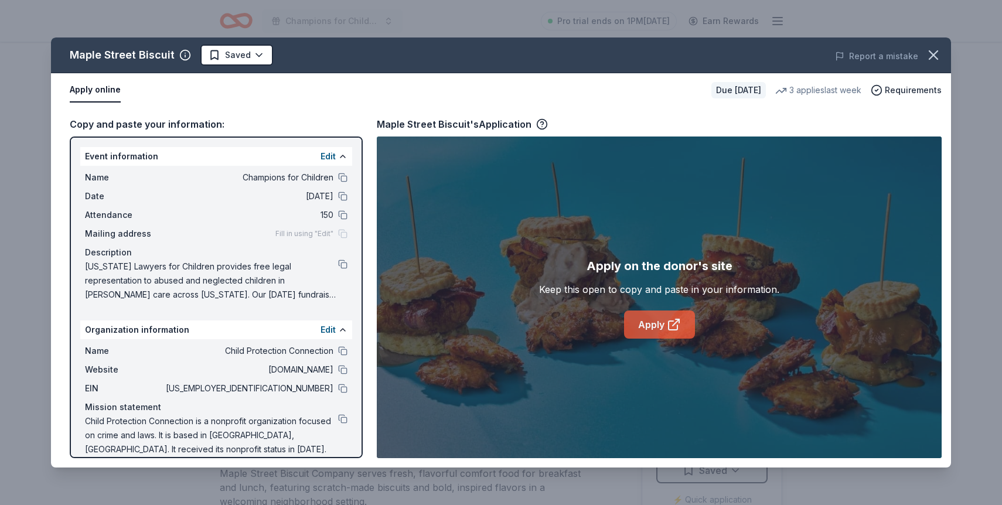
click at [661, 324] on link "Apply" at bounding box center [659, 325] width 71 height 28
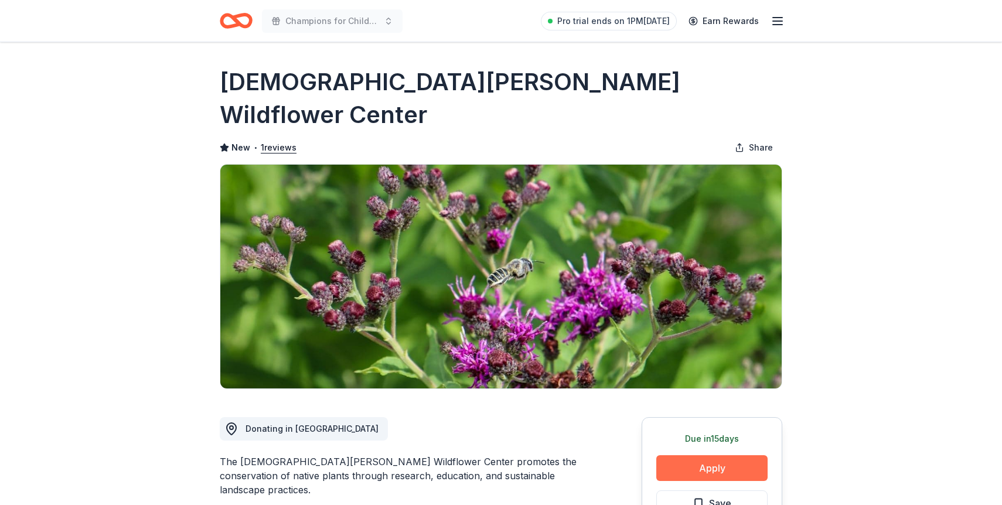
click at [694, 455] on button "Apply" at bounding box center [712, 468] width 111 height 26
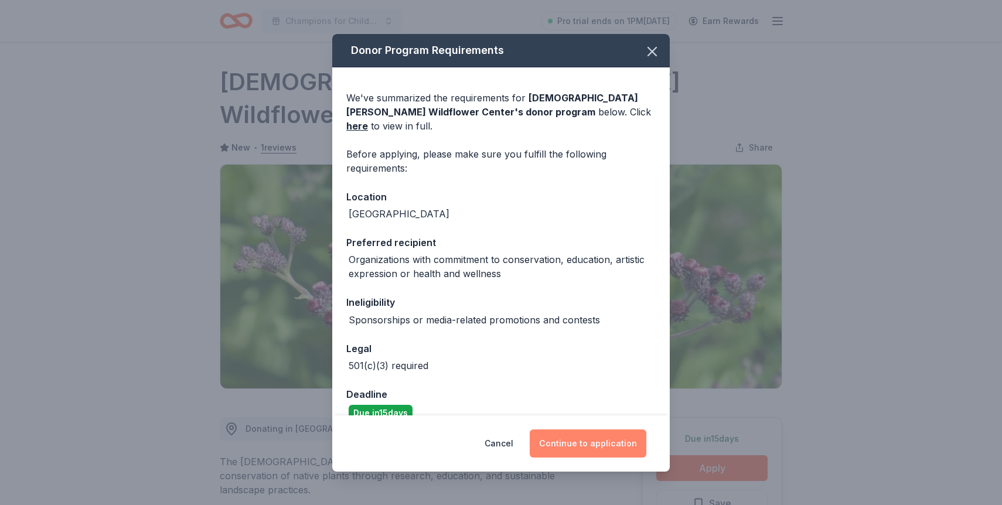
click at [561, 434] on button "Continue to application" at bounding box center [588, 444] width 117 height 28
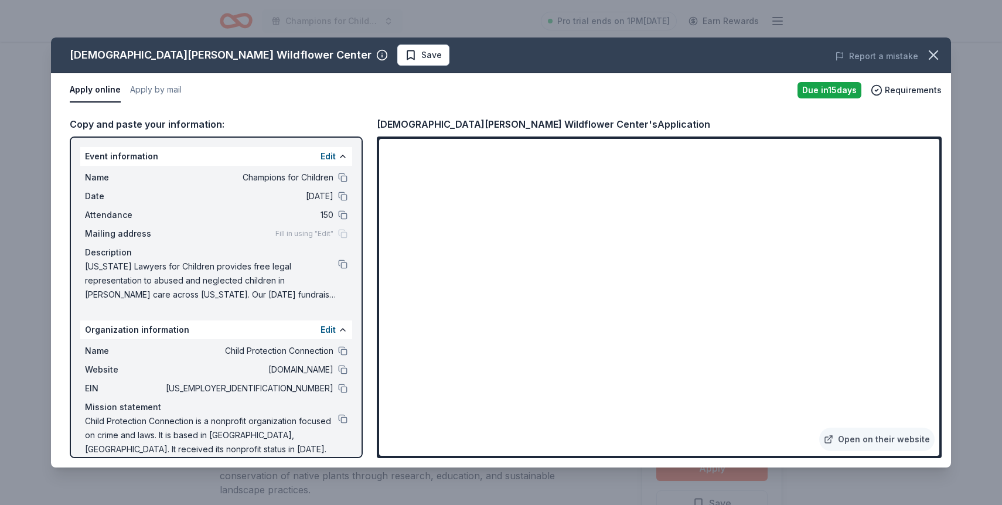
click at [584, 123] on div "Lady Bird Johnson Wildflower Center's Application" at bounding box center [544, 124] width 334 height 15
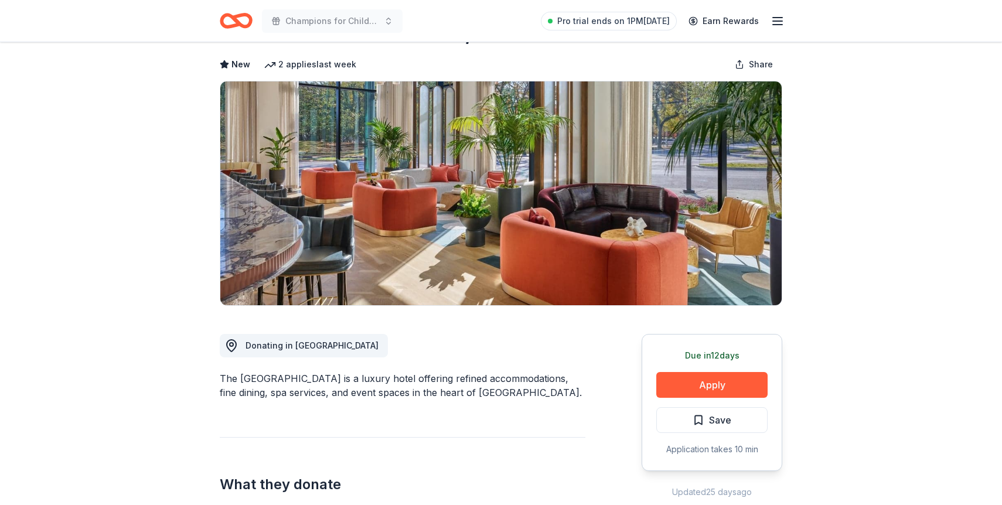
scroll to position [100, 0]
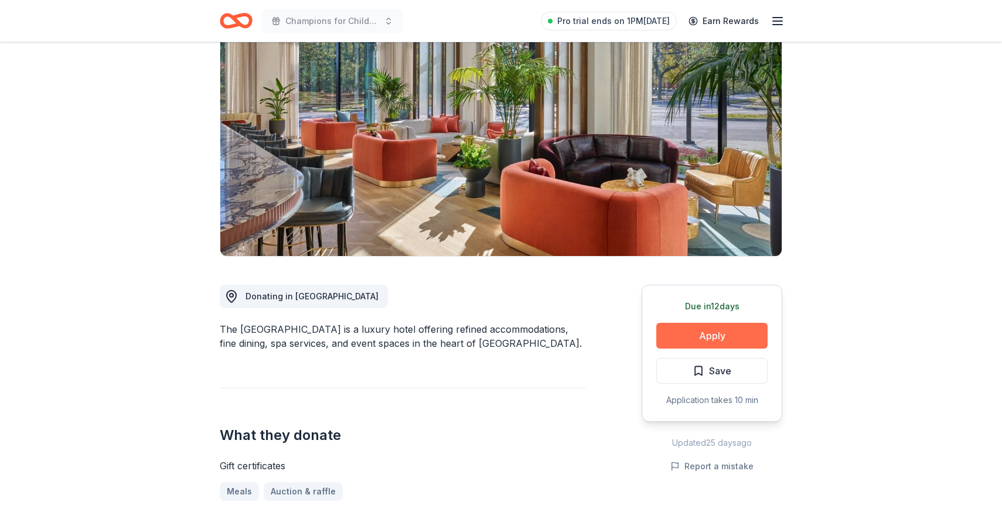
click at [689, 332] on button "Apply" at bounding box center [712, 336] width 111 height 26
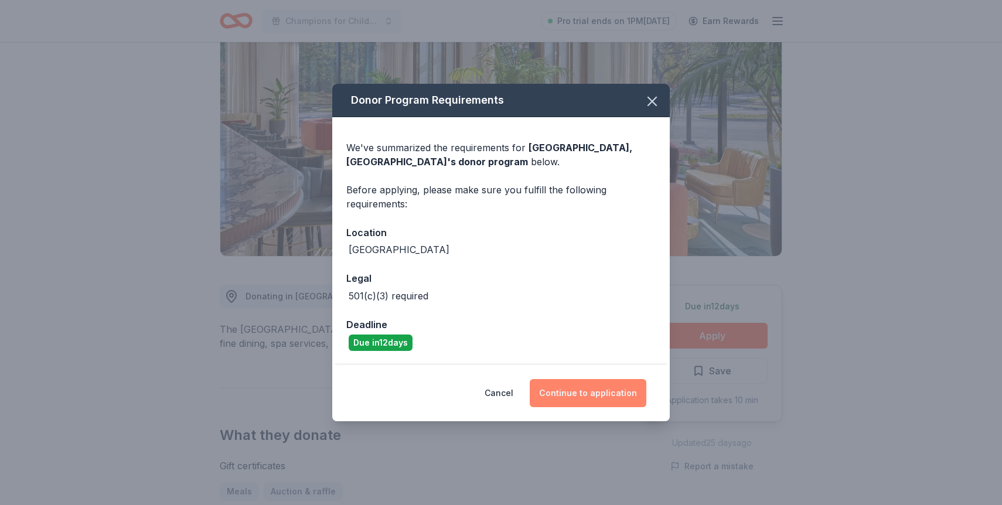
click at [598, 390] on button "Continue to application" at bounding box center [588, 393] width 117 height 28
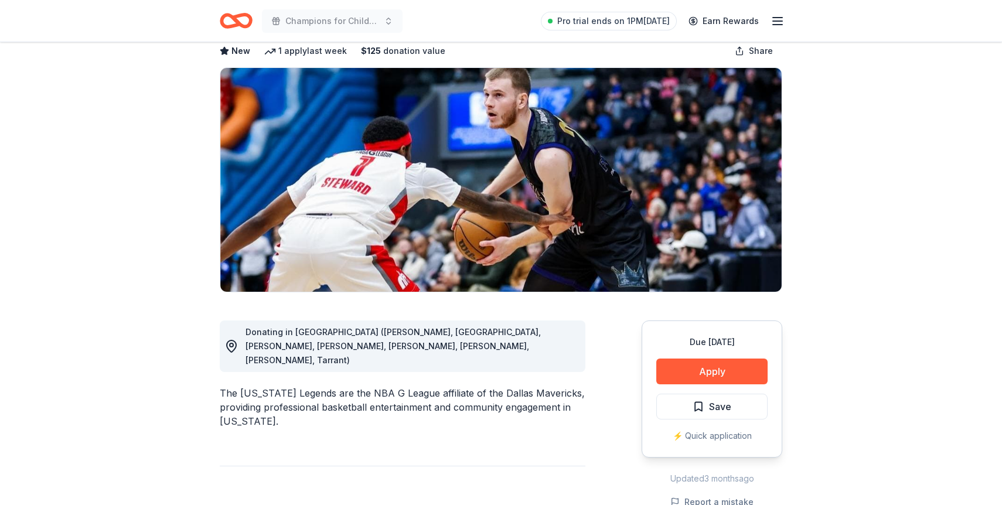
scroll to position [121, 0]
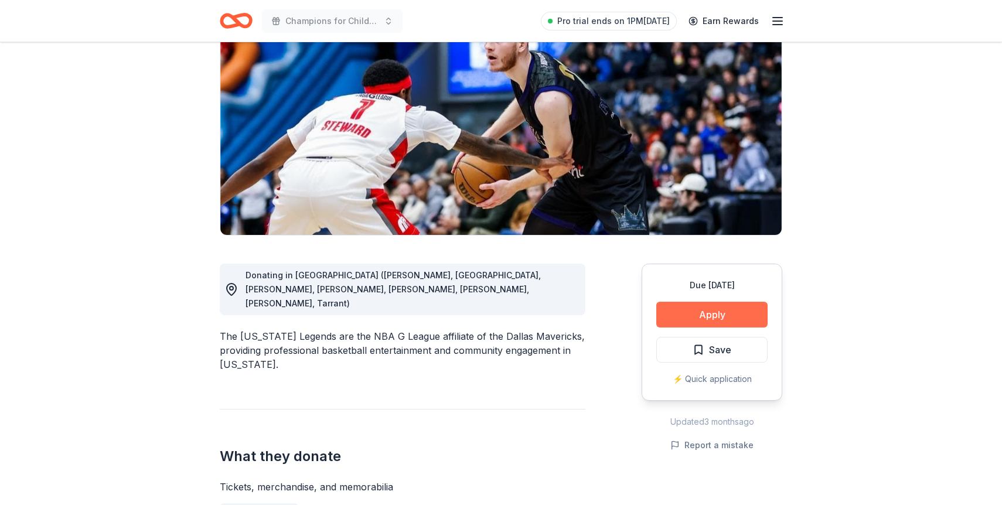
click at [692, 310] on button "Apply" at bounding box center [712, 315] width 111 height 26
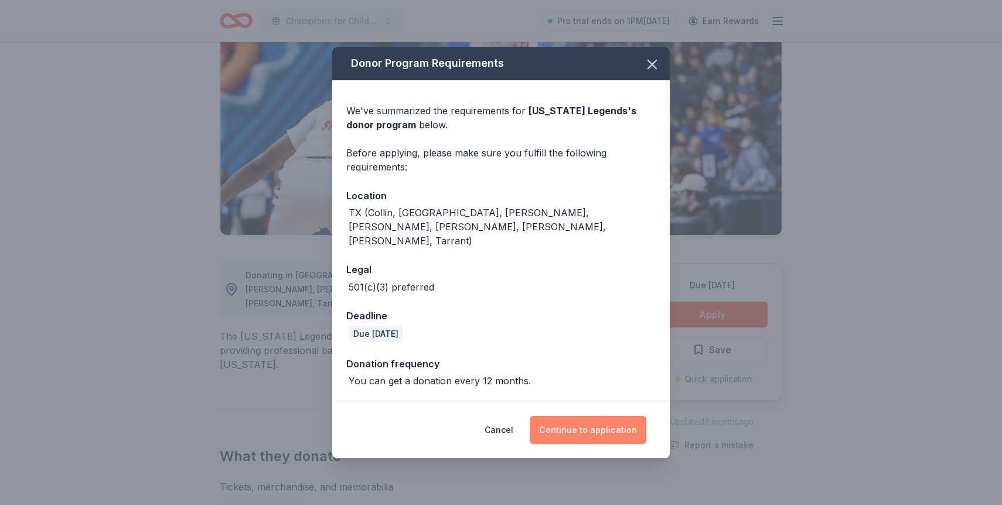
click at [579, 423] on button "Continue to application" at bounding box center [588, 430] width 117 height 28
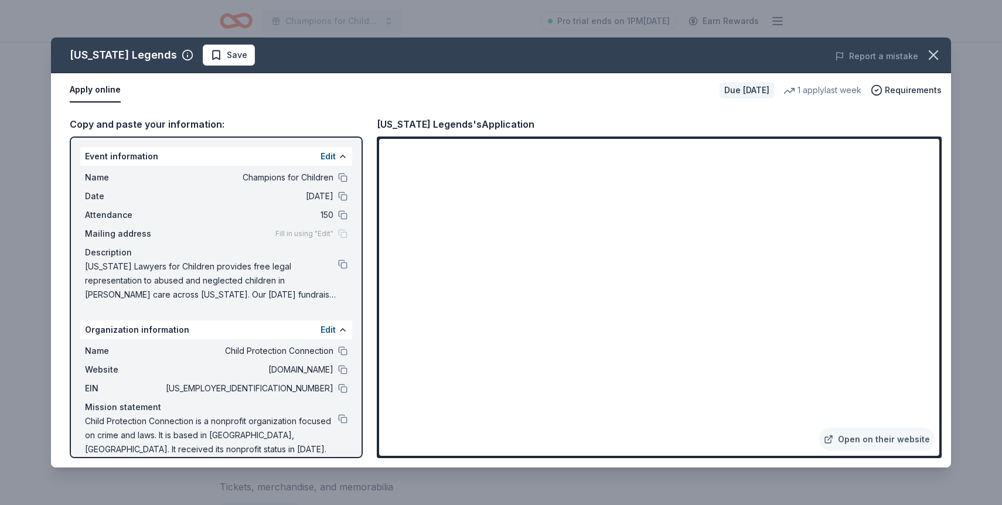
click at [342, 172] on div "Name Champions for Children" at bounding box center [216, 178] width 263 height 14
click at [341, 174] on button at bounding box center [342, 177] width 9 height 9
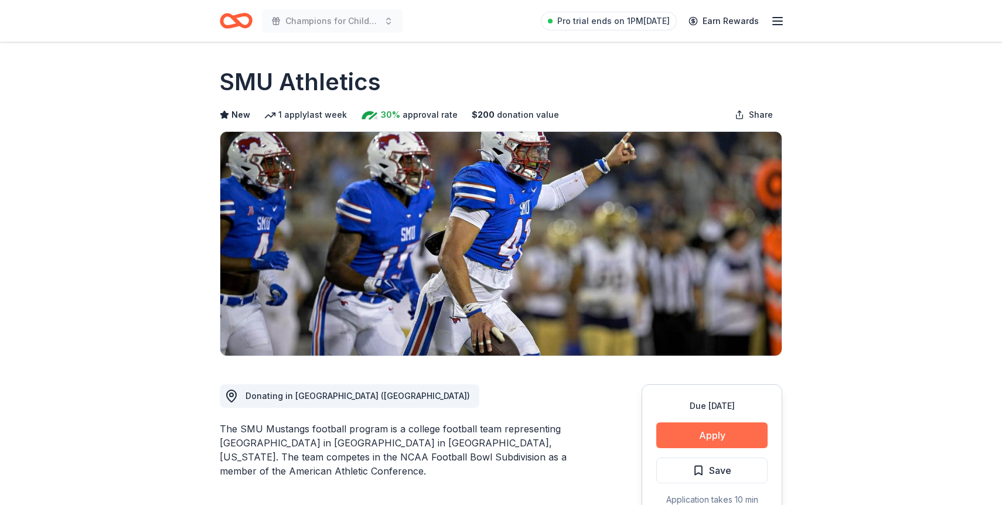
click at [688, 427] on button "Apply" at bounding box center [712, 436] width 111 height 26
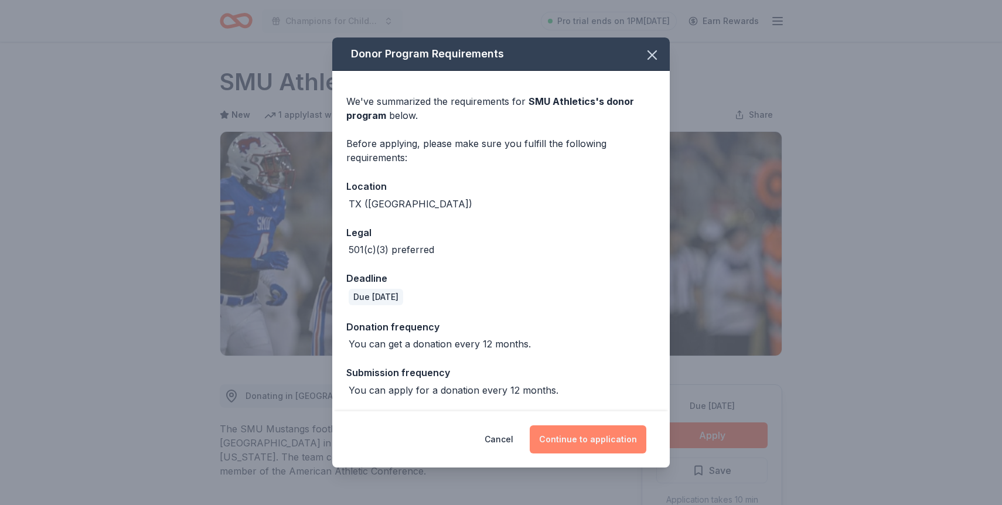
click at [586, 438] on button "Continue to application" at bounding box center [588, 440] width 117 height 28
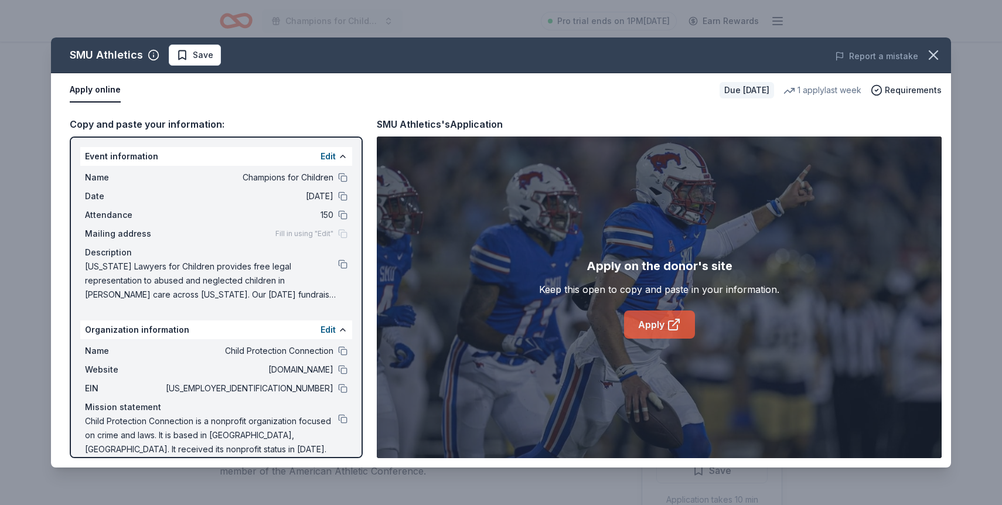
click at [643, 331] on link "Apply" at bounding box center [659, 325] width 71 height 28
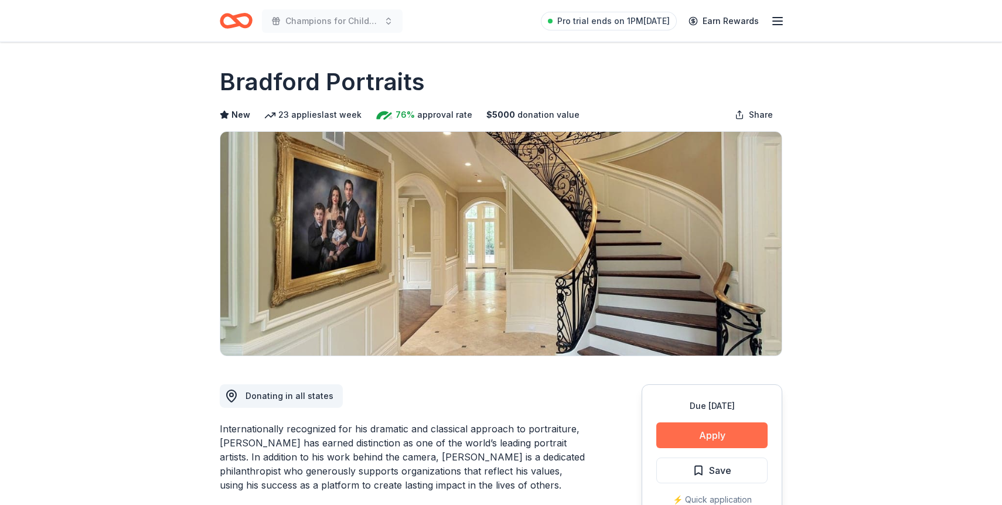
click at [710, 439] on button "Apply" at bounding box center [712, 436] width 111 height 26
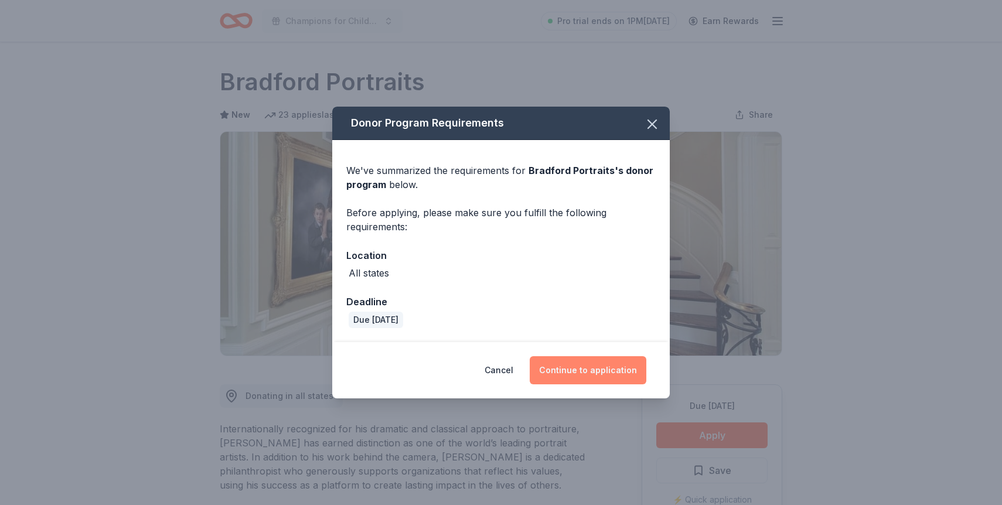
click at [575, 372] on button "Continue to application" at bounding box center [588, 370] width 117 height 28
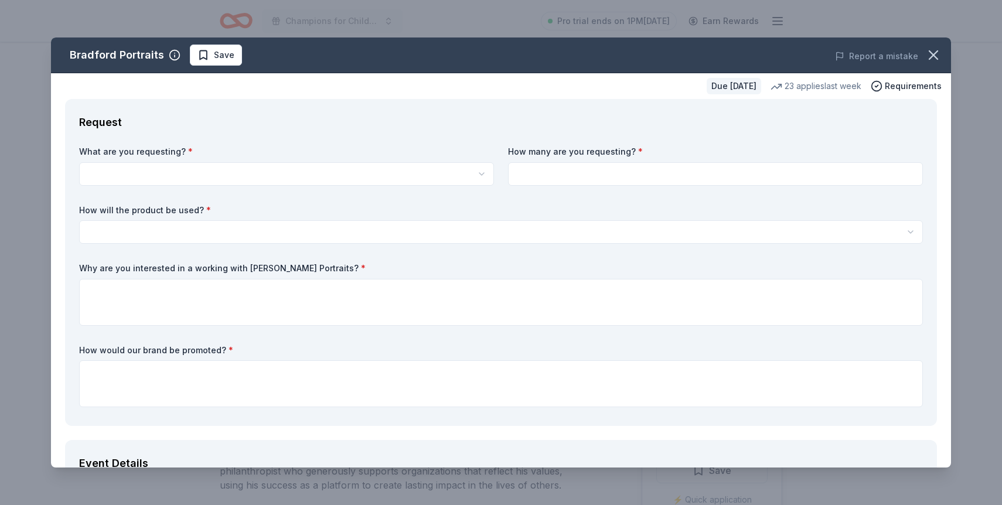
click at [343, 185] on body "Champions for Children Pro trial ends on 1PM, 10/16 Earn Rewards Due in 27 days…" at bounding box center [501, 252] width 1002 height 505
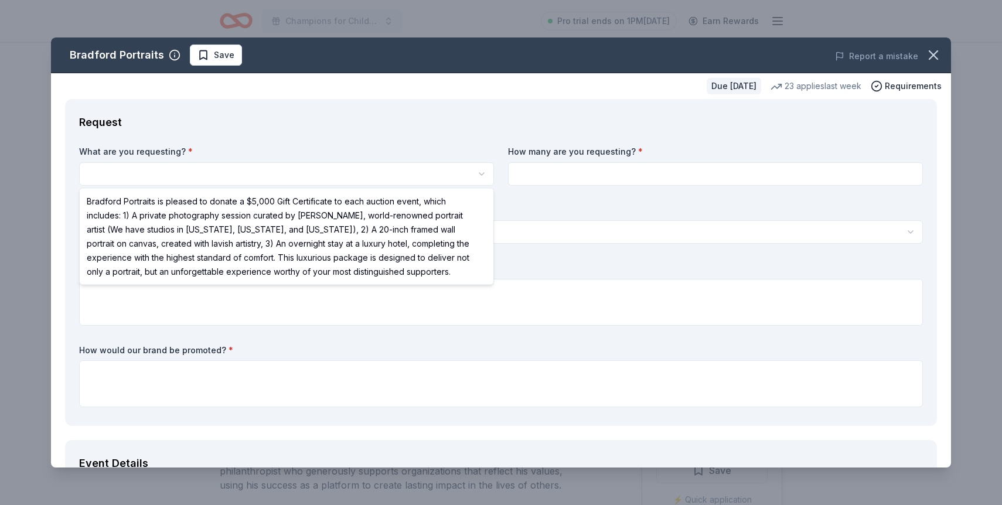
select select "Bradford Portraits is pleased to donate a $5,000 Gift Certificate to each aucti…"
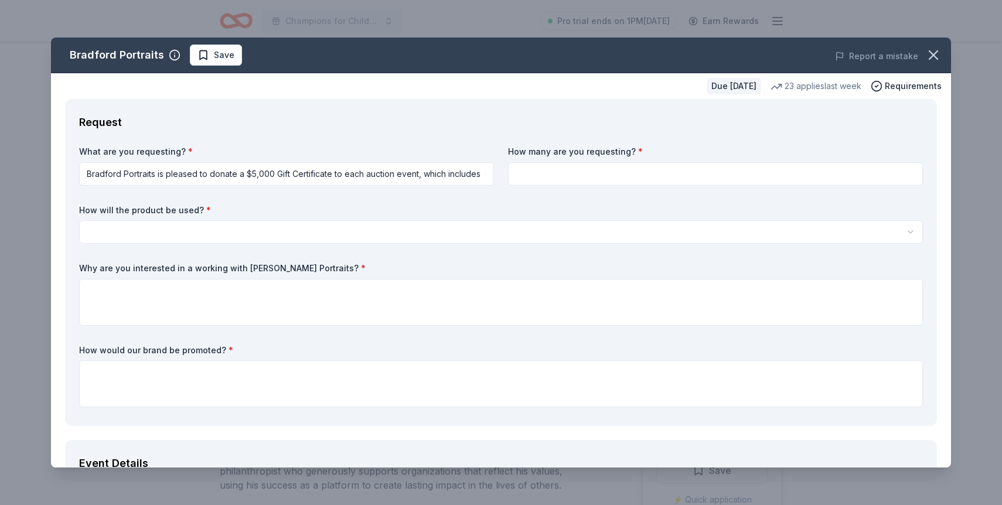
click at [617, 159] on div "How many are you requesting? *" at bounding box center [715, 166] width 415 height 40
click at [618, 170] on input at bounding box center [715, 173] width 415 height 23
type input "1"
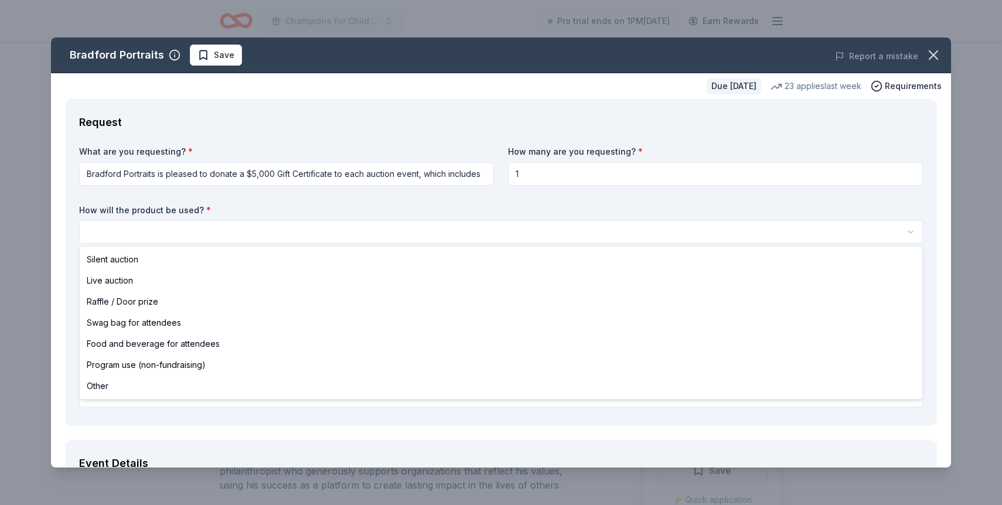
click at [596, 229] on html "Champions for Children Pro trial ends on 1PM, 10/16 Earn Rewards Due in 27 days…" at bounding box center [501, 252] width 1002 height 505
select select "silentAuction"
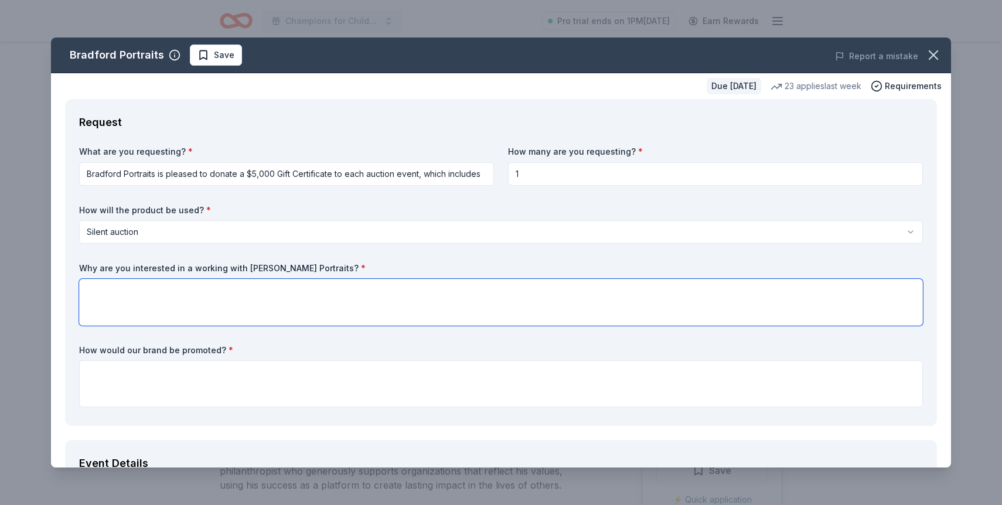
click at [552, 290] on textarea at bounding box center [501, 302] width 844 height 47
click at [392, 284] on textarea "To enrich screen reader interactions, please activate Accessibility in Grammarl…" at bounding box center [501, 302] width 844 height 47
paste textarea "This donation will be featured in our silent auction at the December 5th Champi…"
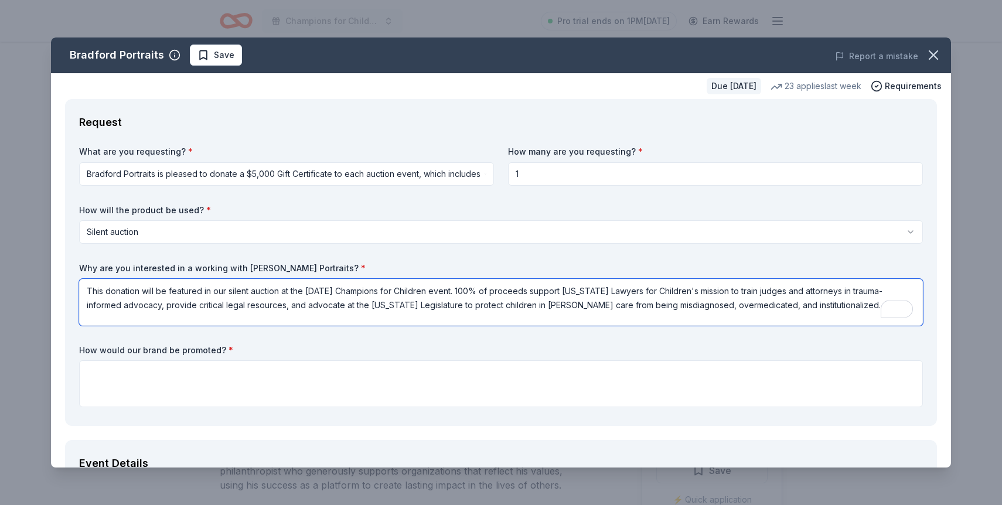
type textarea "This donation will be featured in our silent auction at the December 5th Champi…"
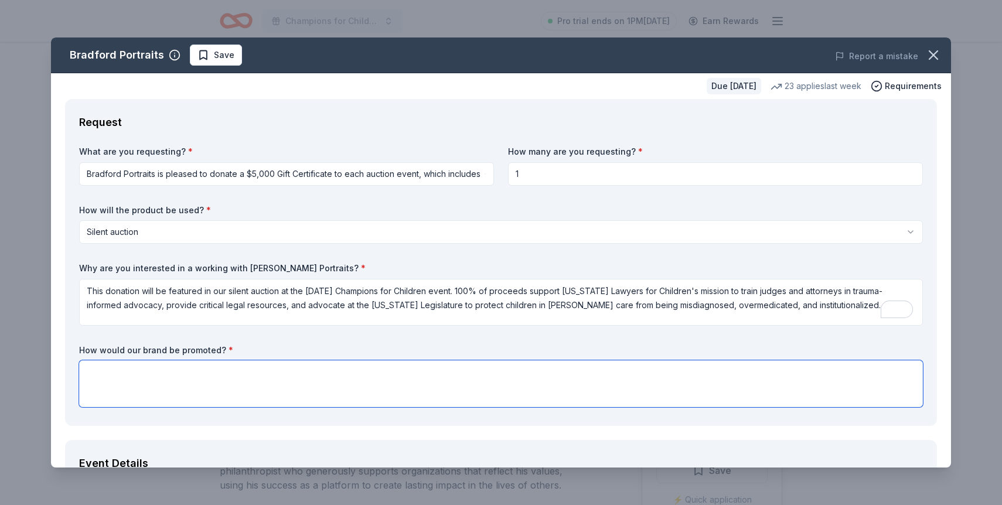
click at [385, 369] on textarea at bounding box center [501, 384] width 844 height 47
paste textarea "Recognition on our social media platforms and website"
paste textarea "Name and/or logo and weblink on invitations (evites distributed to over 5,000 f…"
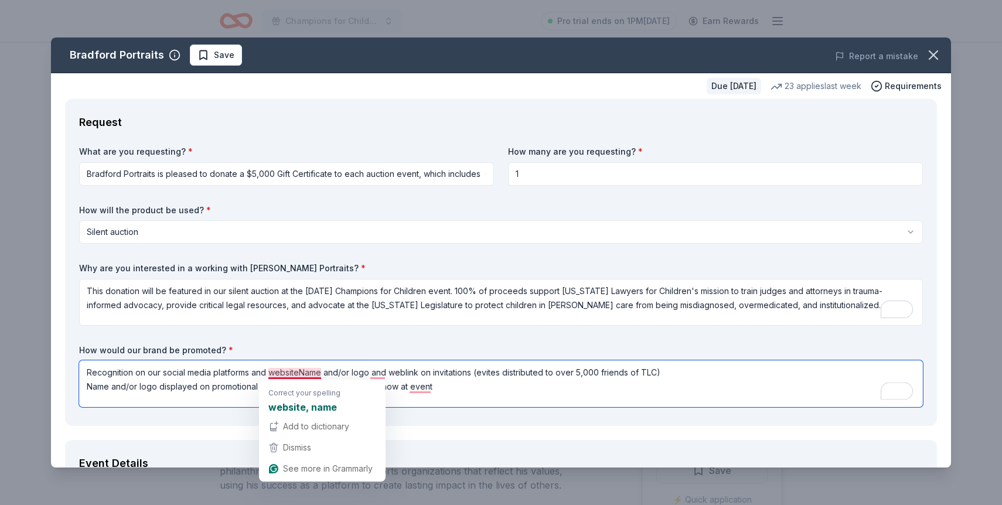
click at [300, 372] on textarea "Recognition on our social media platforms and websiteName and/or logo and webli…" at bounding box center [501, 384] width 844 height 47
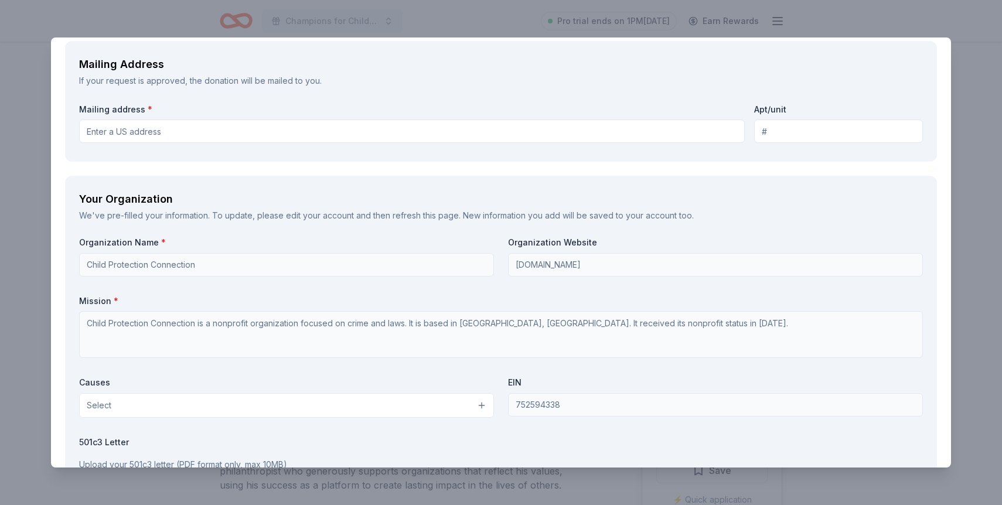
scroll to position [1006, 0]
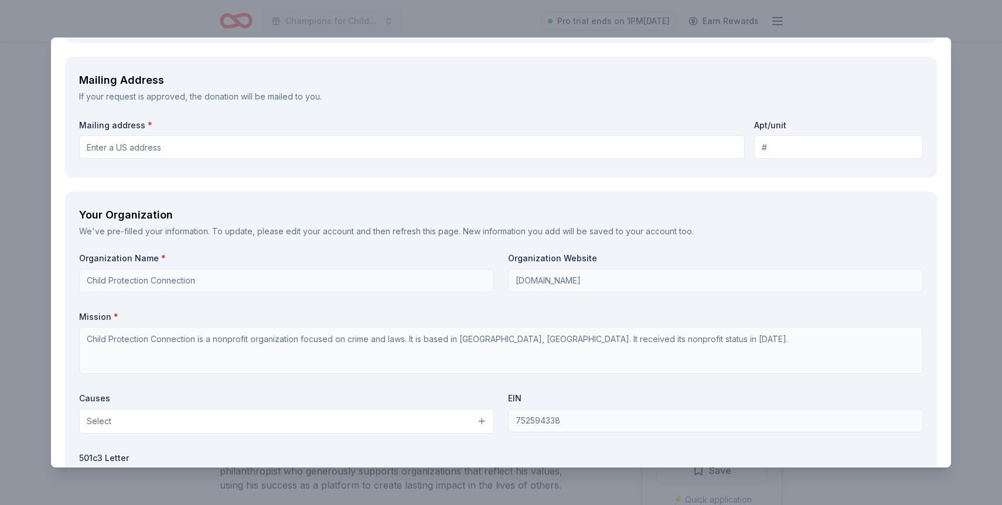
type textarea "Recognition on our social media platforms and website Name and/or logo and webl…"
click at [415, 149] on input "Mailing address *" at bounding box center [412, 146] width 666 height 23
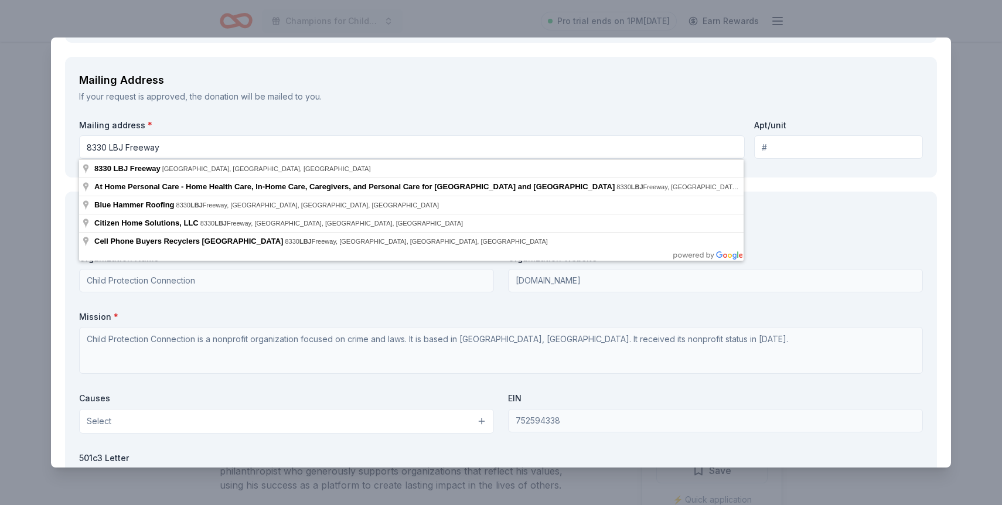
type input "8330 LBJ Freeway"
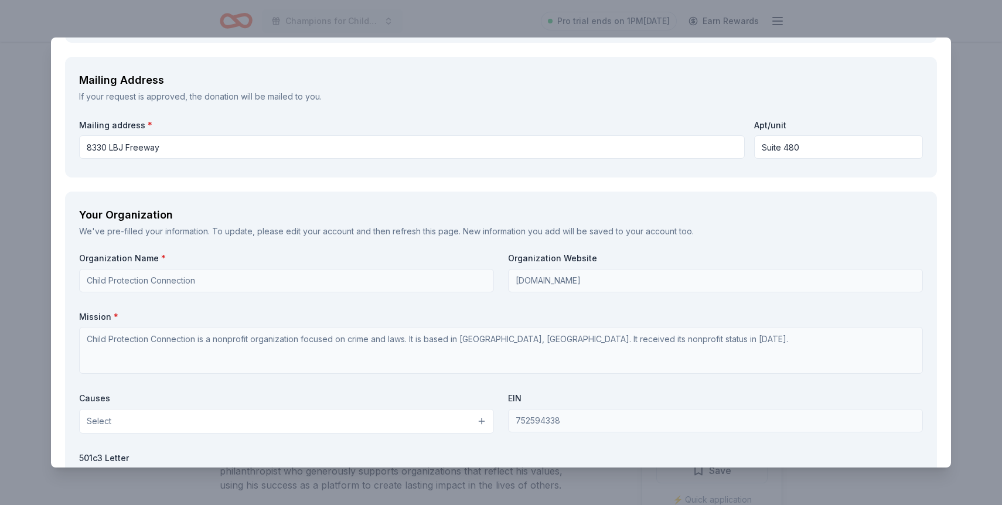
type input "Suite 480"
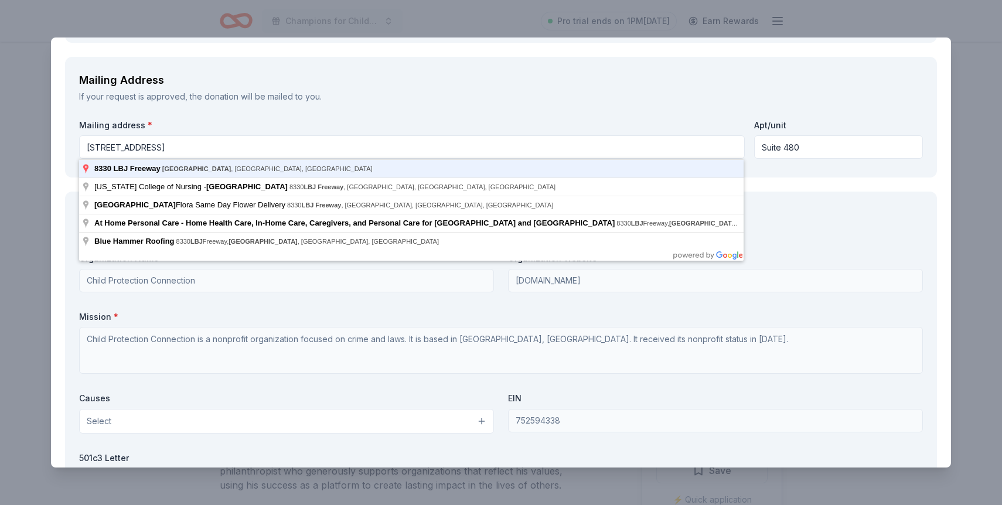
type input "8330 Lyndon B Johnson Freeway, Dallas, TX, 75243"
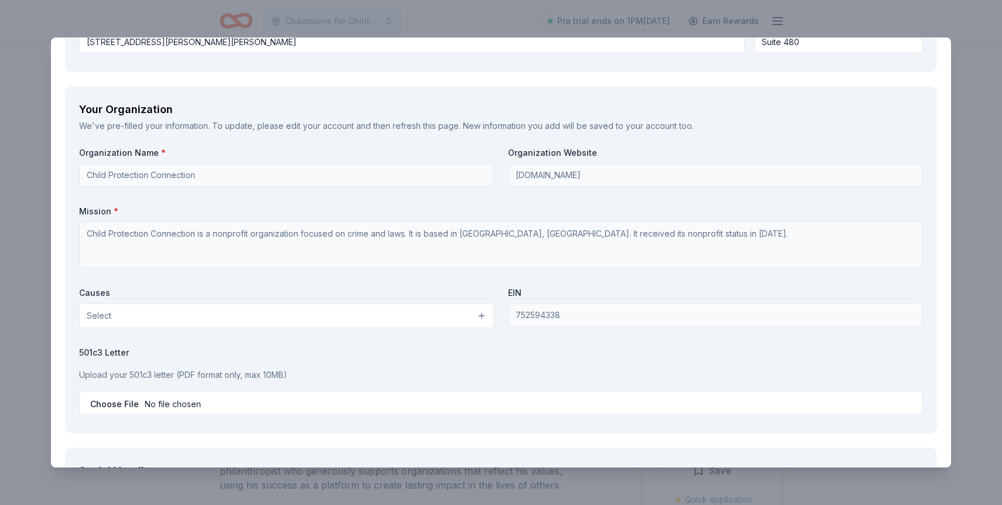
scroll to position [1114, 0]
click at [435, 321] on button "Select" at bounding box center [286, 313] width 415 height 25
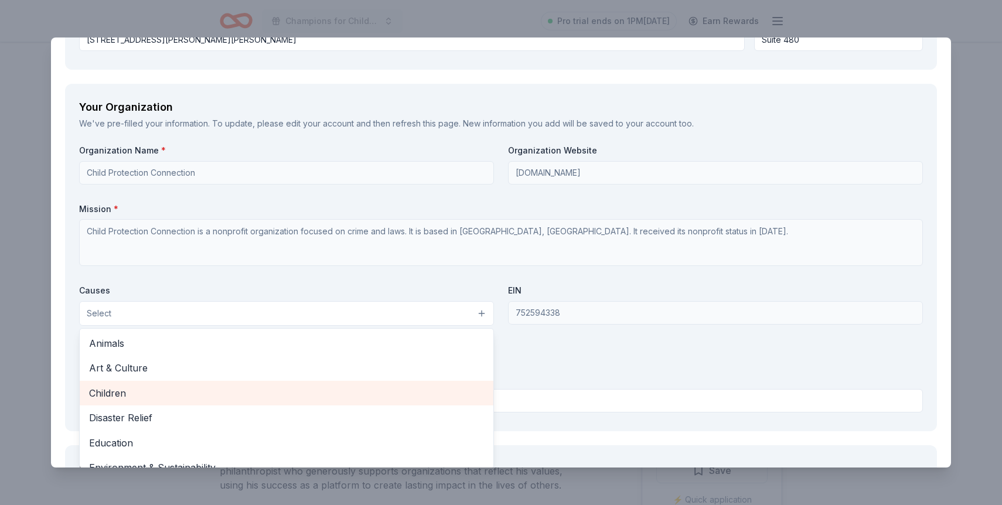
click at [407, 392] on span "Children" at bounding box center [286, 393] width 395 height 15
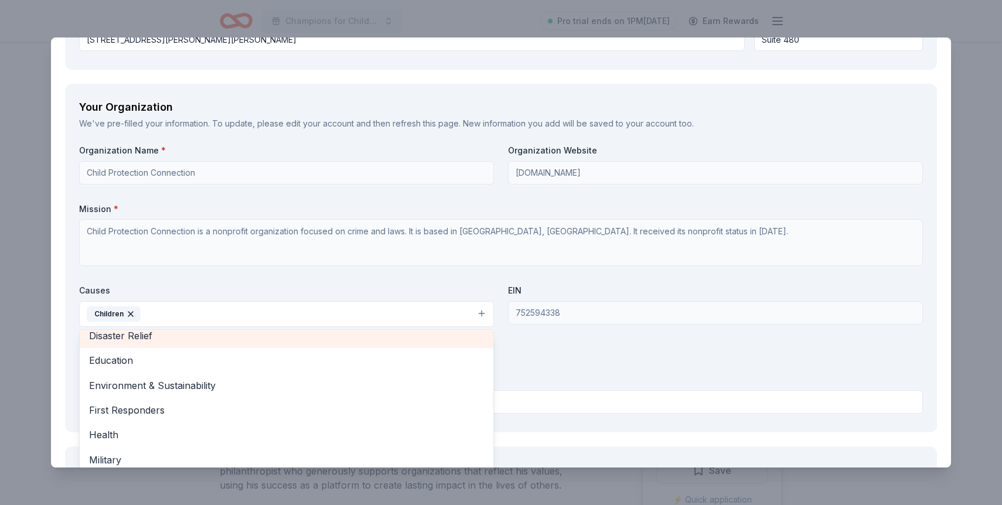
scroll to position [76, 0]
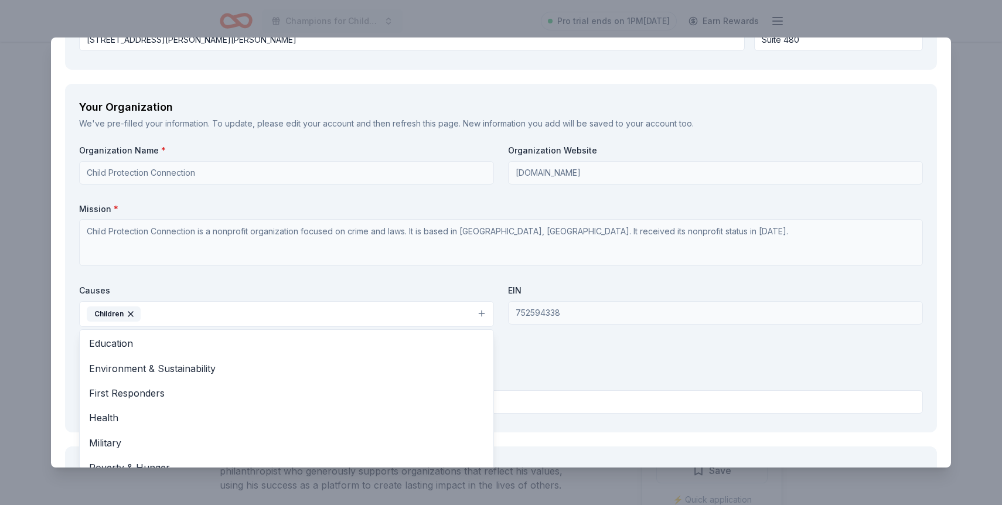
click at [591, 351] on div "Organization Name * Child Protection Connection Organization Website childprote…" at bounding box center [501, 281] width 844 height 273
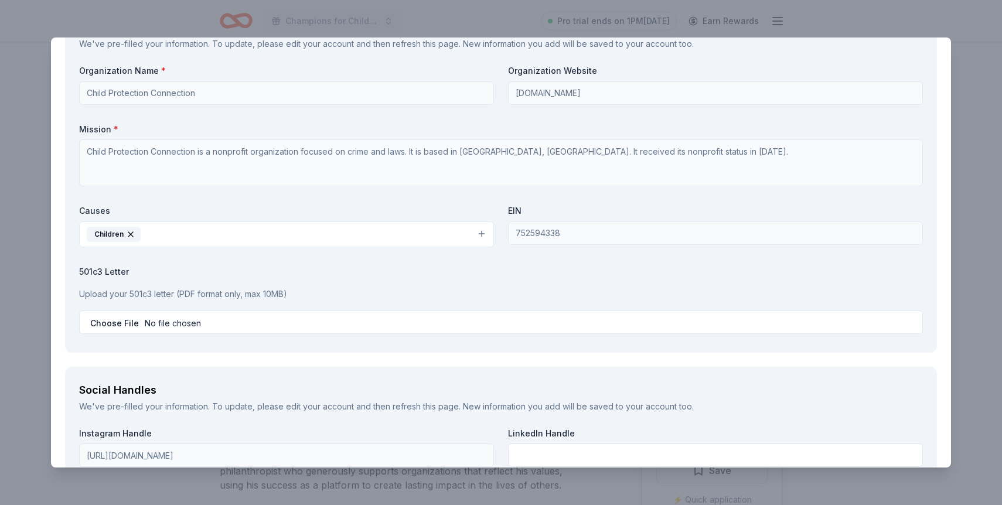
scroll to position [1291, 0]
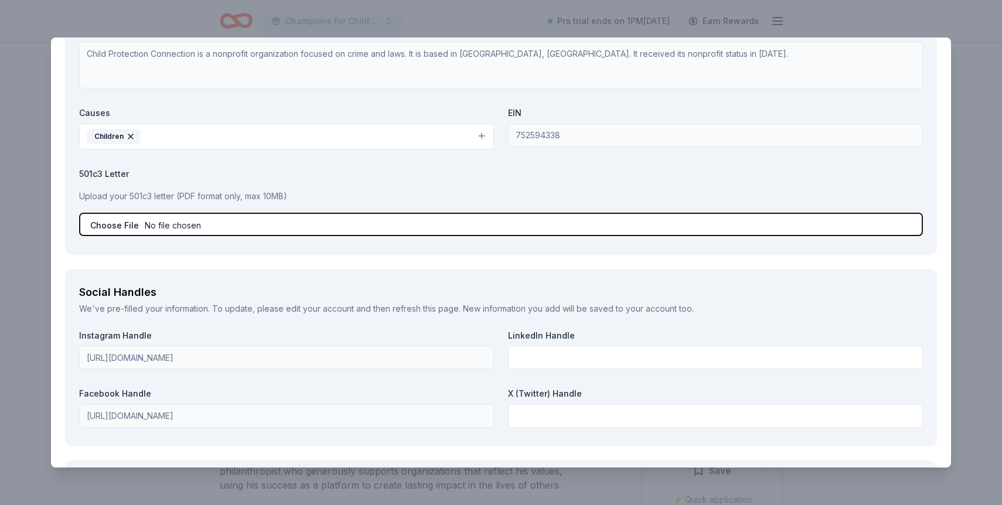
click at [447, 231] on input "file" at bounding box center [501, 224] width 844 height 23
type input "C:\fakepath\donation form 2025.pdf"
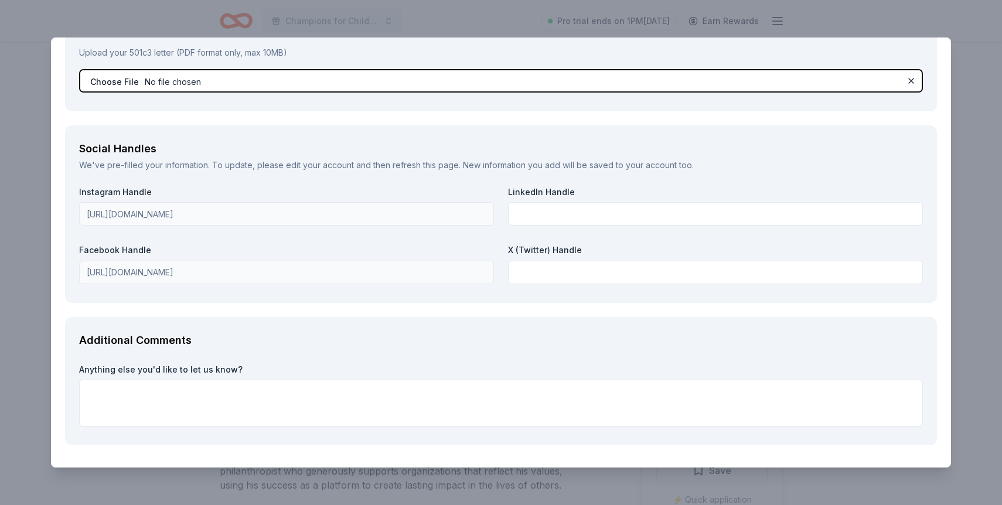
scroll to position [1474, 0]
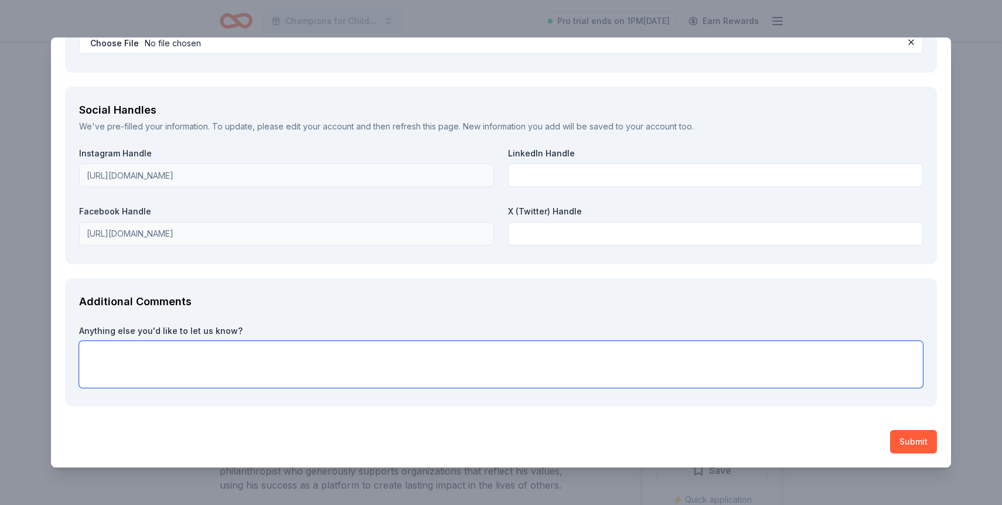
click at [264, 376] on textarea at bounding box center [501, 364] width 844 height 47
paste textarea "Texas Lawyers for Children provides free legal representation to abused and neg…"
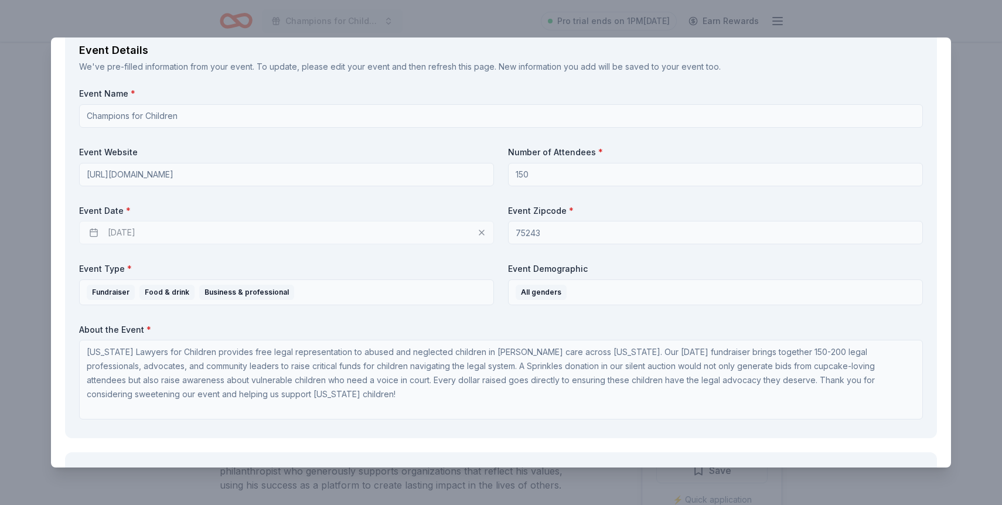
scroll to position [416, 0]
type textarea "Texas Lawyers for Children provides free legal representation to abused and neg…"
click at [443, 237] on div "12/04/2025" at bounding box center [286, 234] width 415 height 23
click at [481, 233] on div "12/04/2025" at bounding box center [286, 234] width 415 height 23
click at [482, 236] on div "12/04/2025" at bounding box center [286, 234] width 415 height 23
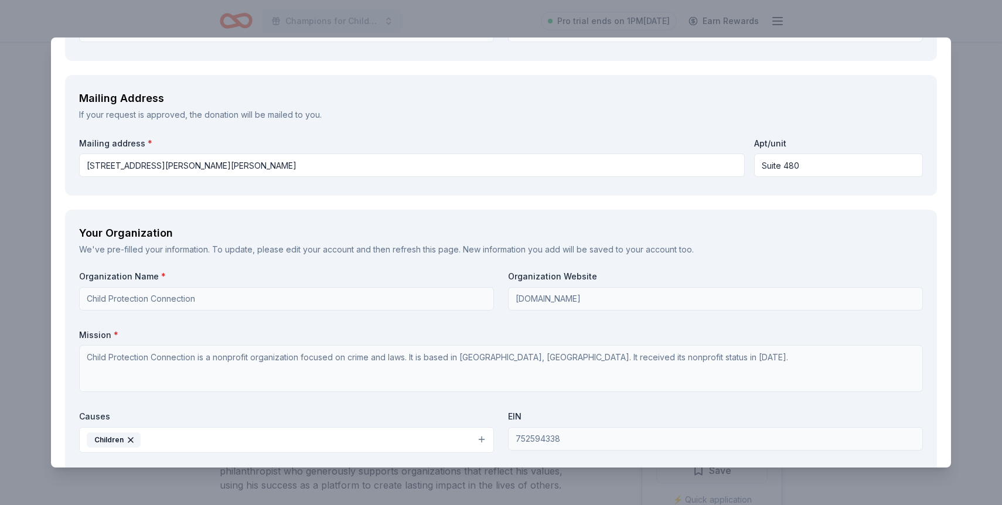
scroll to position [1493, 0]
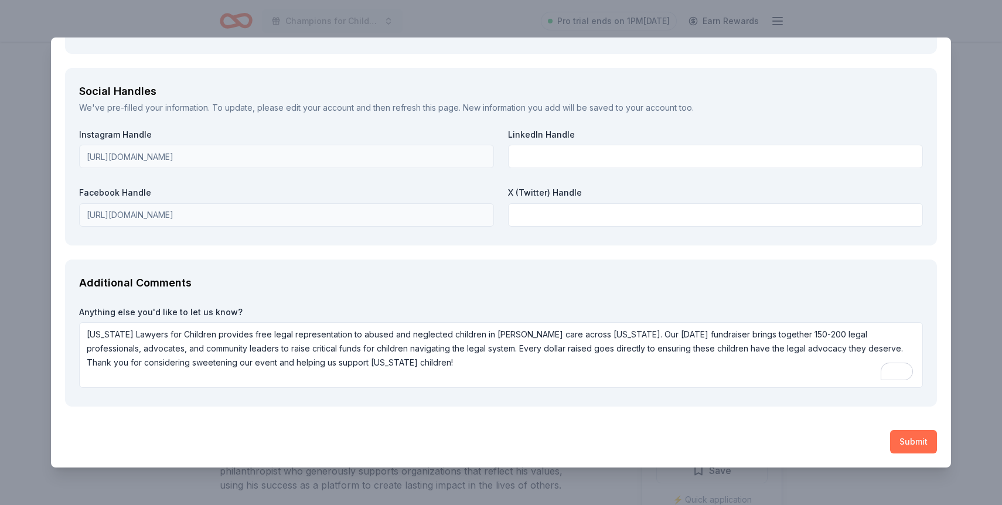
click at [909, 438] on button "Submit" at bounding box center [913, 441] width 47 height 23
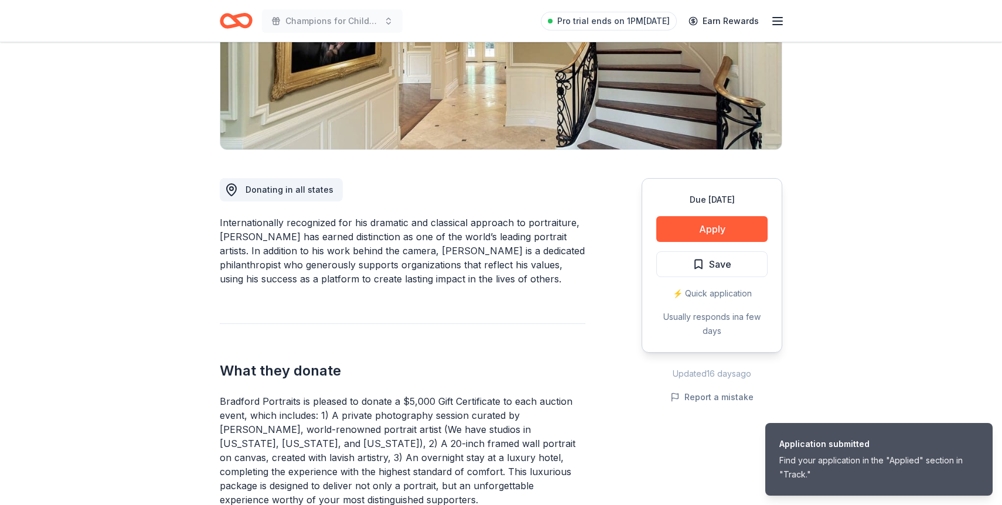
scroll to position [264, 0]
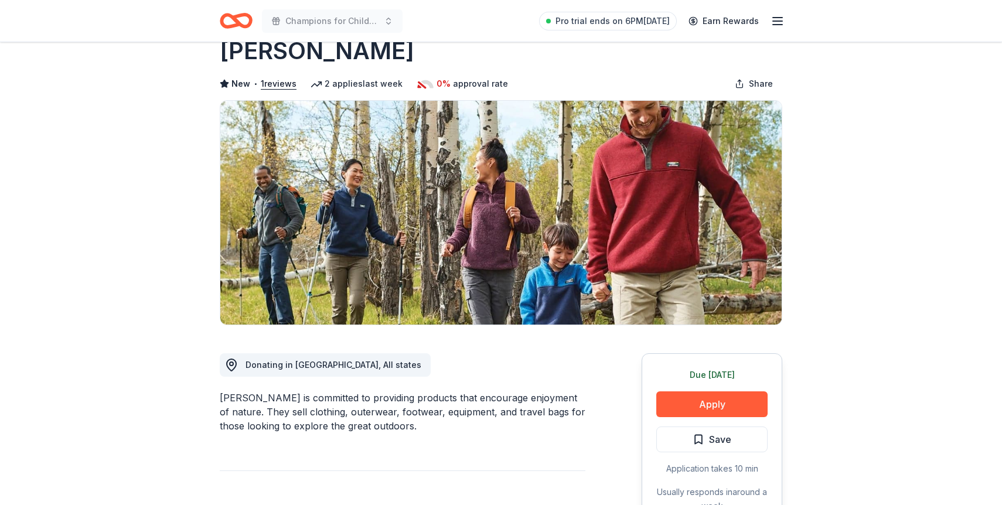
scroll to position [60, 0]
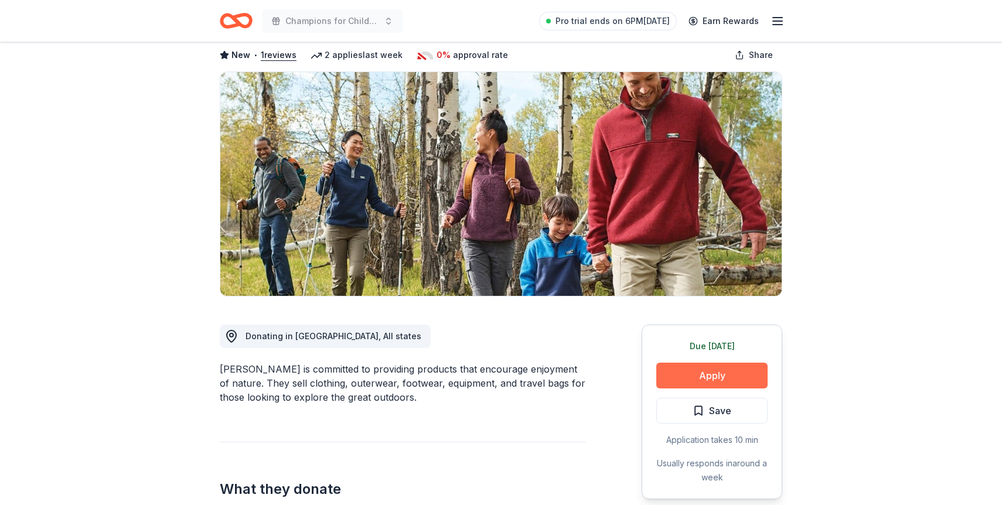
click at [675, 376] on button "Apply" at bounding box center [712, 376] width 111 height 26
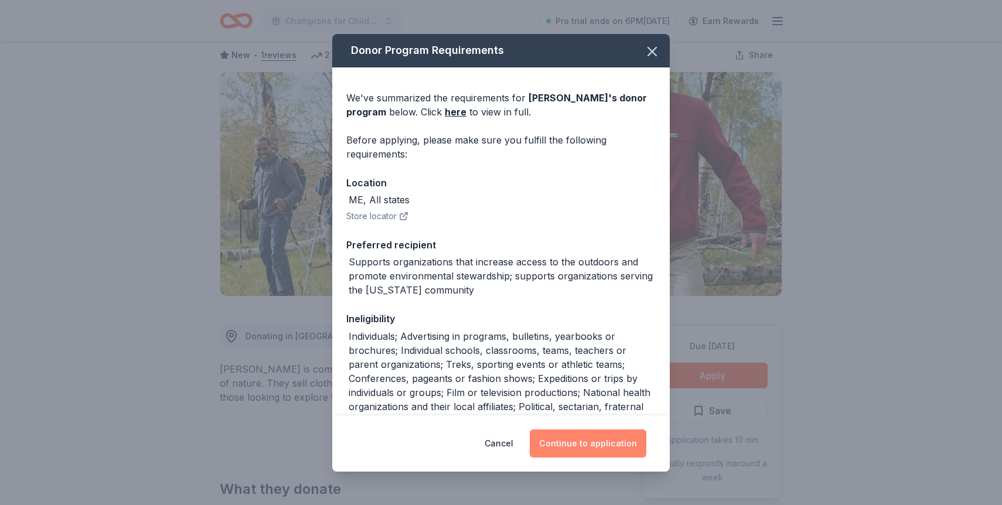
click at [569, 430] on button "Continue to application" at bounding box center [588, 444] width 117 height 28
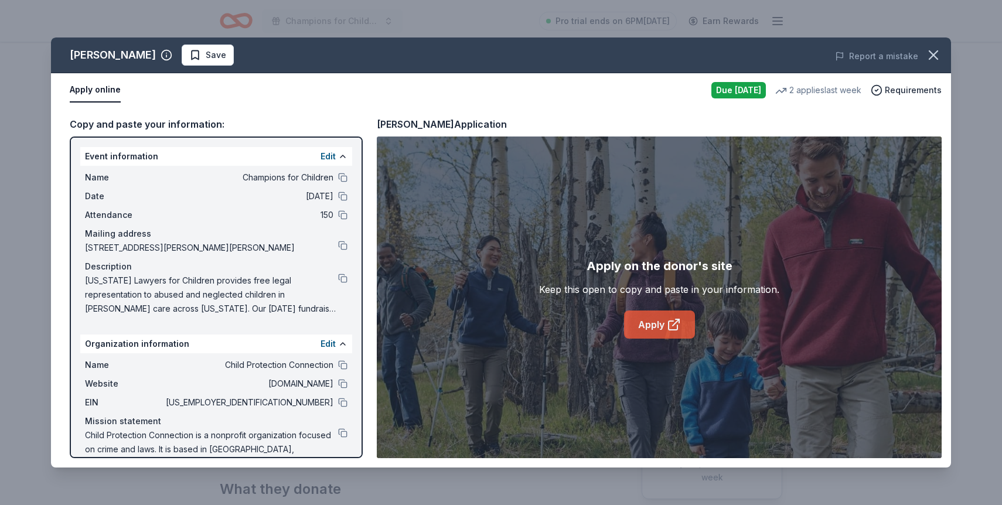
click at [654, 314] on link "Apply" at bounding box center [659, 325] width 71 height 28
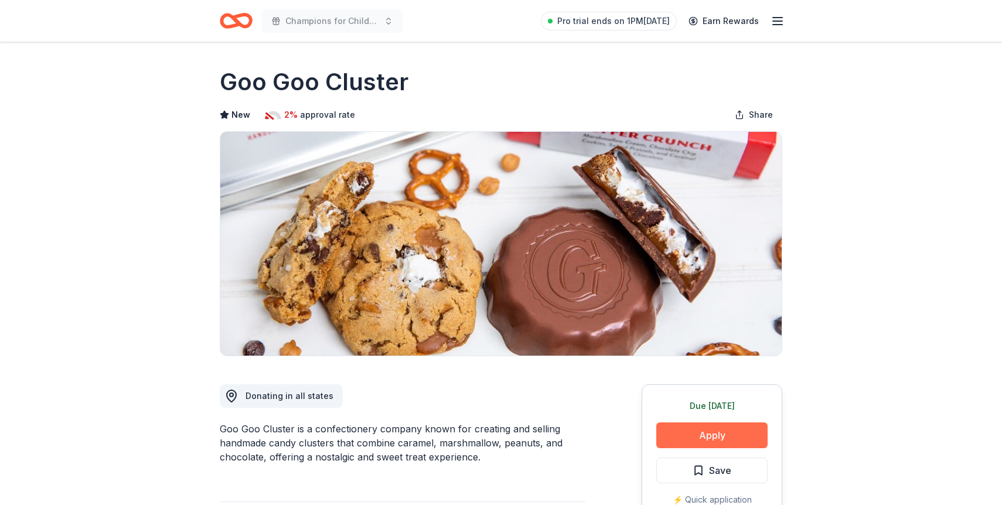
click at [704, 444] on button "Apply" at bounding box center [712, 436] width 111 height 26
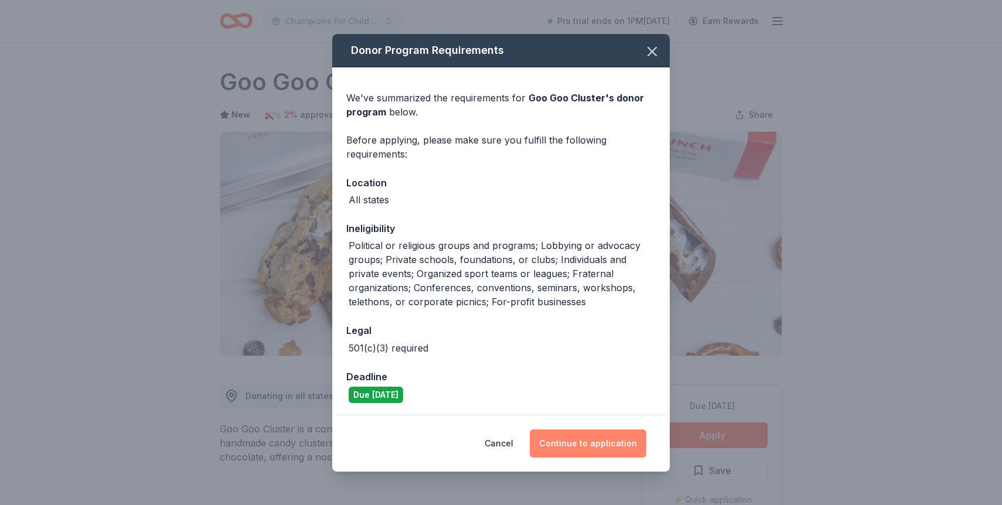
click at [587, 435] on button "Continue to application" at bounding box center [588, 444] width 117 height 28
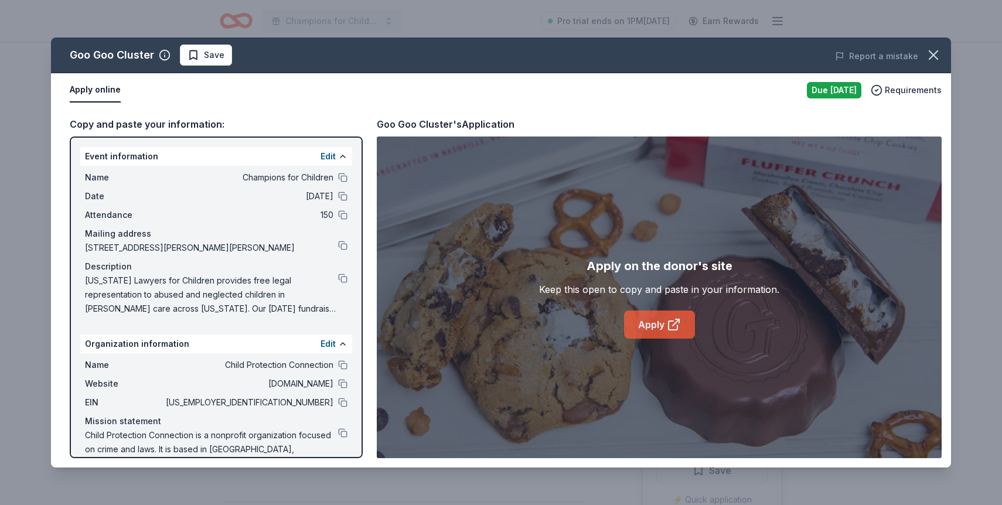
click at [674, 332] on link "Apply" at bounding box center [659, 325] width 71 height 28
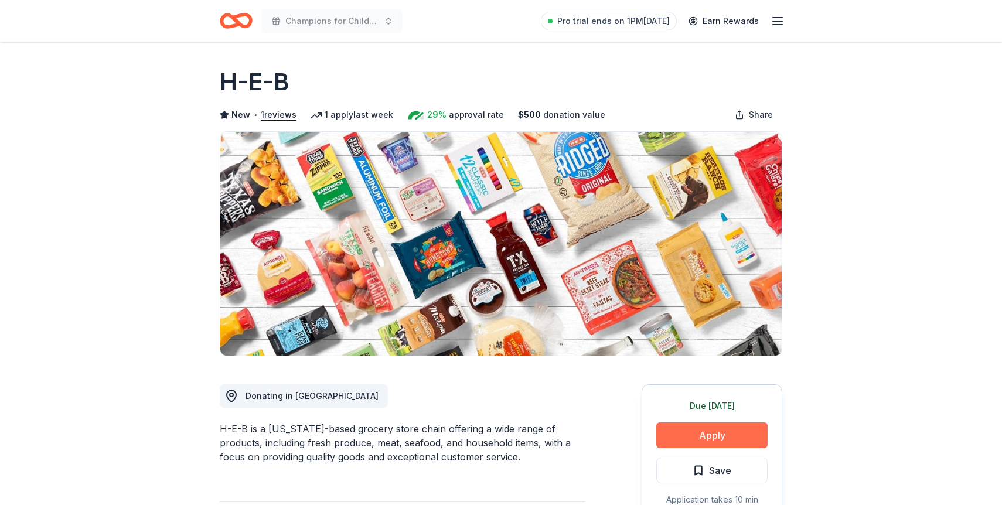
click at [723, 436] on button "Apply" at bounding box center [712, 436] width 111 height 26
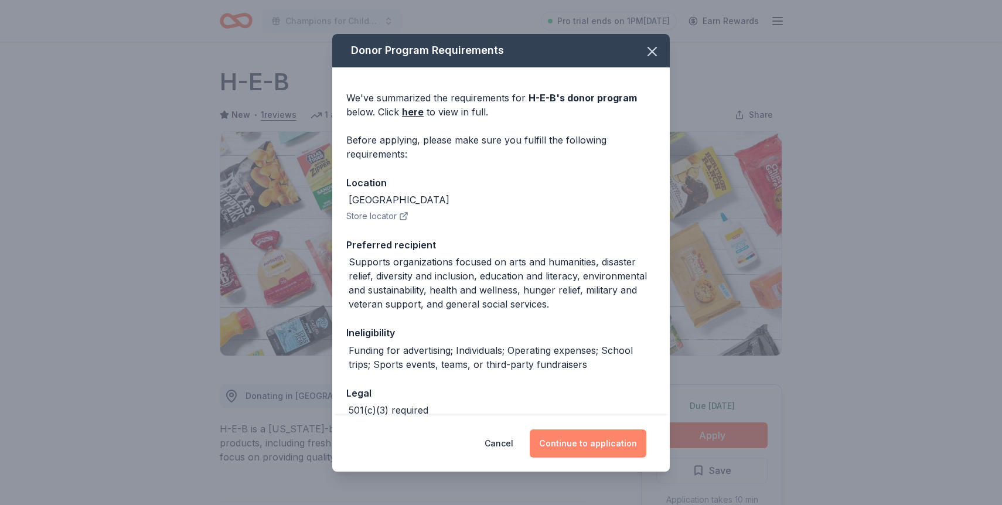
click at [605, 438] on button "Continue to application" at bounding box center [588, 444] width 117 height 28
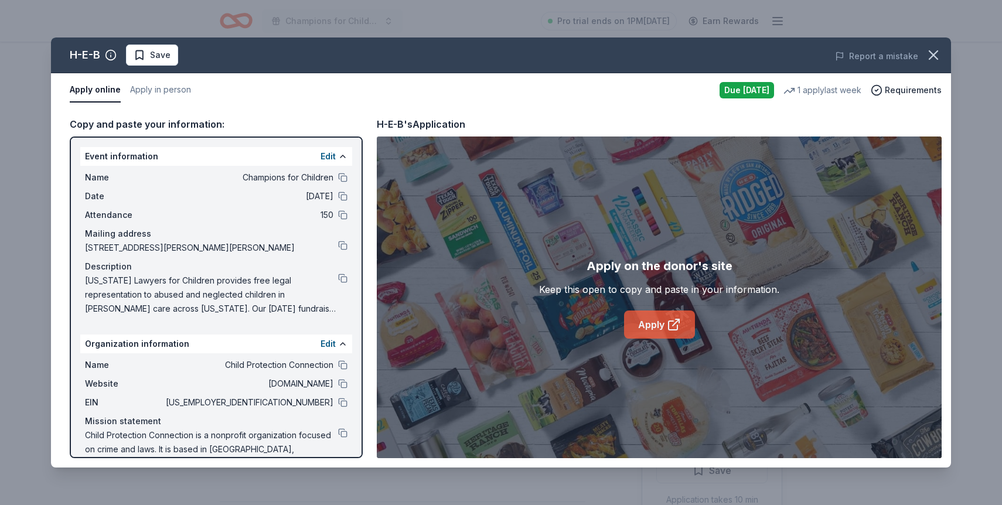
click at [662, 329] on link "Apply" at bounding box center [659, 325] width 71 height 28
